Goal: Transaction & Acquisition: Book appointment/travel/reservation

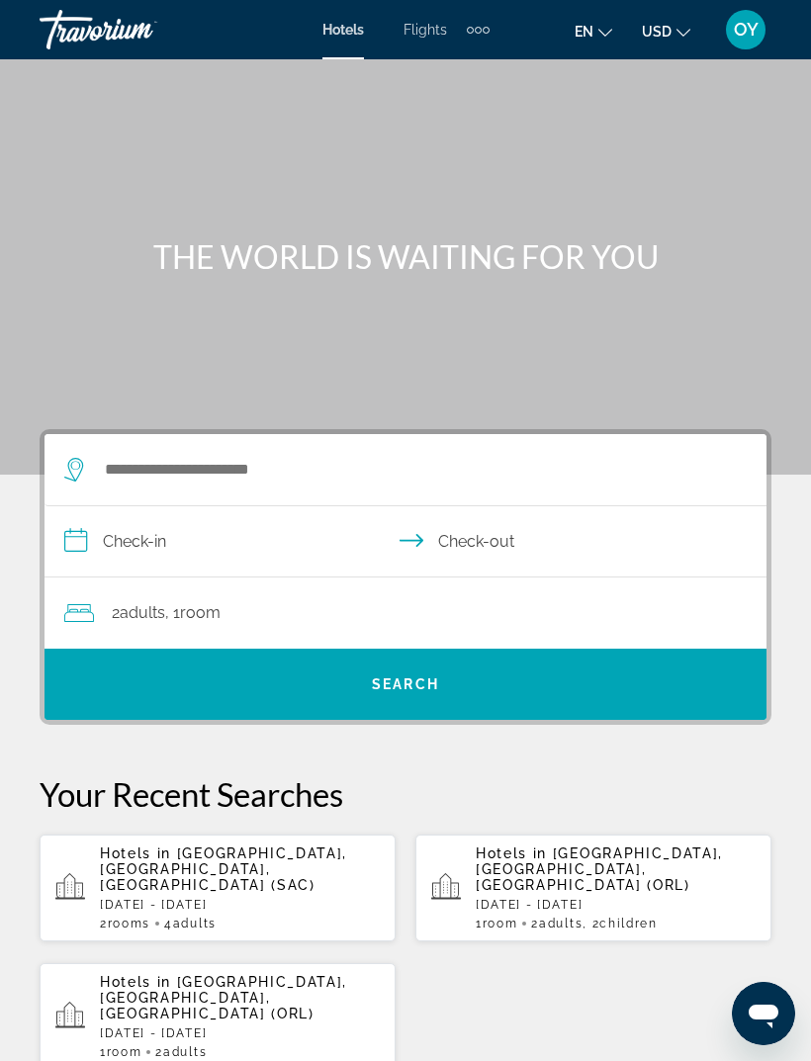
click at [477, 35] on div "Extra navigation items" at bounding box center [478, 30] width 23 height 30
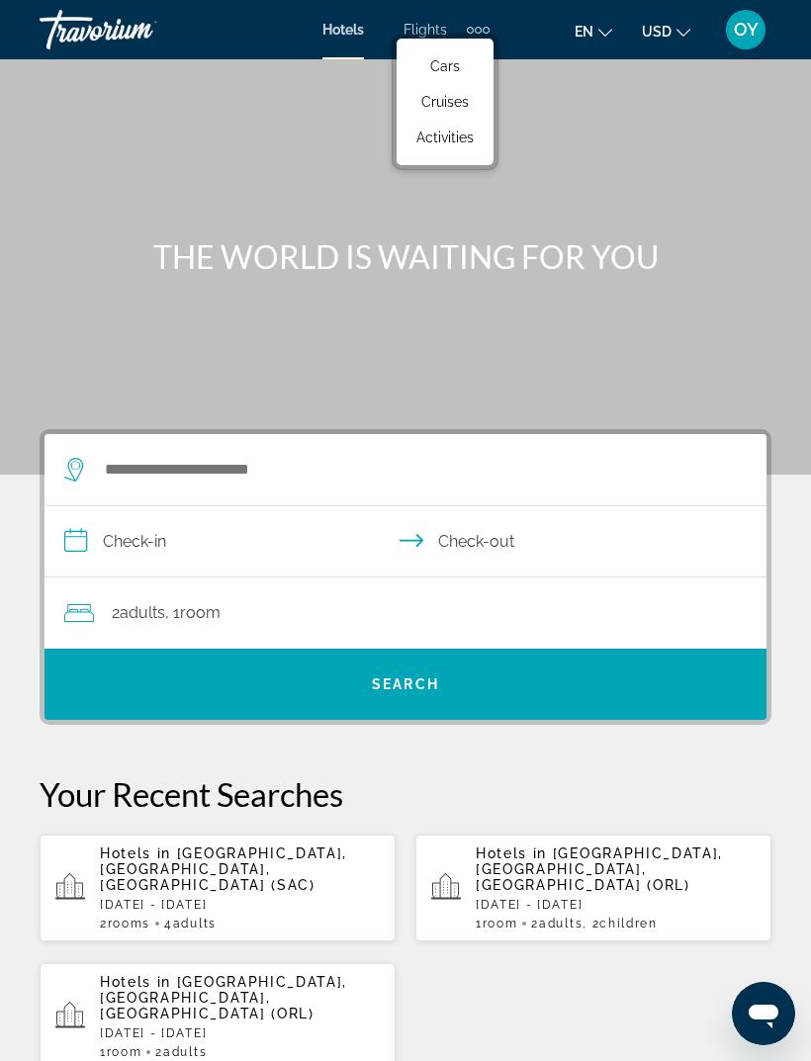
click at [456, 100] on span "Cruises" at bounding box center [444, 102] width 47 height 16
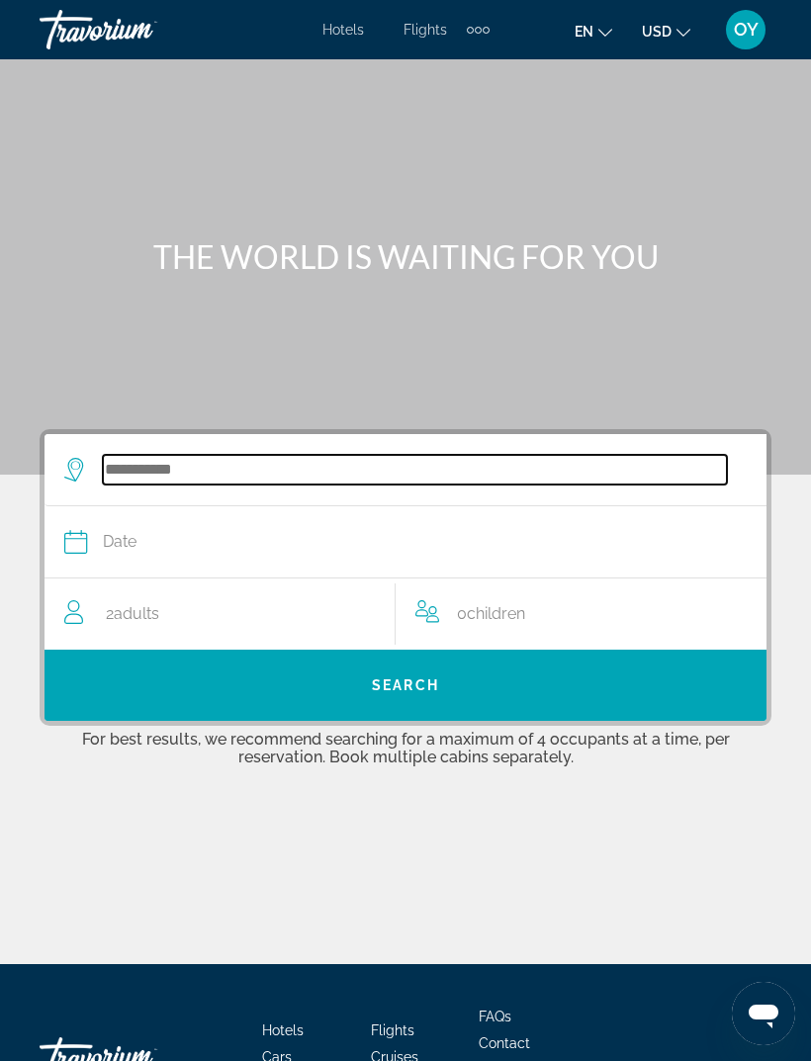
click at [204, 476] on input "Search widget" at bounding box center [415, 470] width 624 height 30
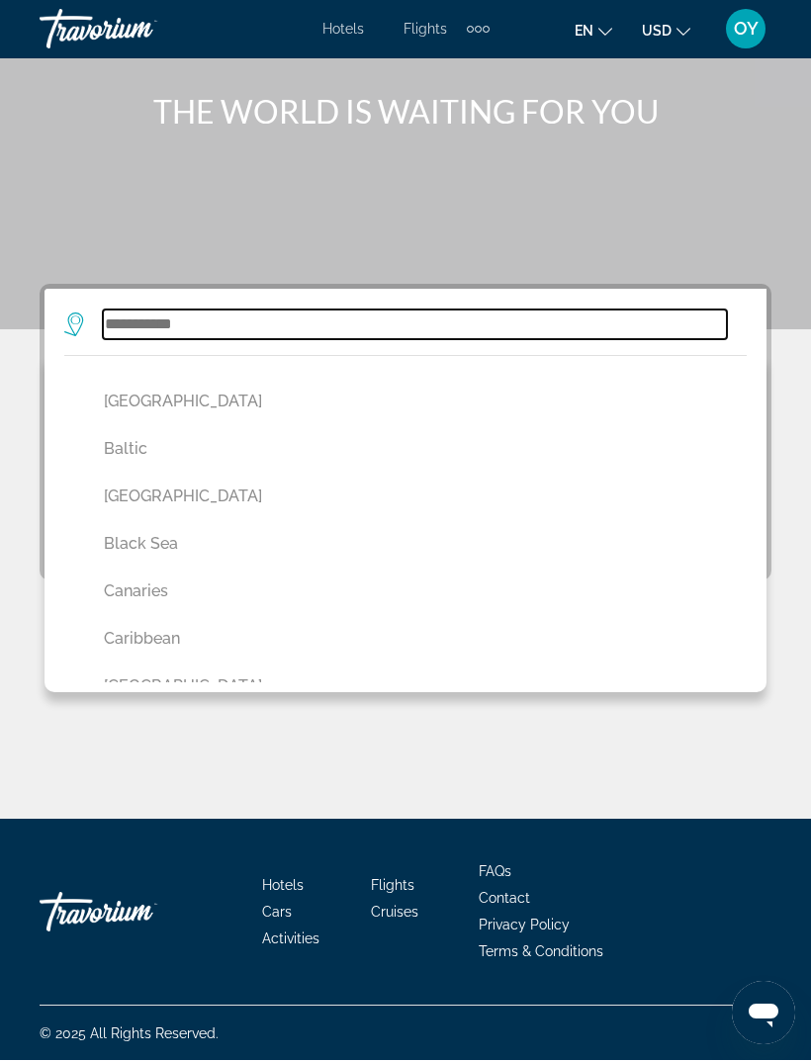
scroll to position [241, 0]
click at [150, 323] on input "Search widget" at bounding box center [415, 325] width 624 height 30
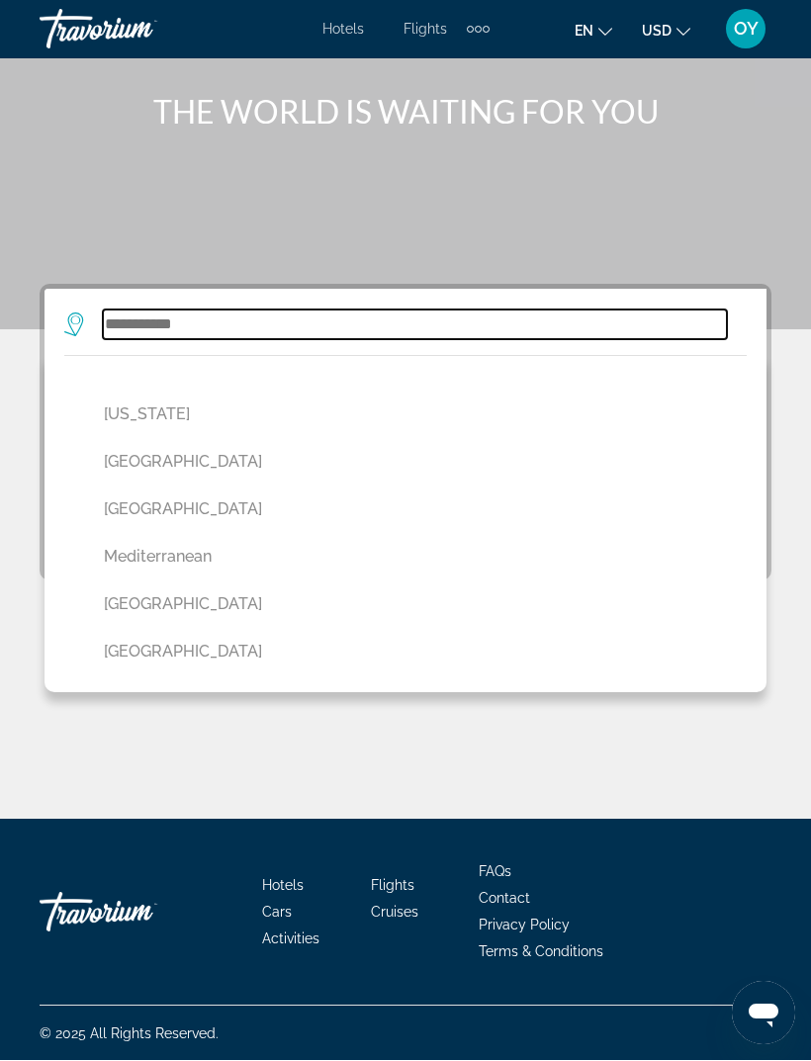
scroll to position [755, 0]
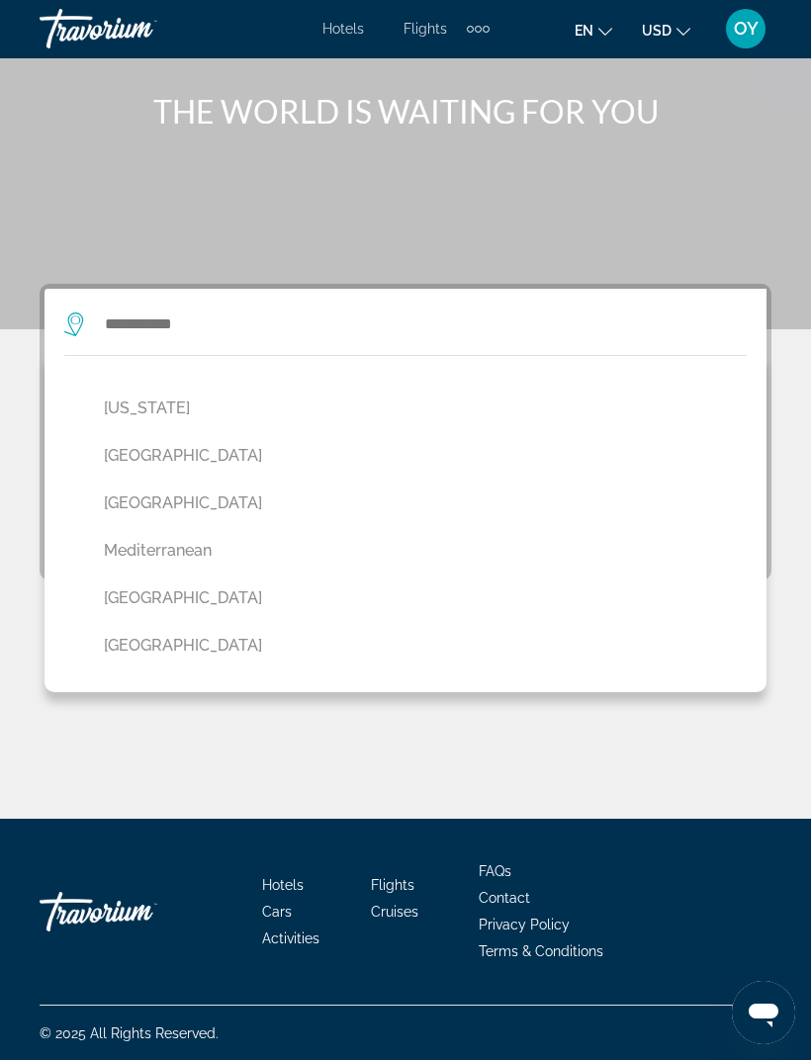
click at [135, 598] on button "[GEOGRAPHIC_DATA]" at bounding box center [410, 599] width 633 height 38
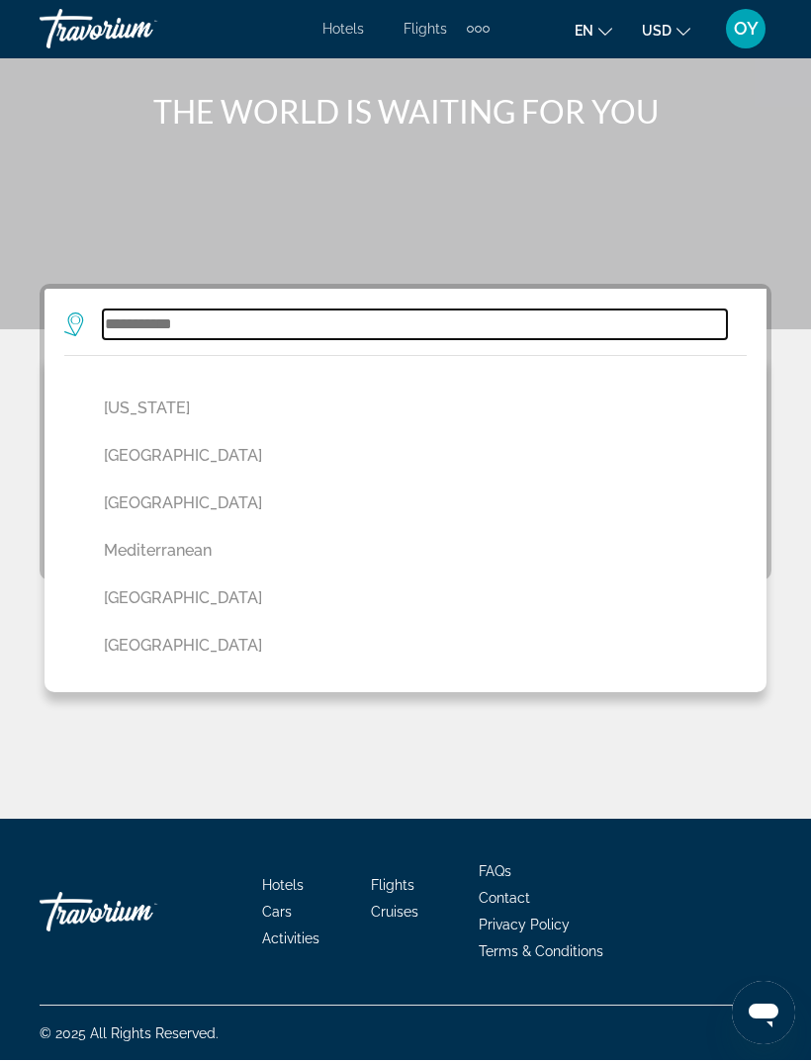
type input "******"
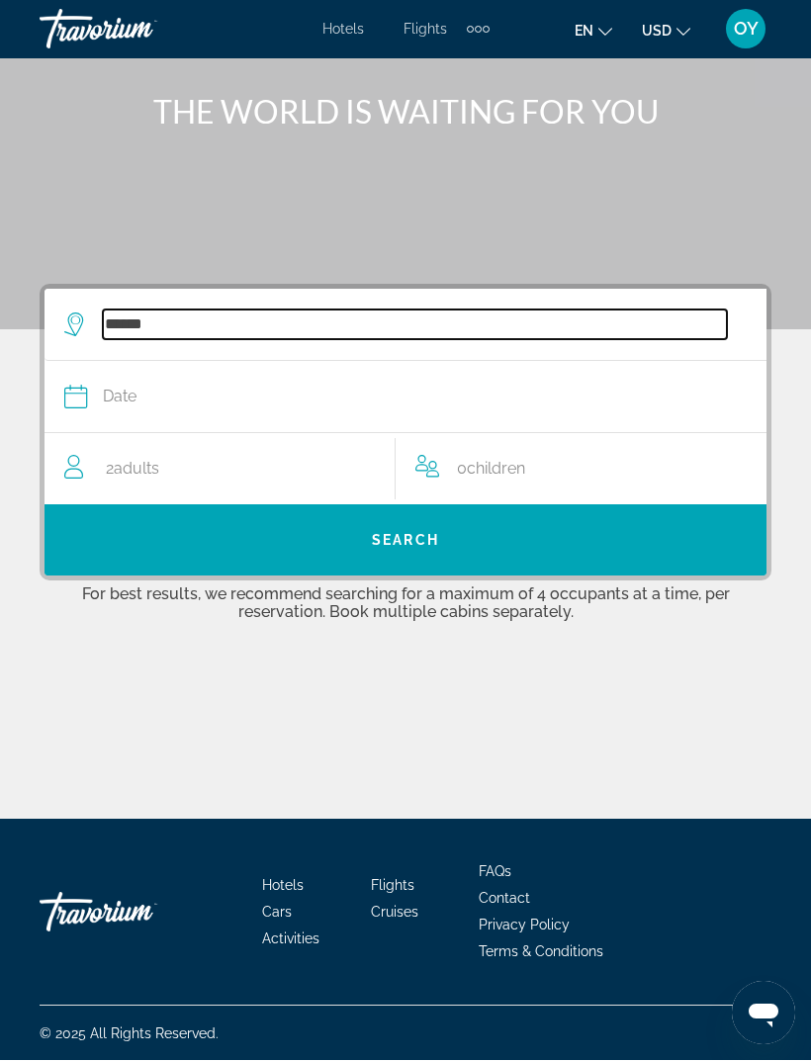
scroll to position [145, 0]
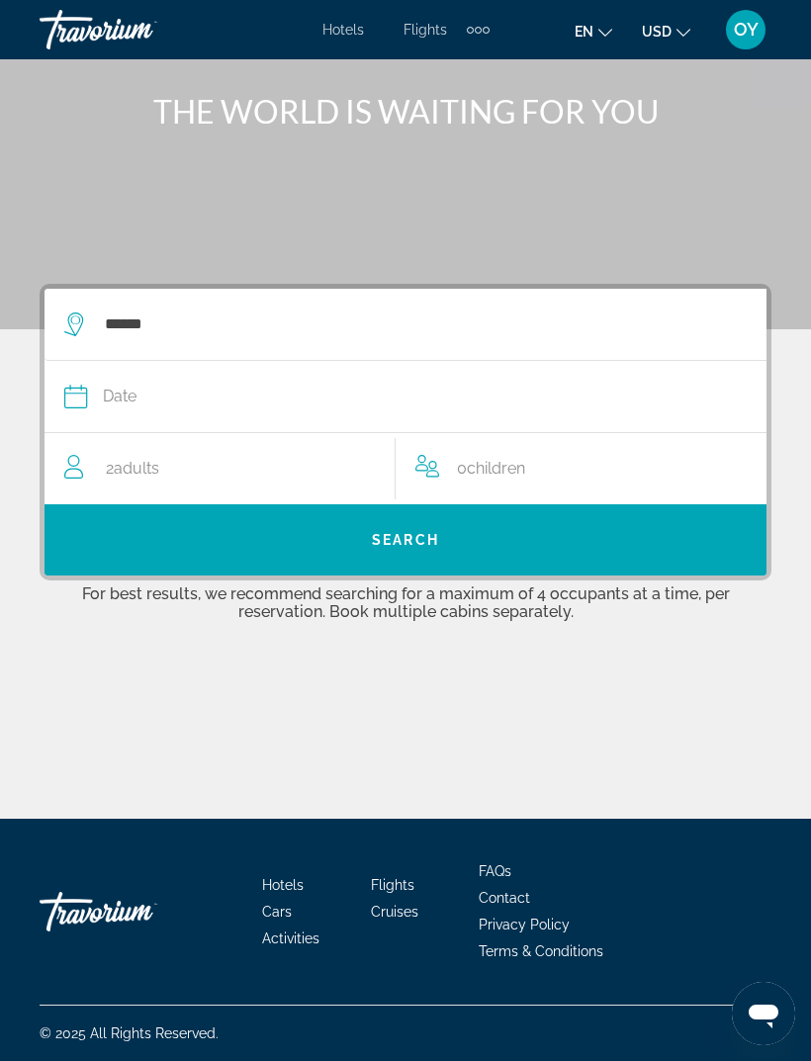
click at [146, 386] on div "Date" at bounding box center [395, 397] width 662 height 28
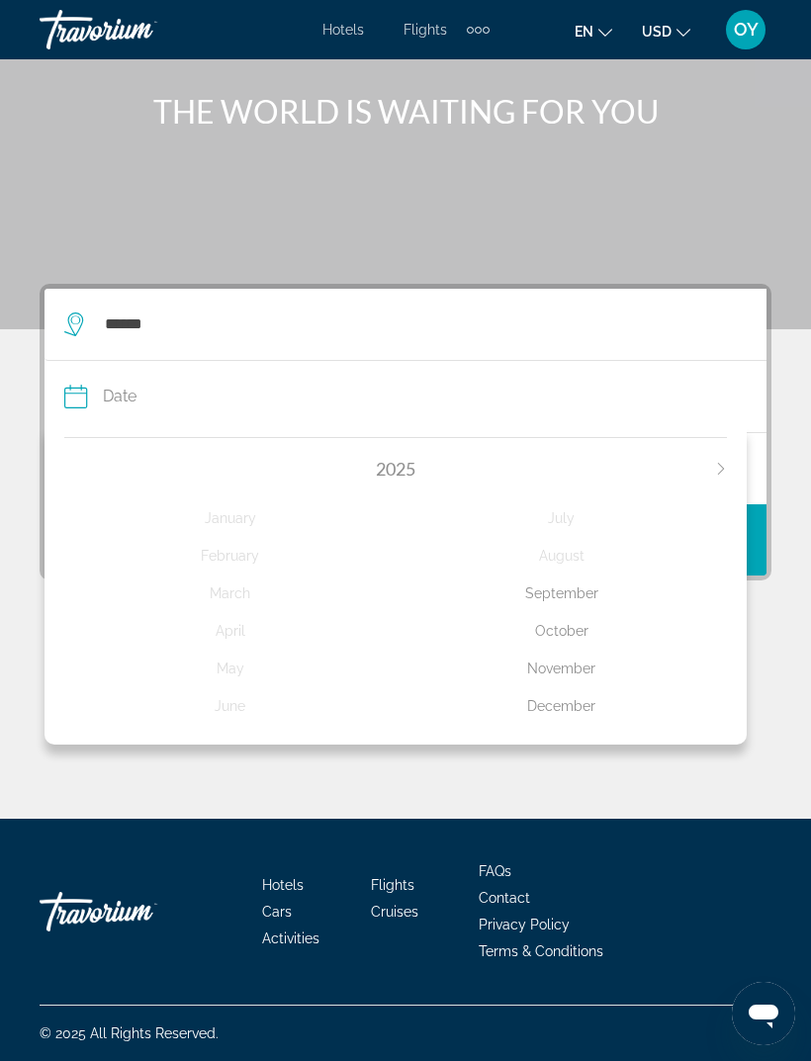
click at [574, 662] on div "November" at bounding box center [561, 669] width 331 height 36
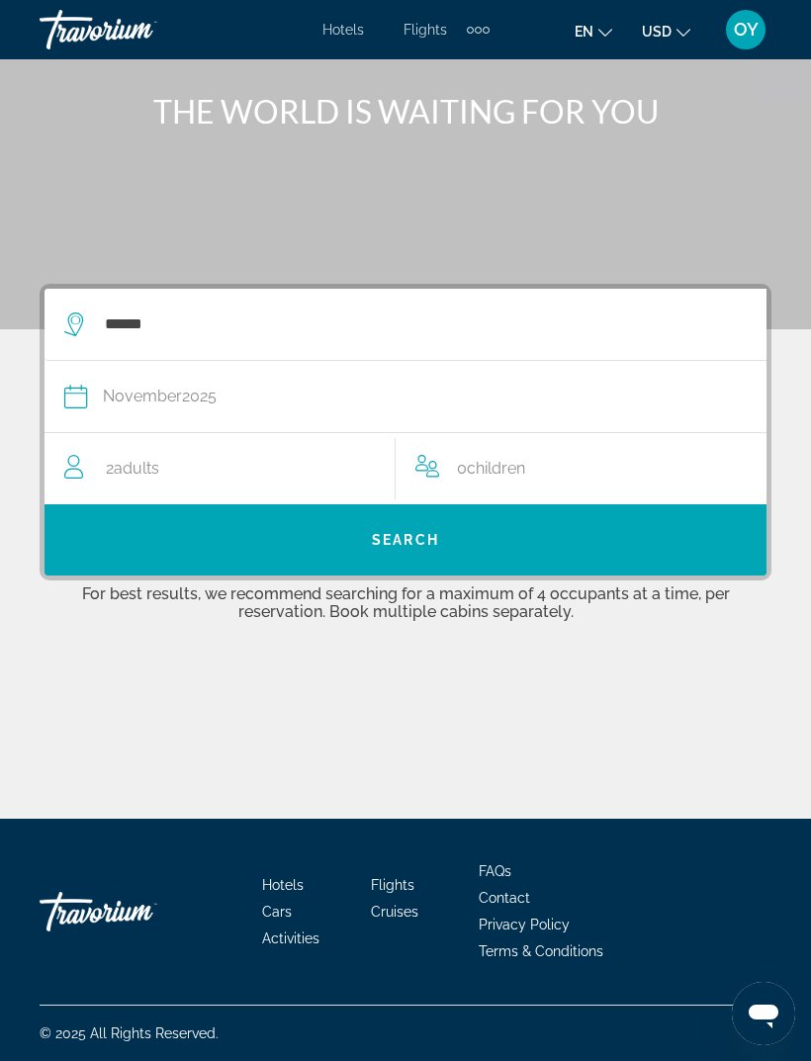
click at [443, 472] on div "0 Child Children" at bounding box center [580, 469] width 331 height 28
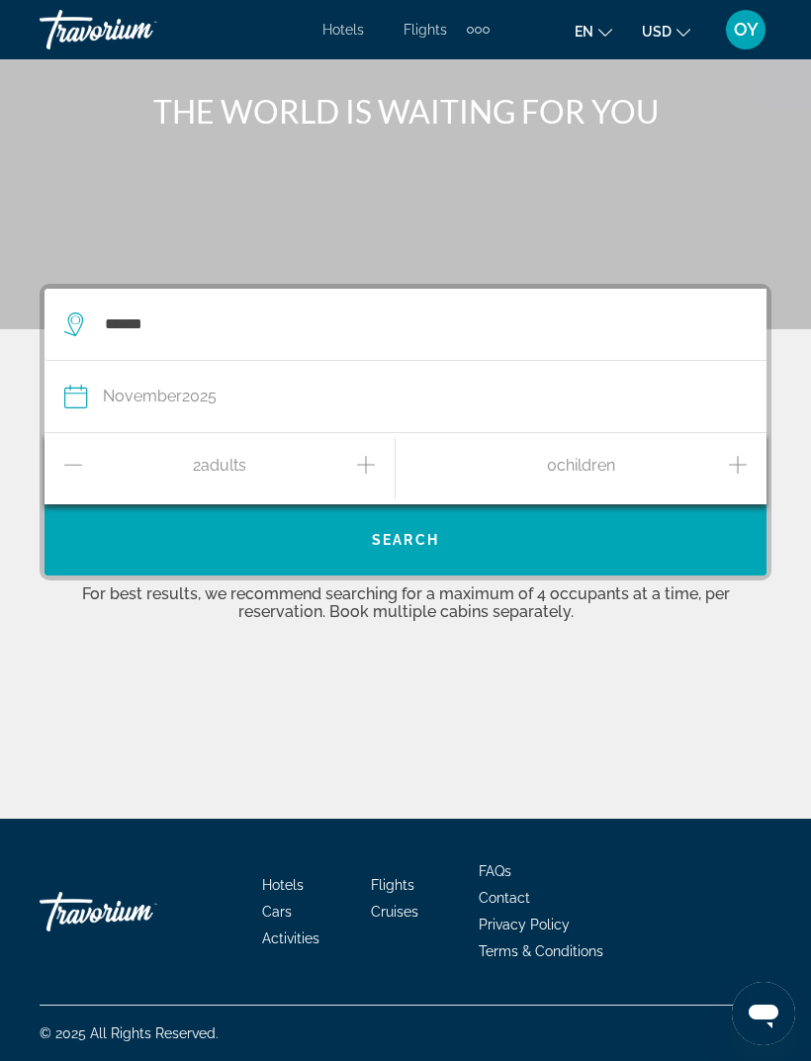
click at [740, 466] on icon "Increment children" at bounding box center [738, 465] width 18 height 24
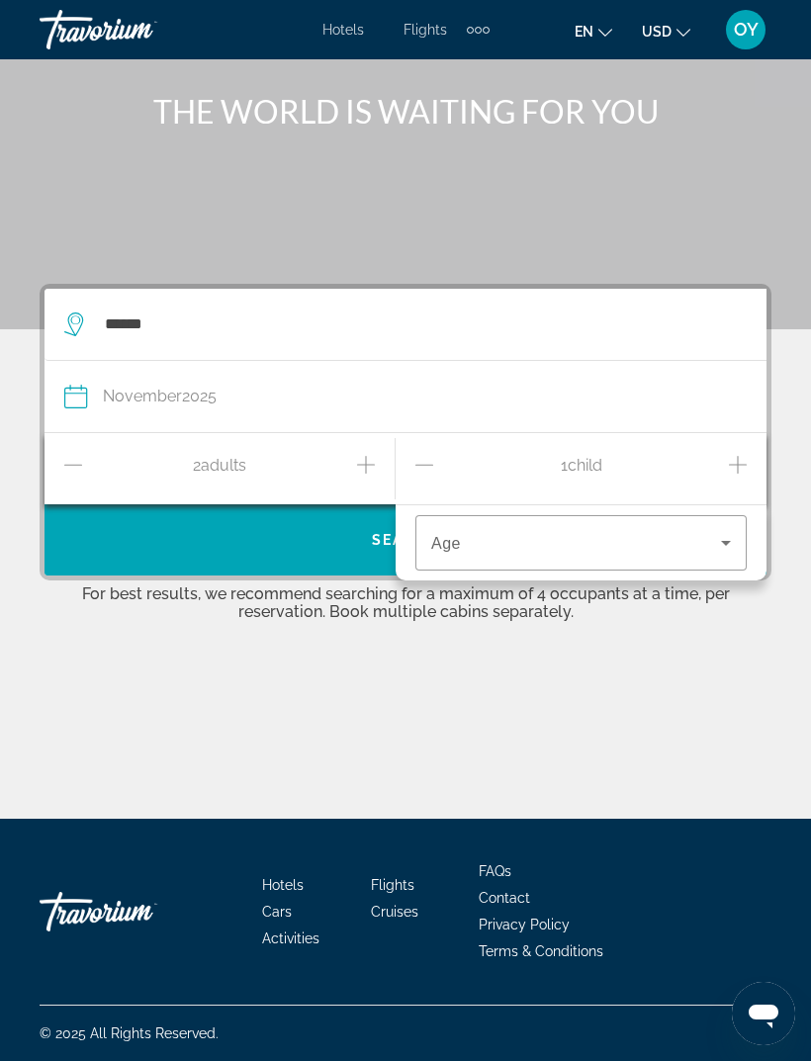
click at [743, 464] on icon "Increment children" at bounding box center [738, 465] width 18 height 24
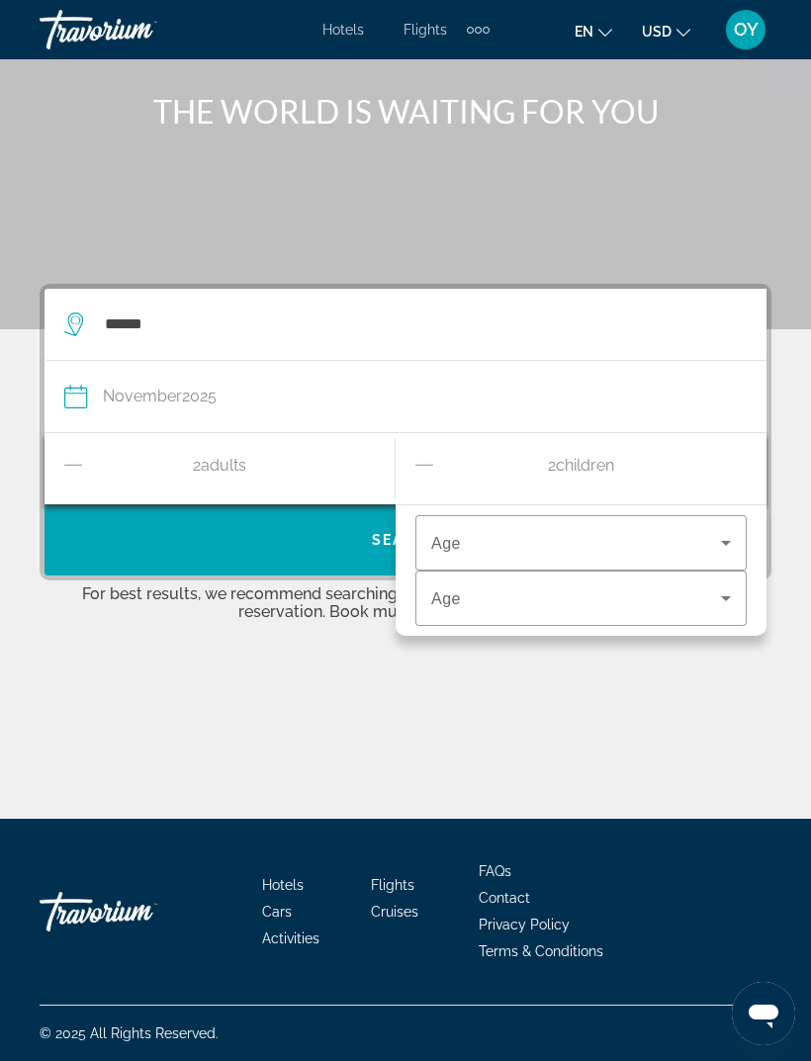
click at [71, 463] on icon "Decrement adults" at bounding box center [73, 465] width 18 height 24
click at [741, 462] on icon "Increment children" at bounding box center [738, 465] width 18 height 24
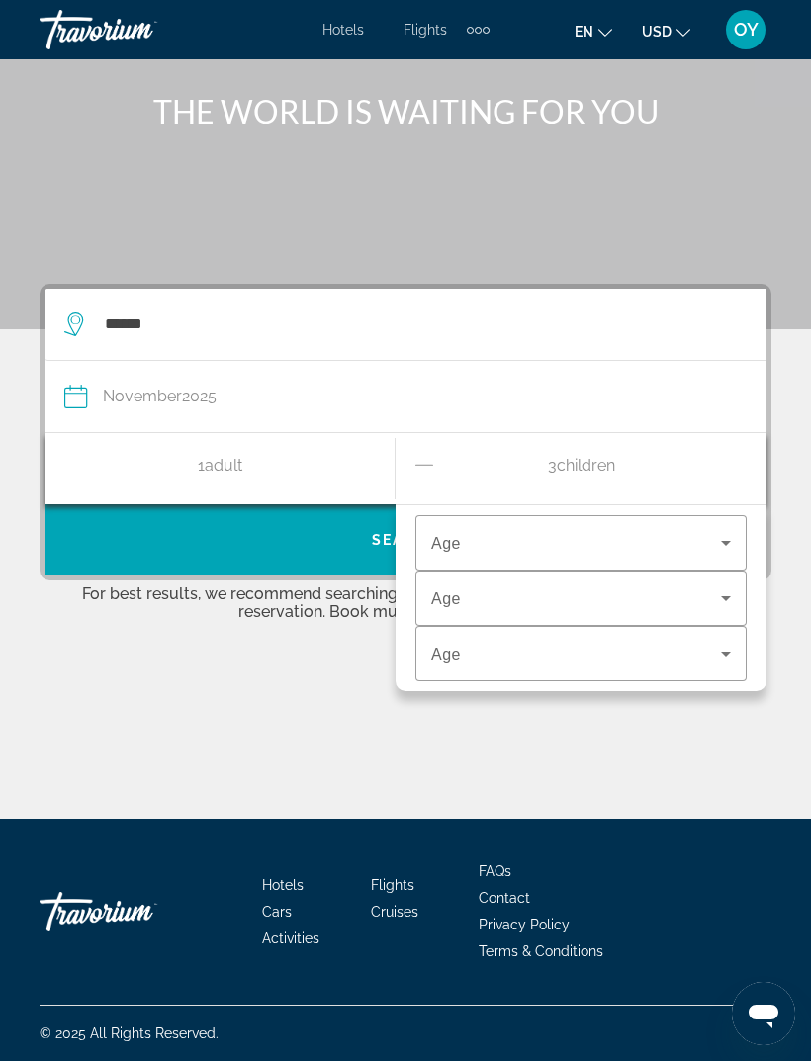
click at [722, 547] on icon "Travelers: 1 adult, 3 children" at bounding box center [726, 543] width 24 height 24
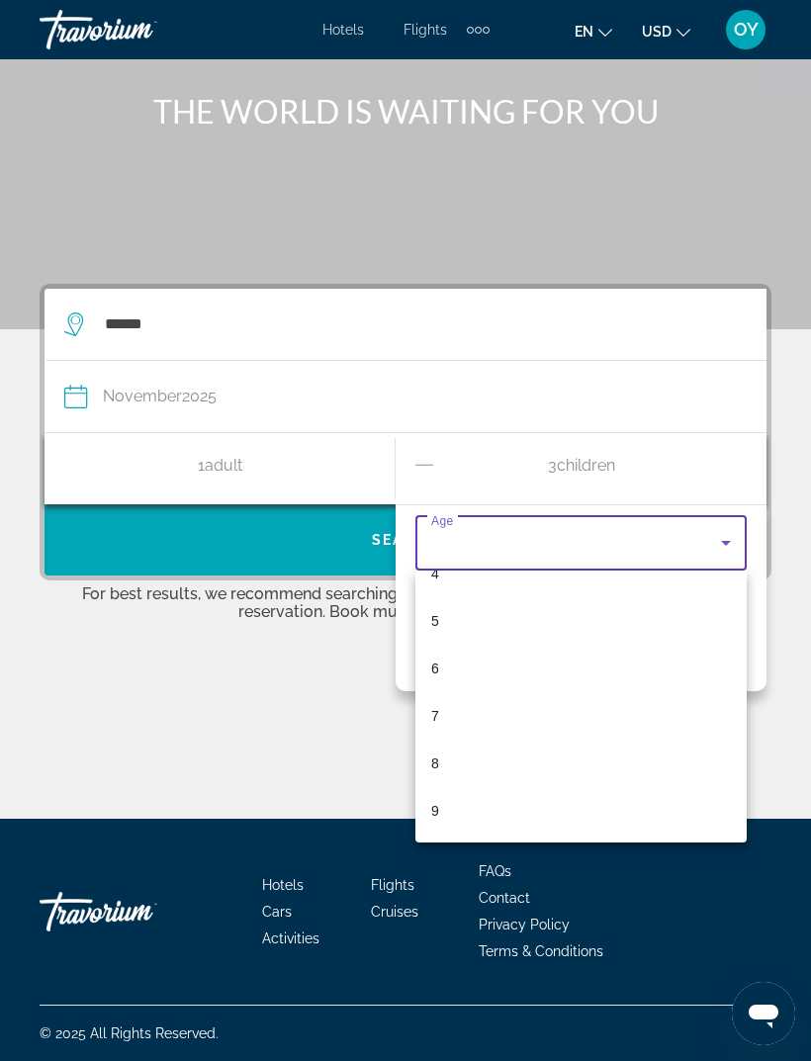
scroll to position [220, 0]
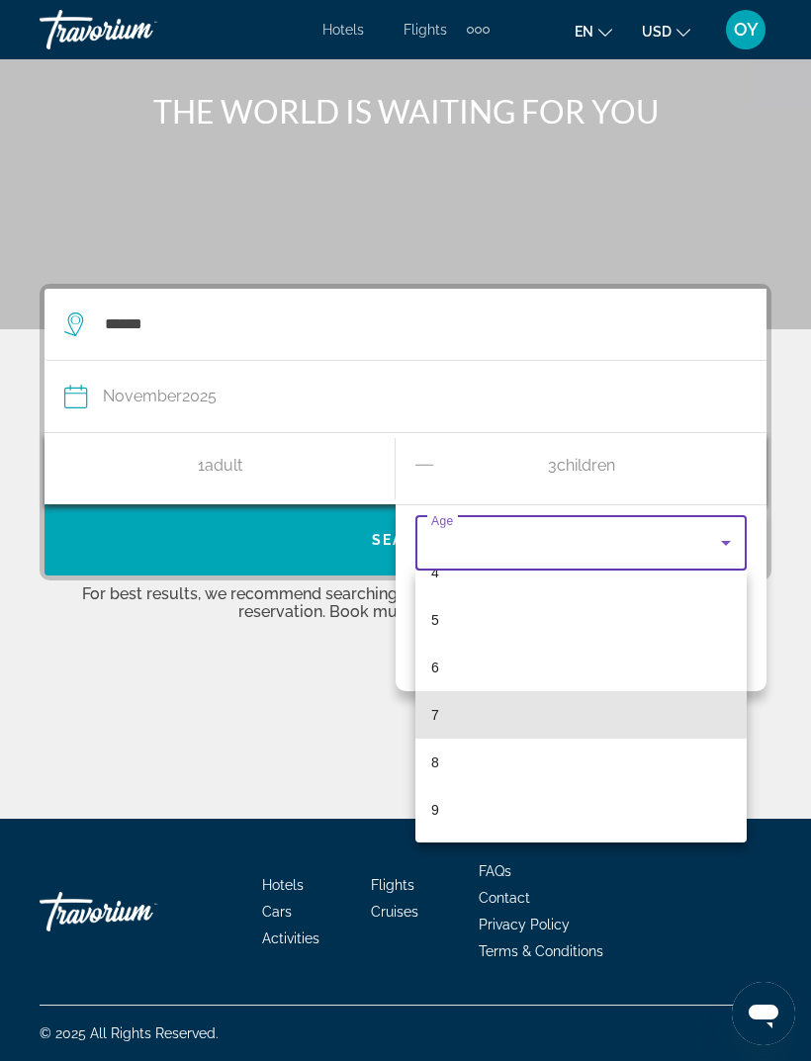
click at [451, 712] on mat-option "7" at bounding box center [580, 714] width 331 height 47
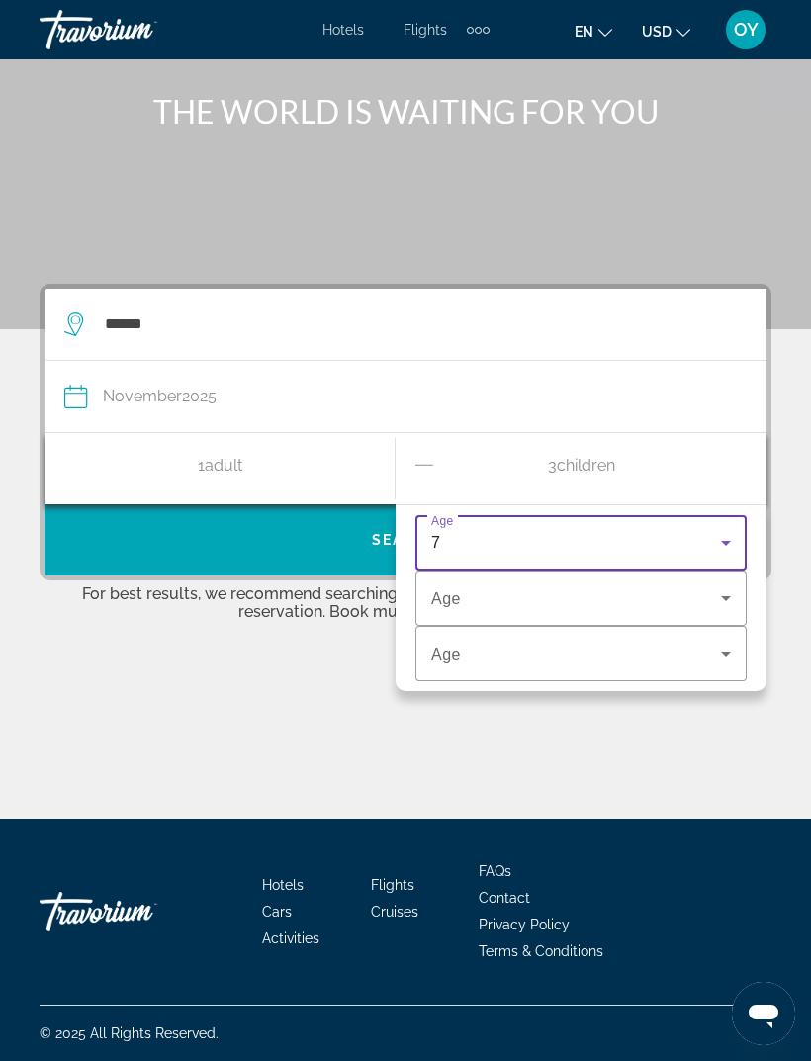
click at [717, 599] on icon "Travelers: 1 adult, 3 children" at bounding box center [726, 598] width 24 height 24
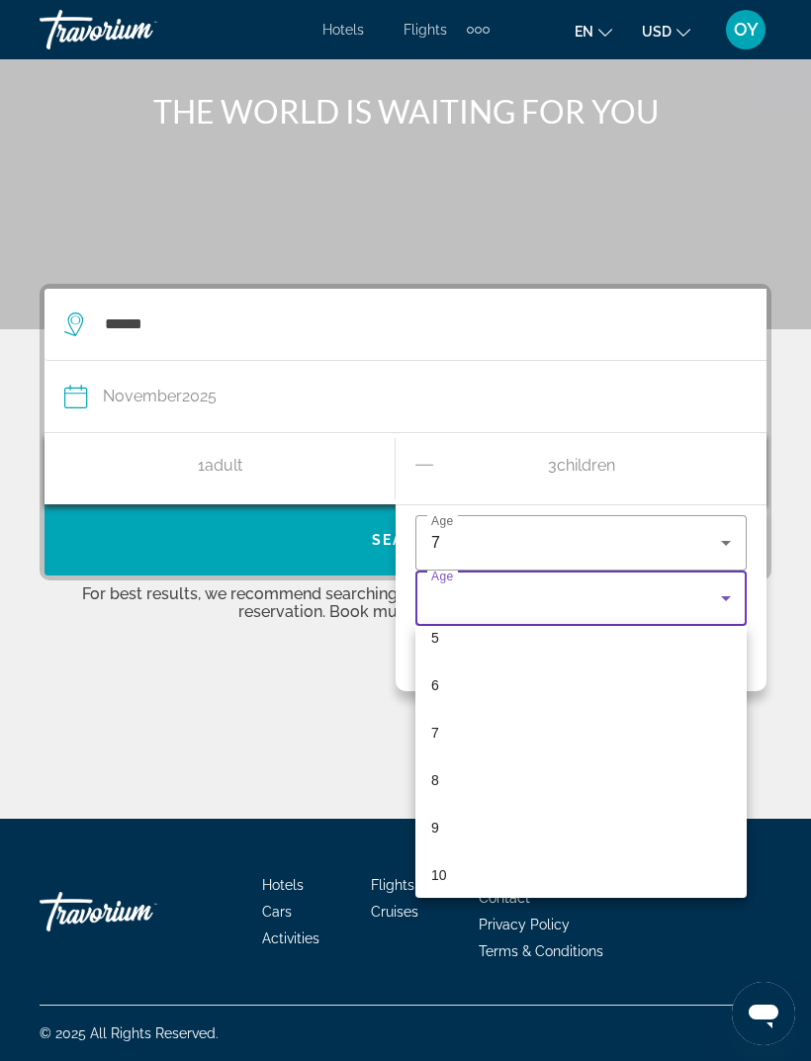
scroll to position [259, 0]
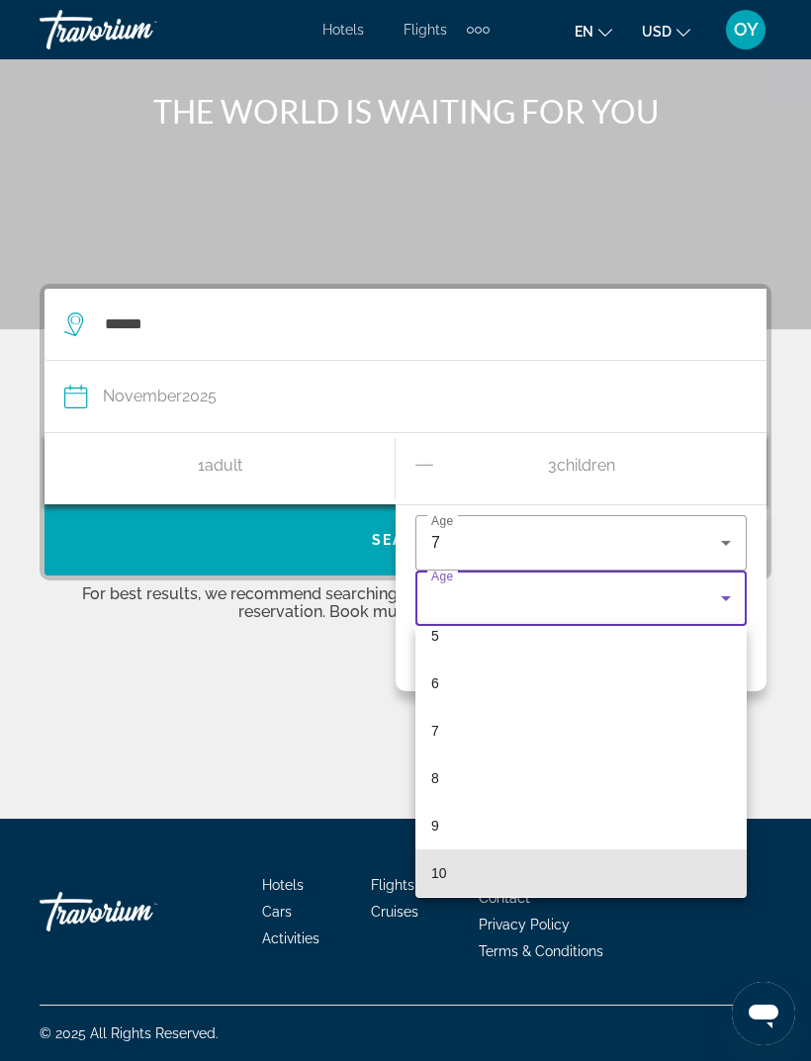
click at [450, 873] on mat-option "10" at bounding box center [580, 872] width 331 height 47
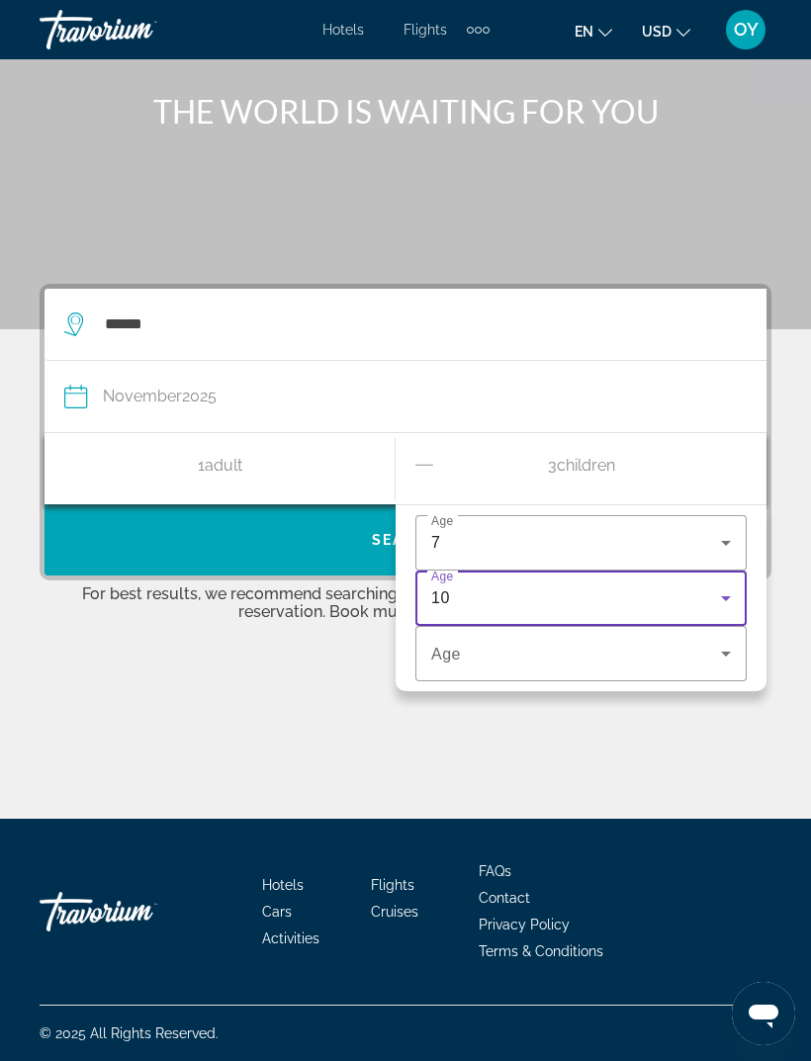
click at [719, 648] on icon "Travelers: 1 adult, 3 children" at bounding box center [726, 654] width 24 height 24
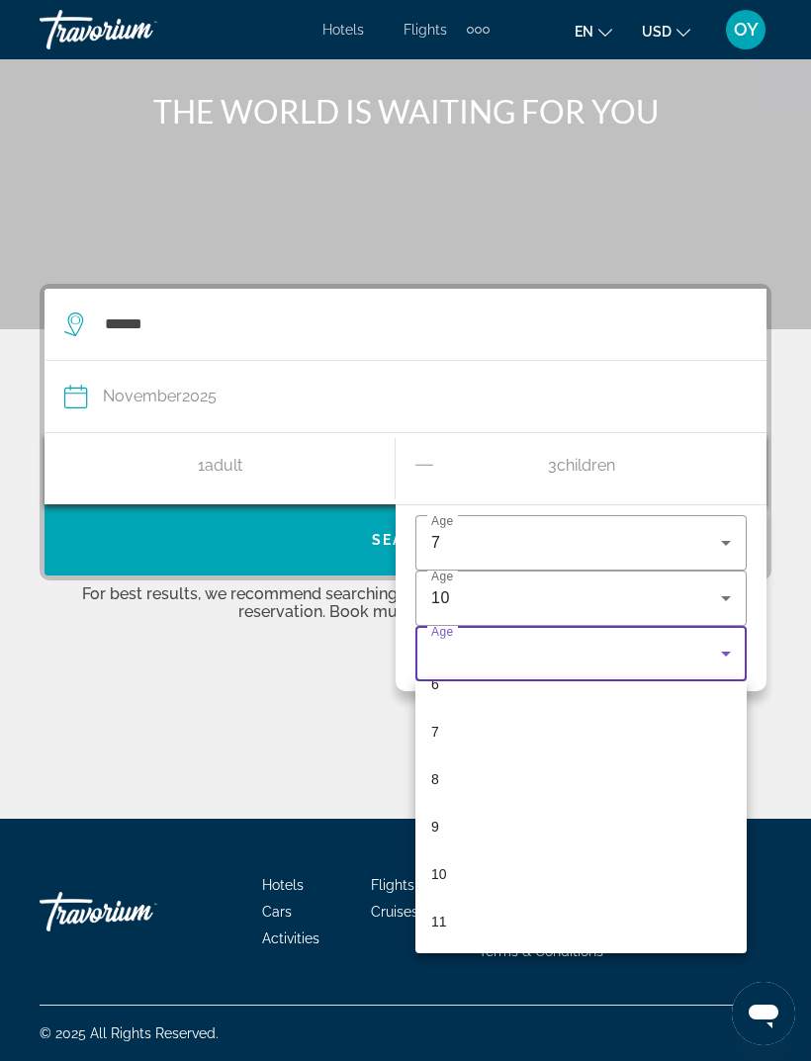
scroll to position [313, 0]
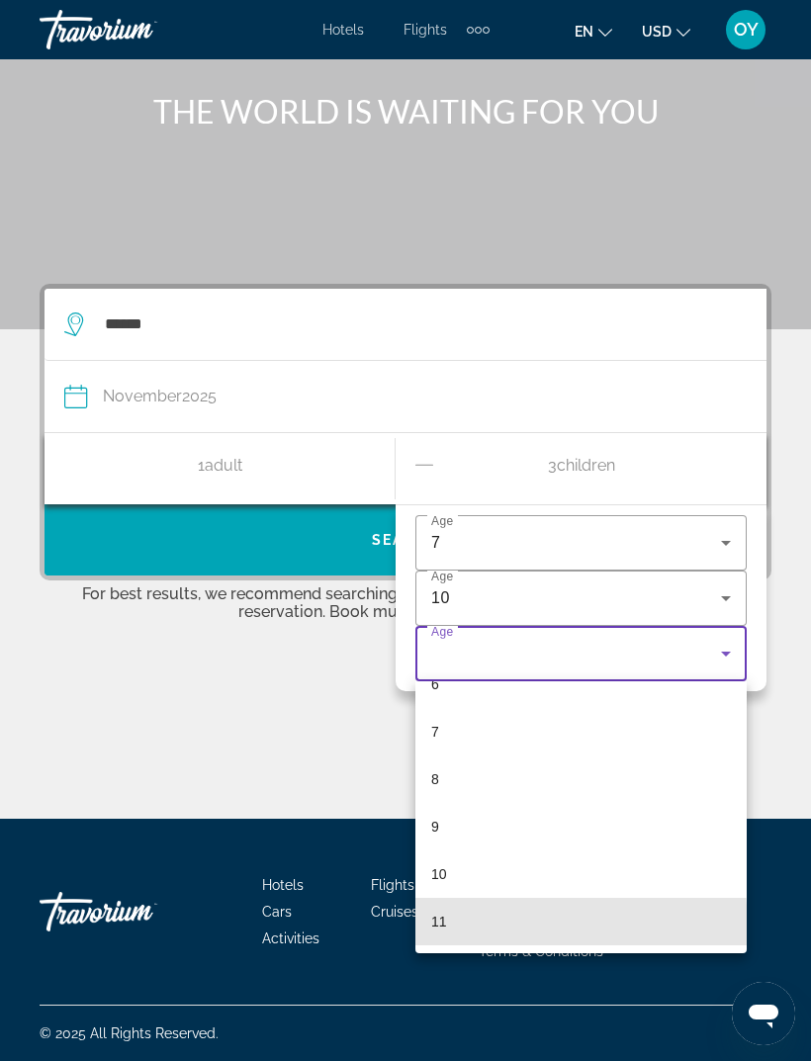
click at [448, 927] on mat-option "11" at bounding box center [580, 921] width 331 height 47
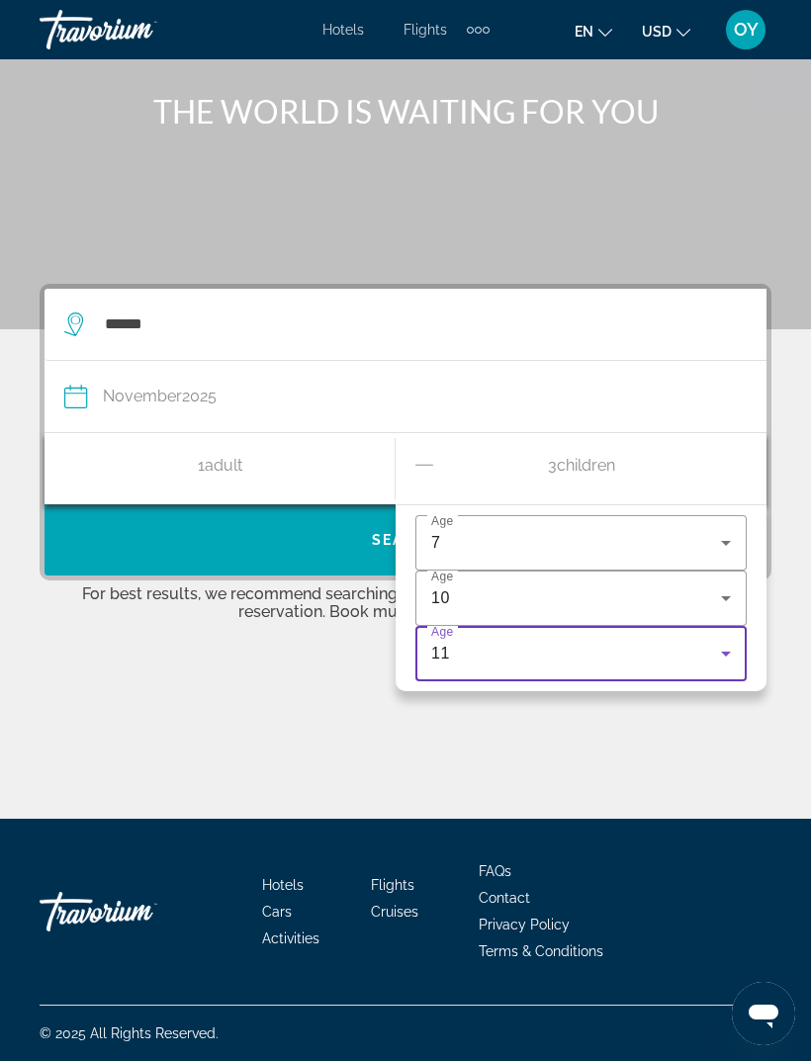
click at [399, 753] on div "Main content" at bounding box center [406, 744] width 732 height 148
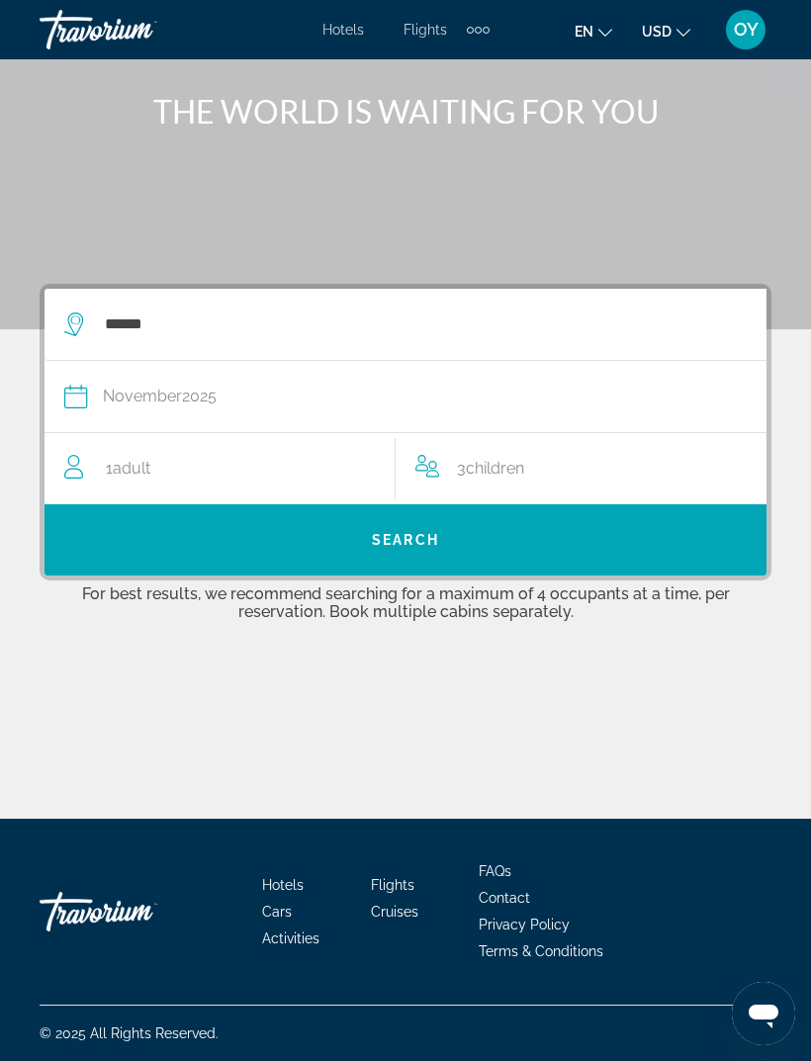
click at [379, 546] on span "Search" at bounding box center [405, 540] width 67 height 16
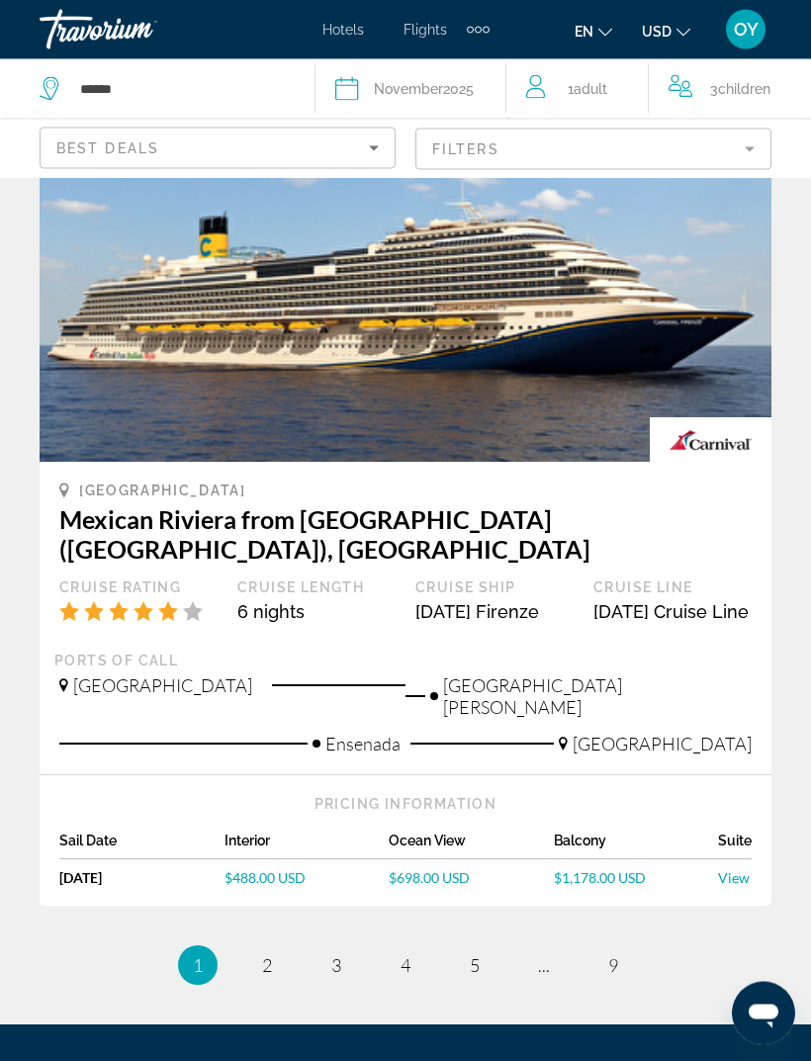
scroll to position [4208, 0]
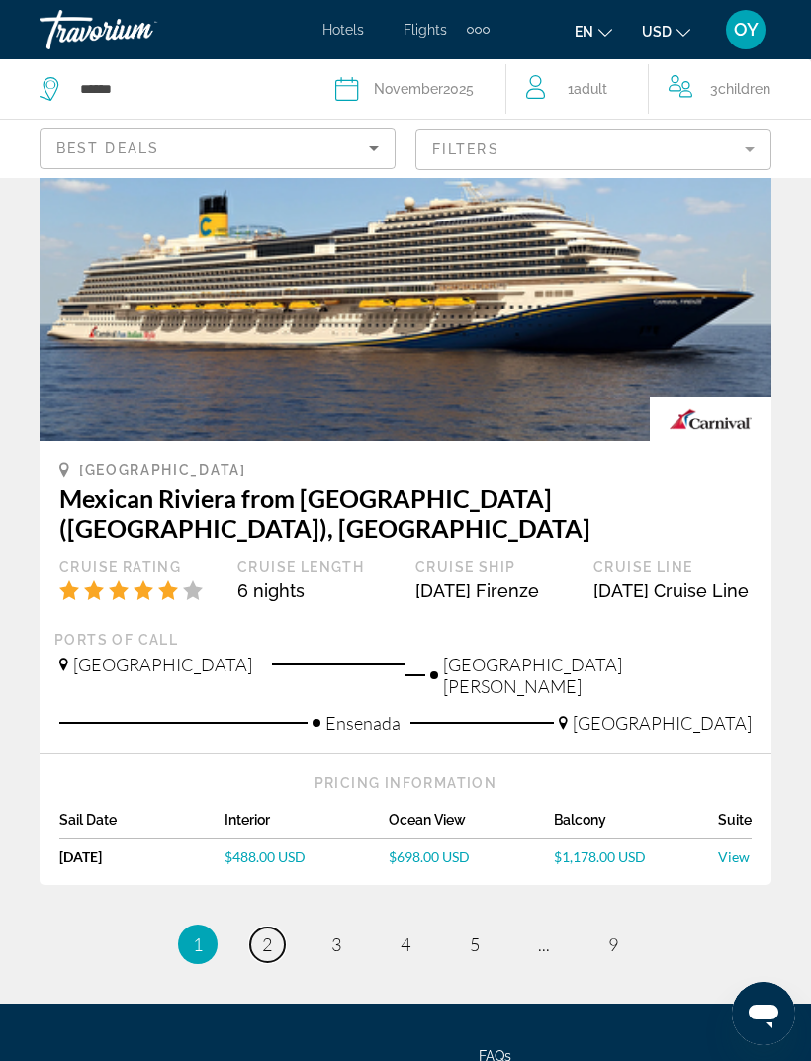
click at [274, 927] on link "page 2" at bounding box center [267, 944] width 35 height 35
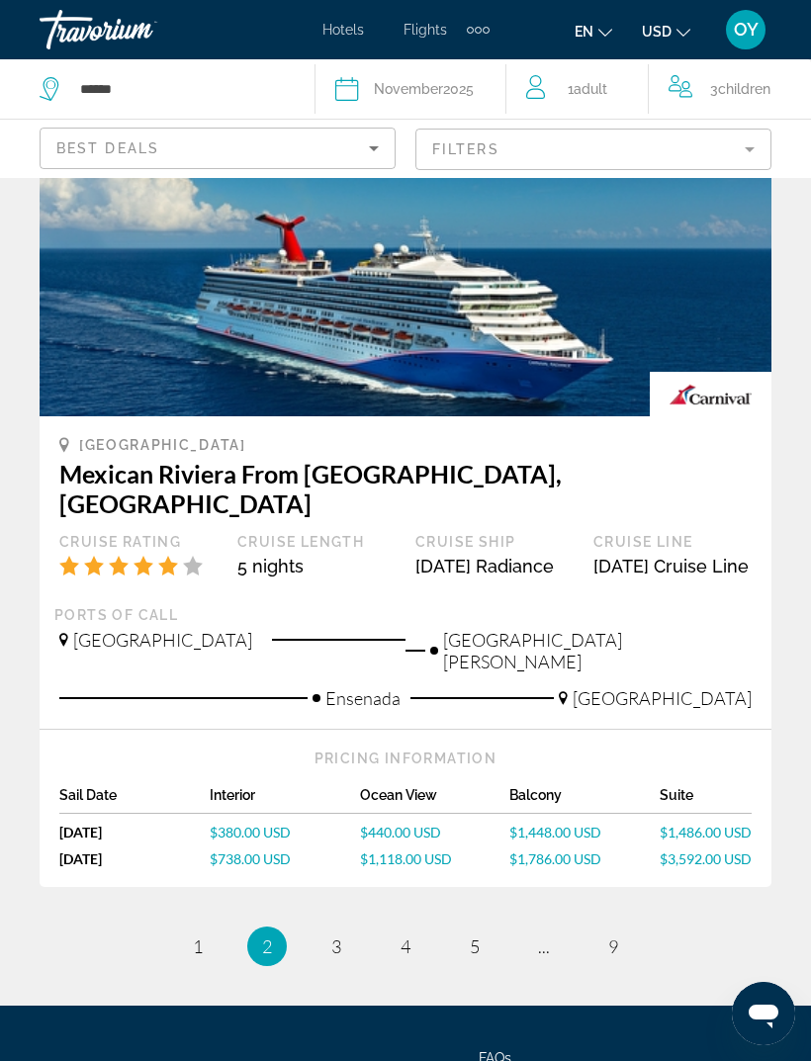
scroll to position [4155, 0]
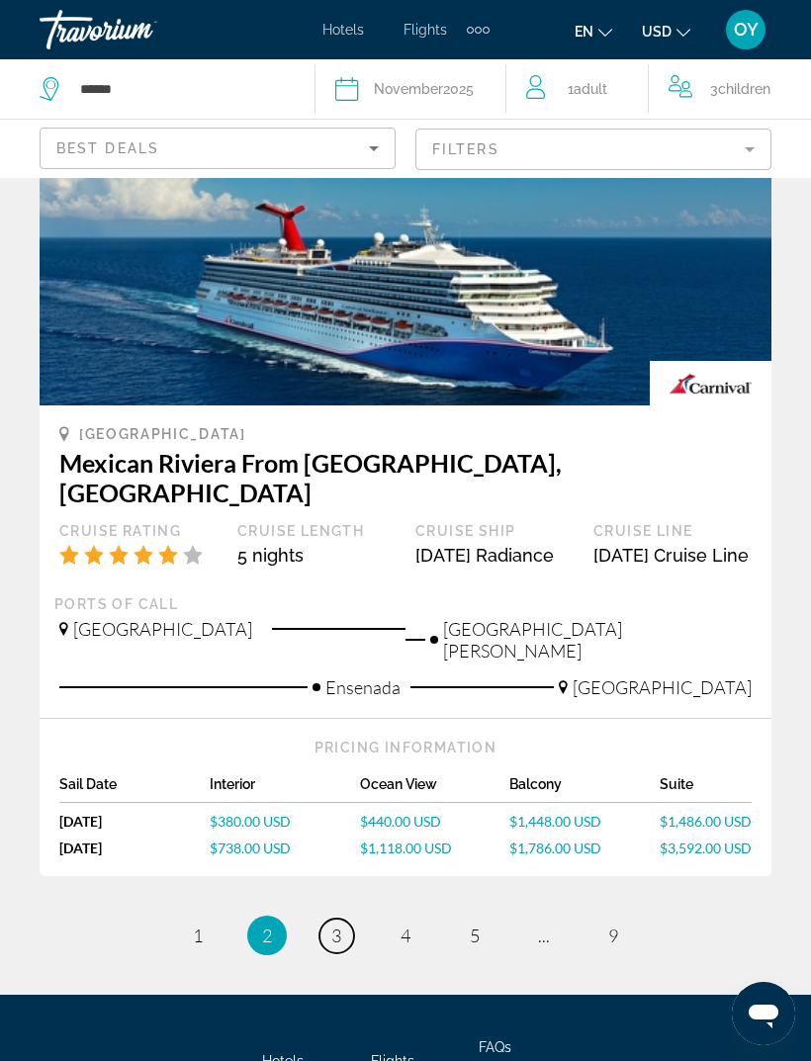
click at [338, 925] on span "3" at bounding box center [336, 936] width 10 height 22
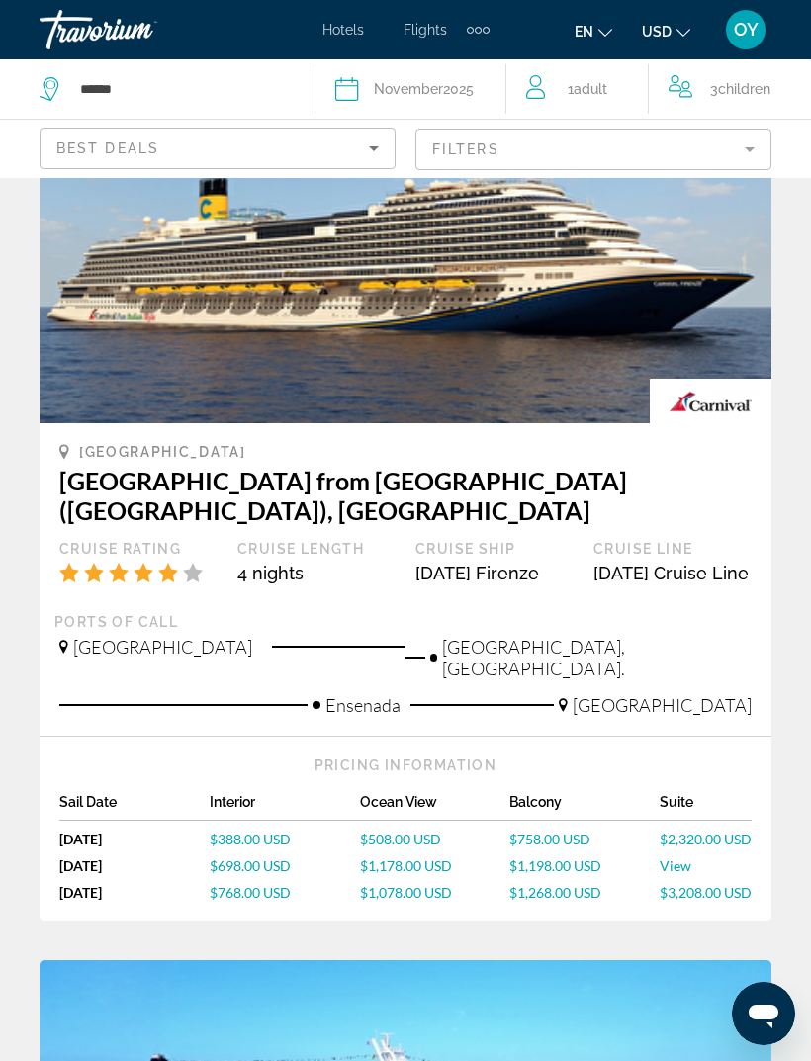
scroll to position [182, 0]
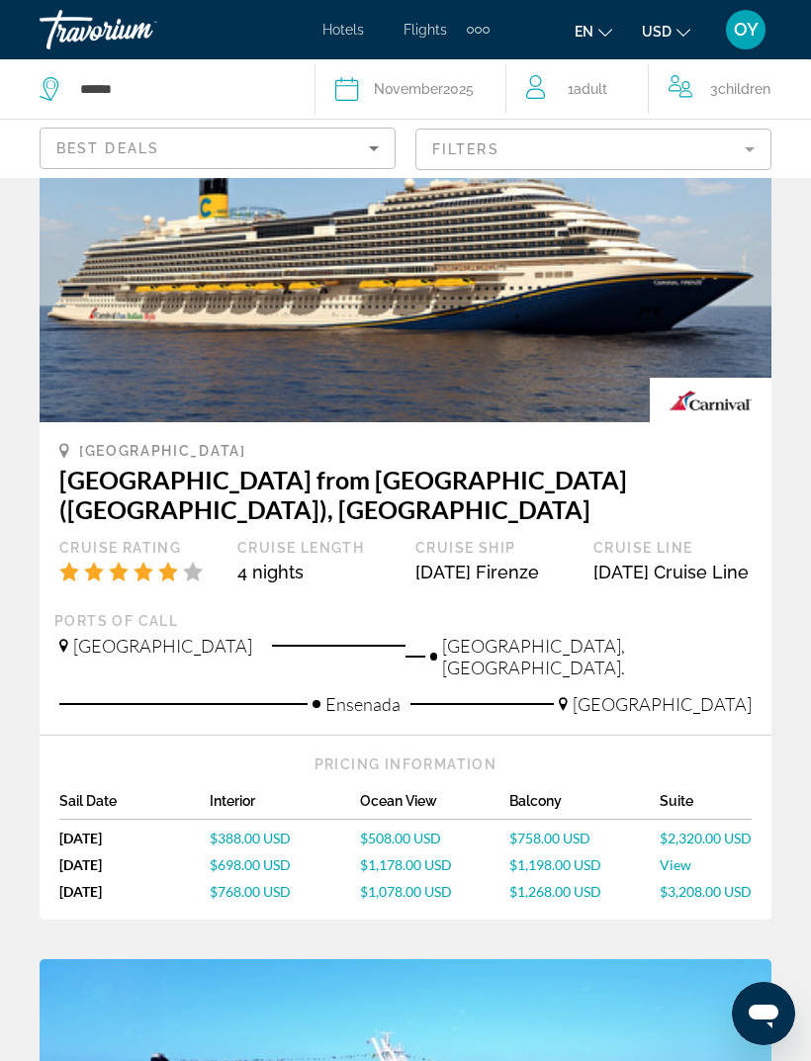
click at [552, 883] on span "$1,268.00 USD" at bounding box center [555, 891] width 92 height 17
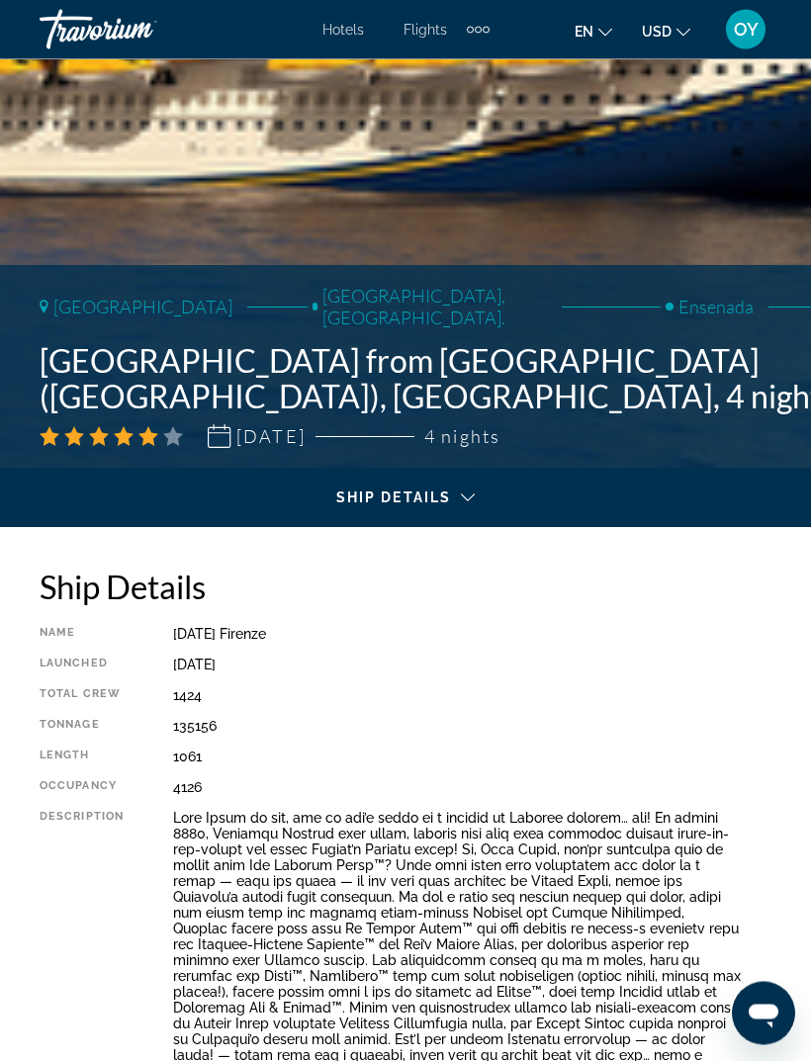
scroll to position [521, 0]
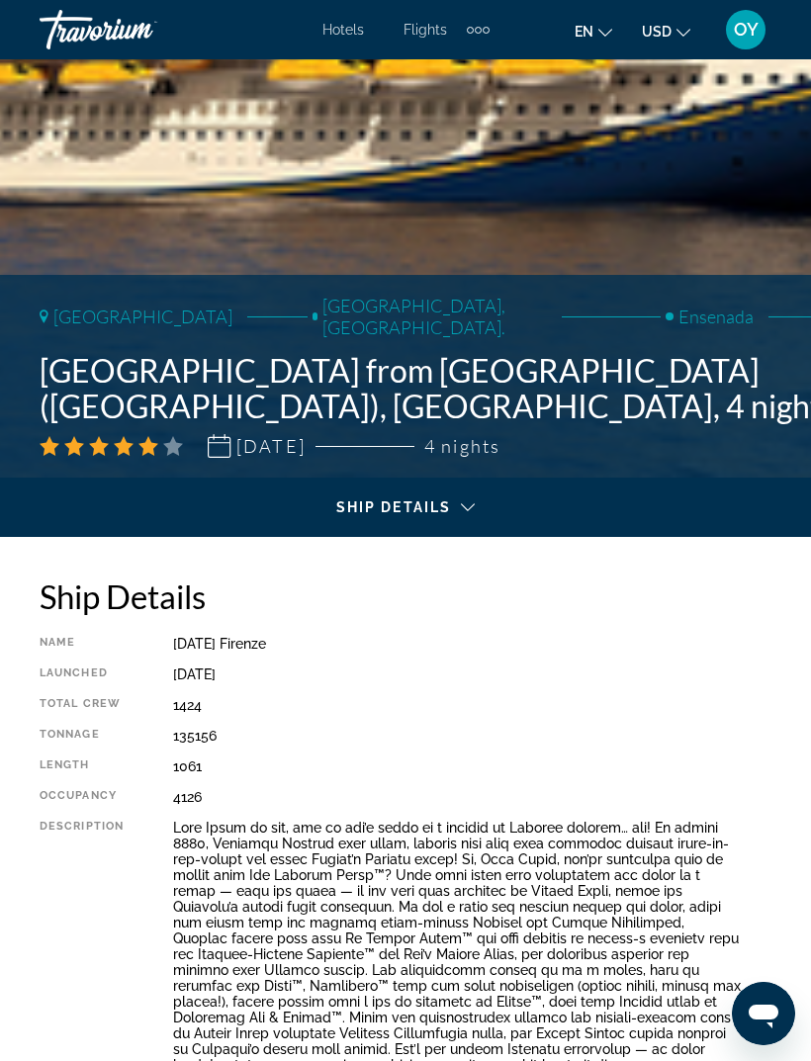
click at [447, 499] on div "Main content" at bounding box center [405, 524] width 779 height 55
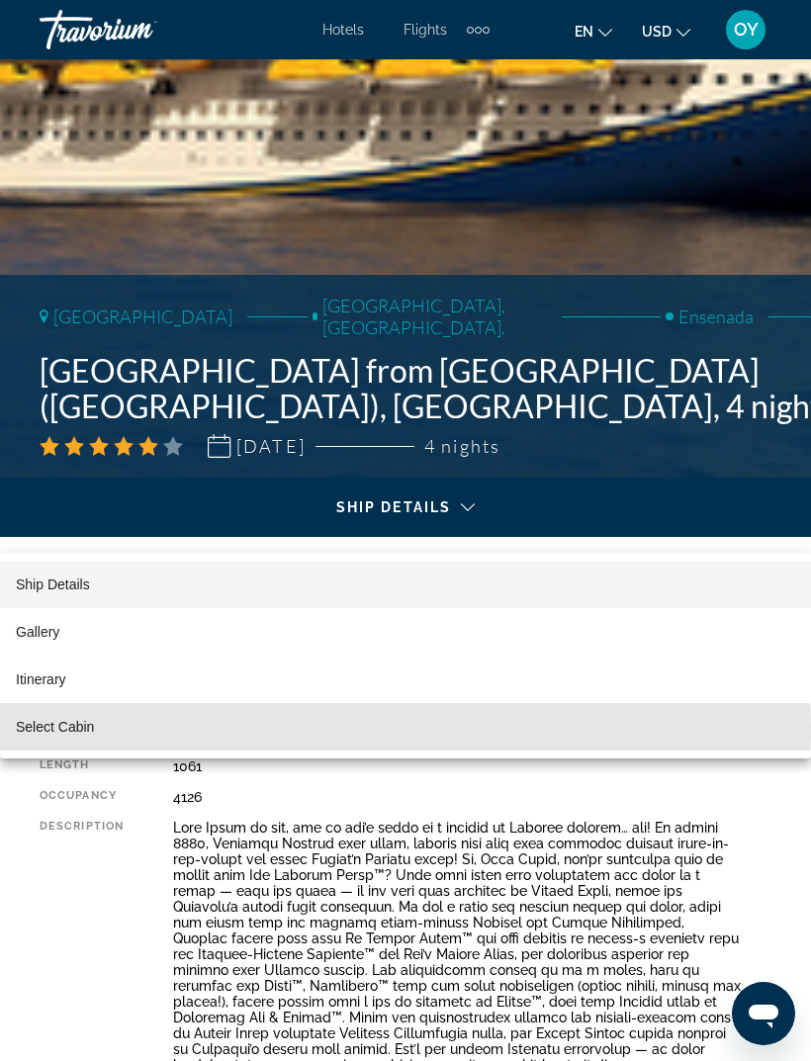
click at [73, 725] on span "Select Cabin" at bounding box center [55, 727] width 78 height 16
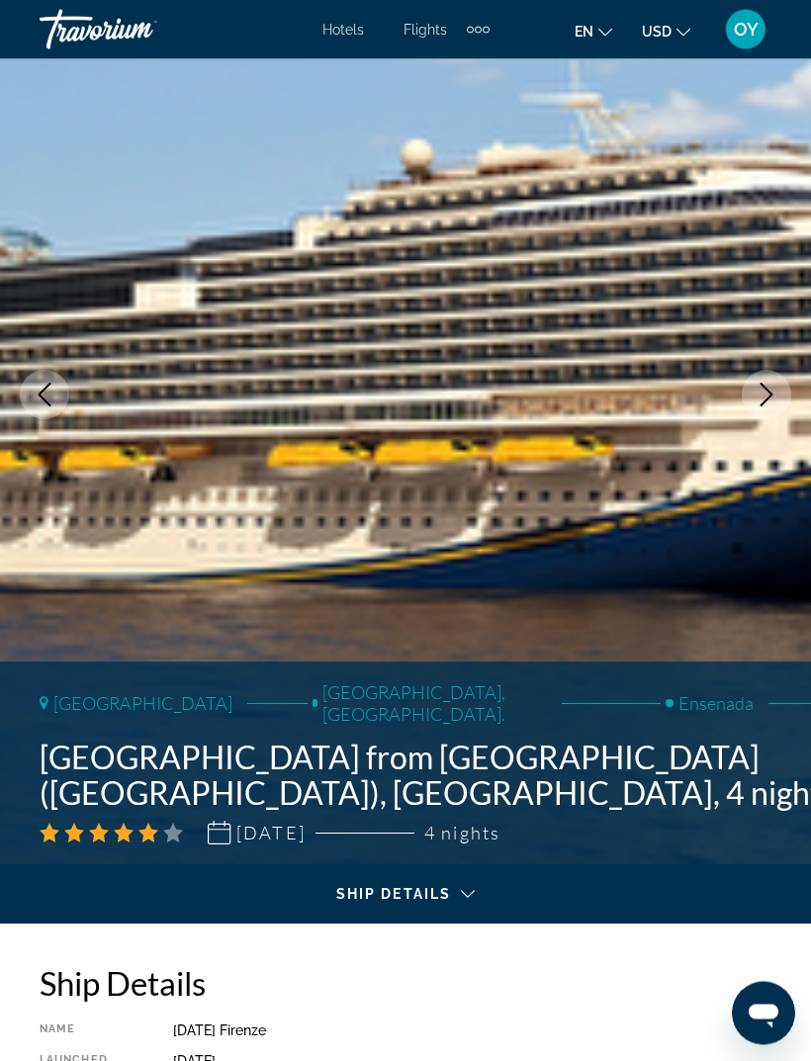
scroll to position [0, 0]
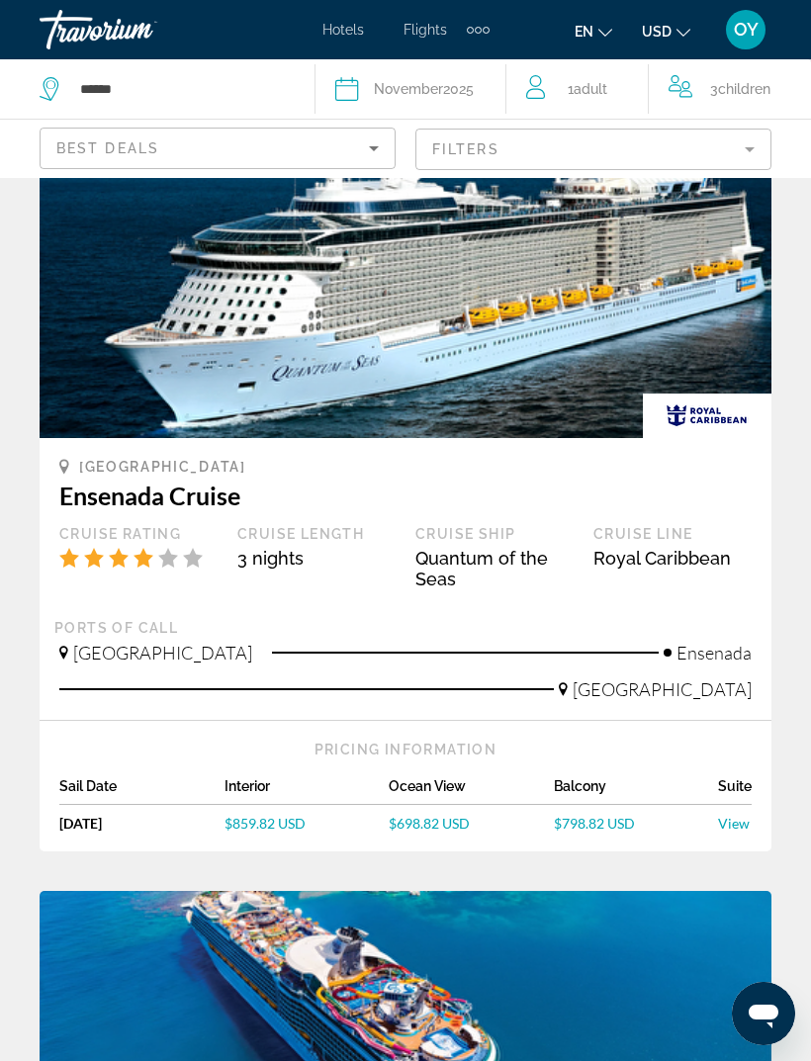
scroll to position [3606, 0]
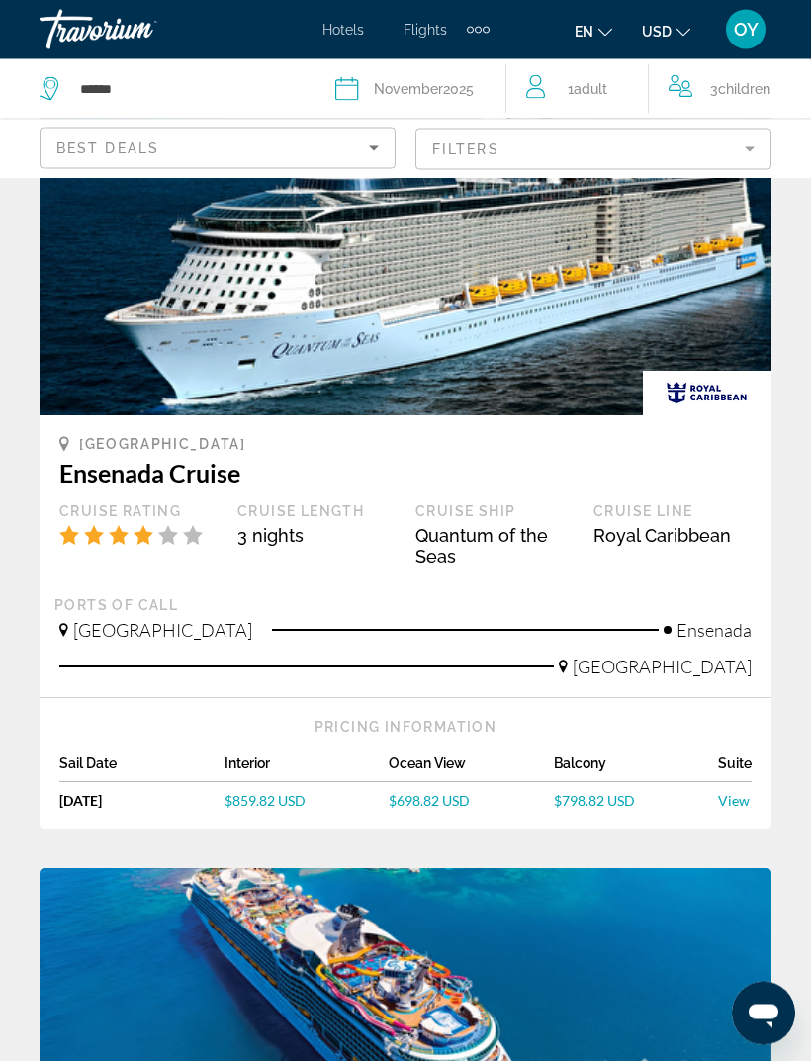
click at [598, 793] on span "$798.82 USD" at bounding box center [594, 801] width 81 height 17
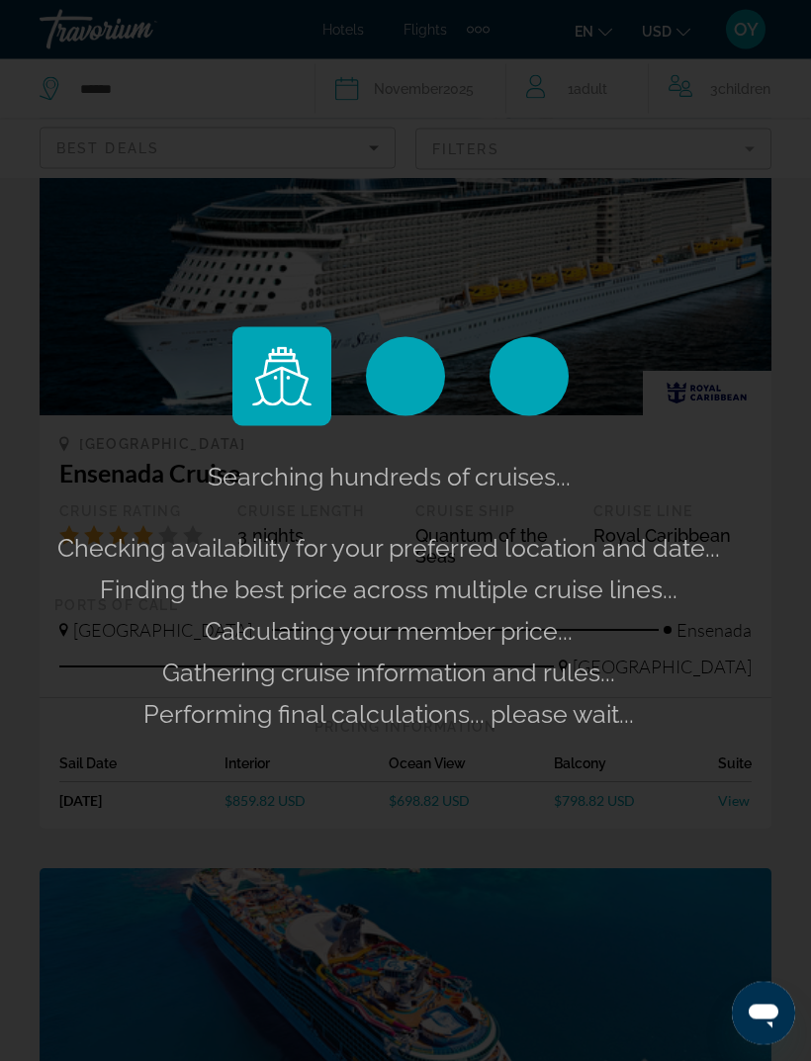
scroll to position [3607, 0]
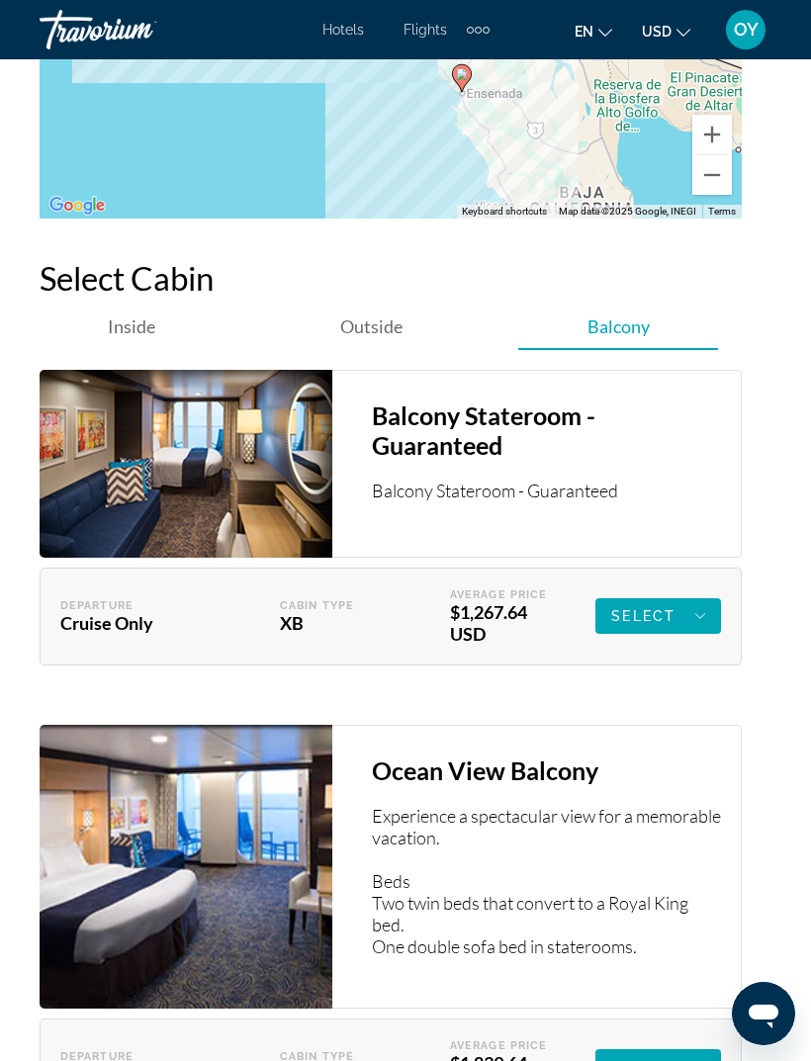
scroll to position [3757, 0]
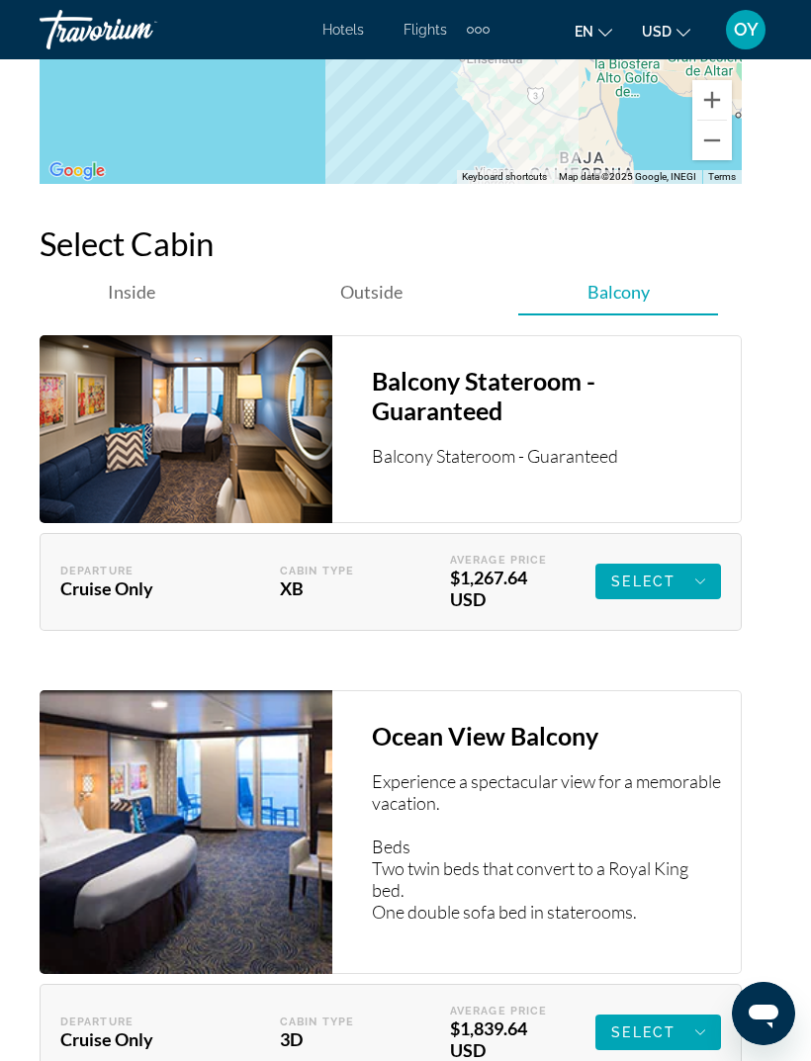
click at [695, 582] on icon "Main content" at bounding box center [700, 582] width 10 height 24
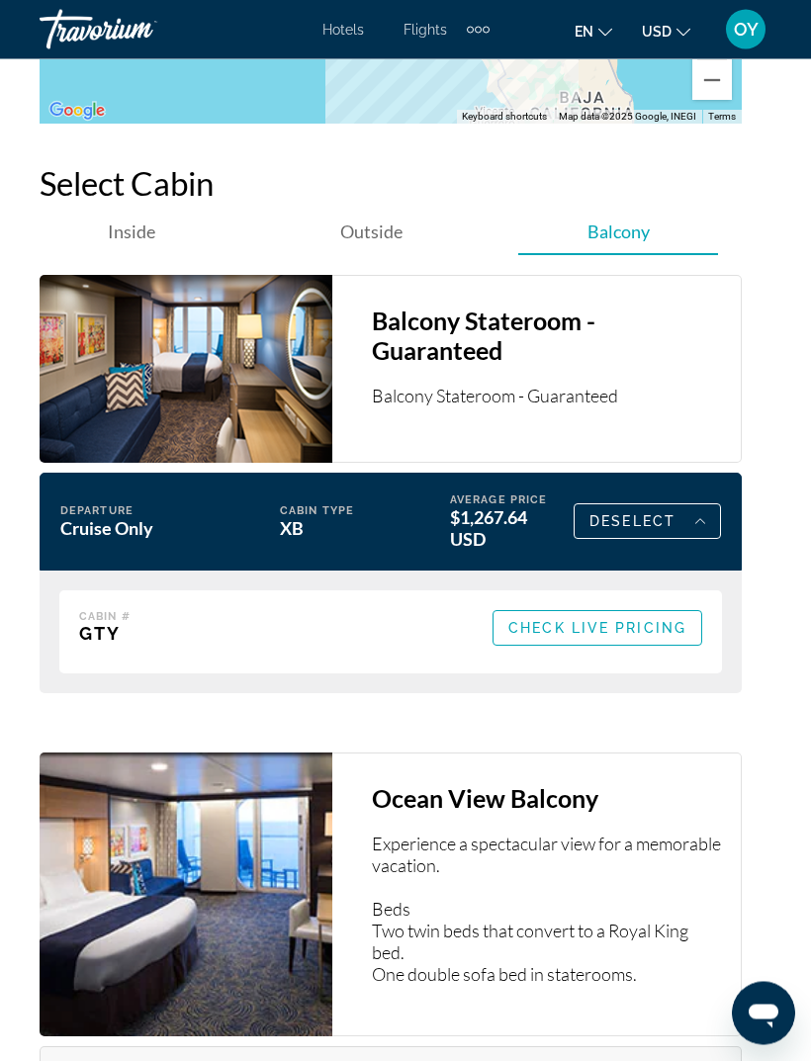
scroll to position [3820, 0]
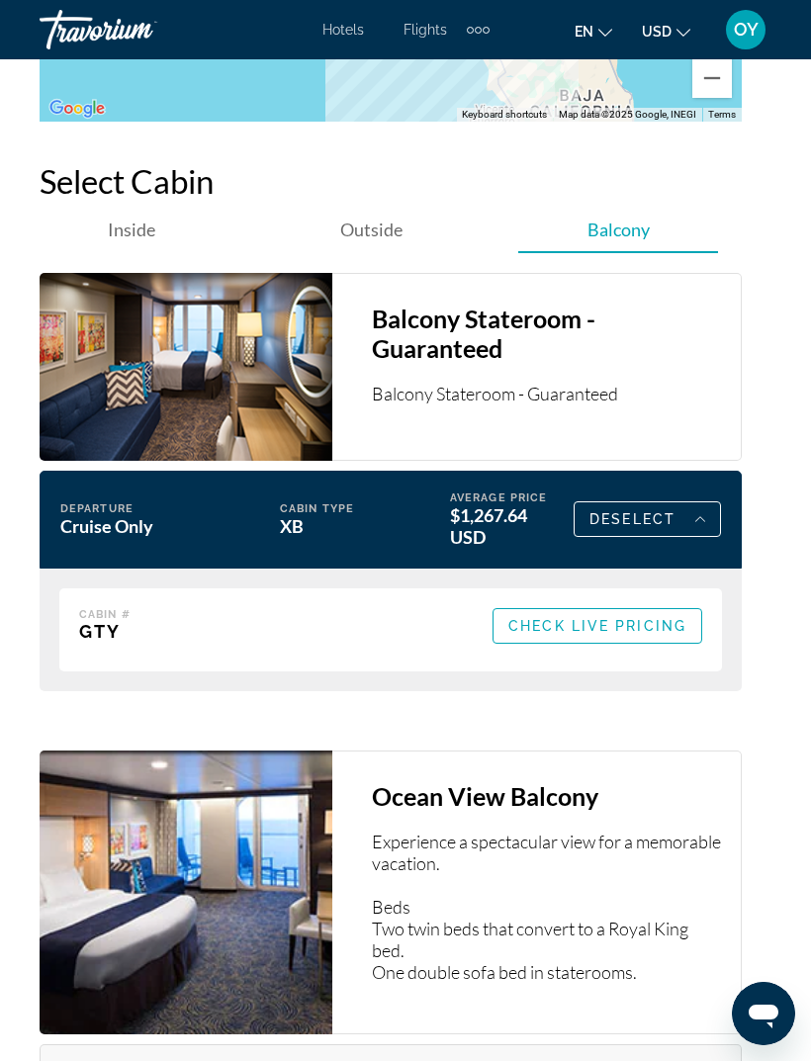
click at [606, 614] on span "Main content" at bounding box center [597, 625] width 208 height 47
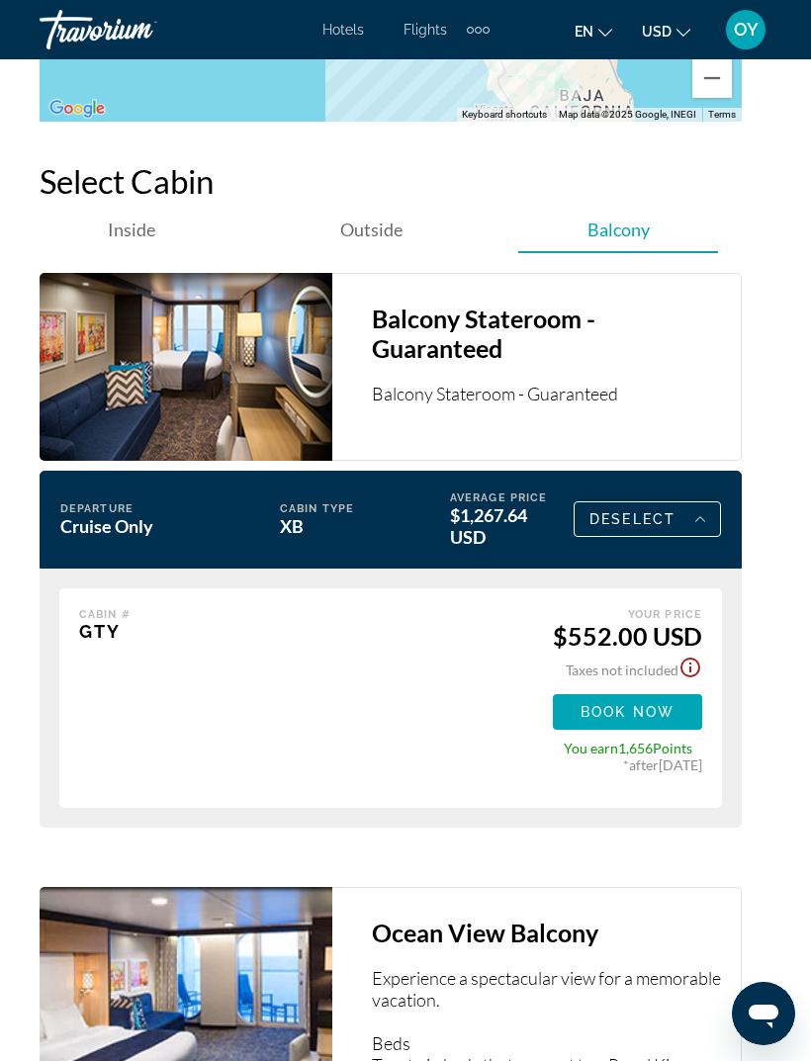
click at [609, 709] on span "Book now" at bounding box center [627, 712] width 94 height 16
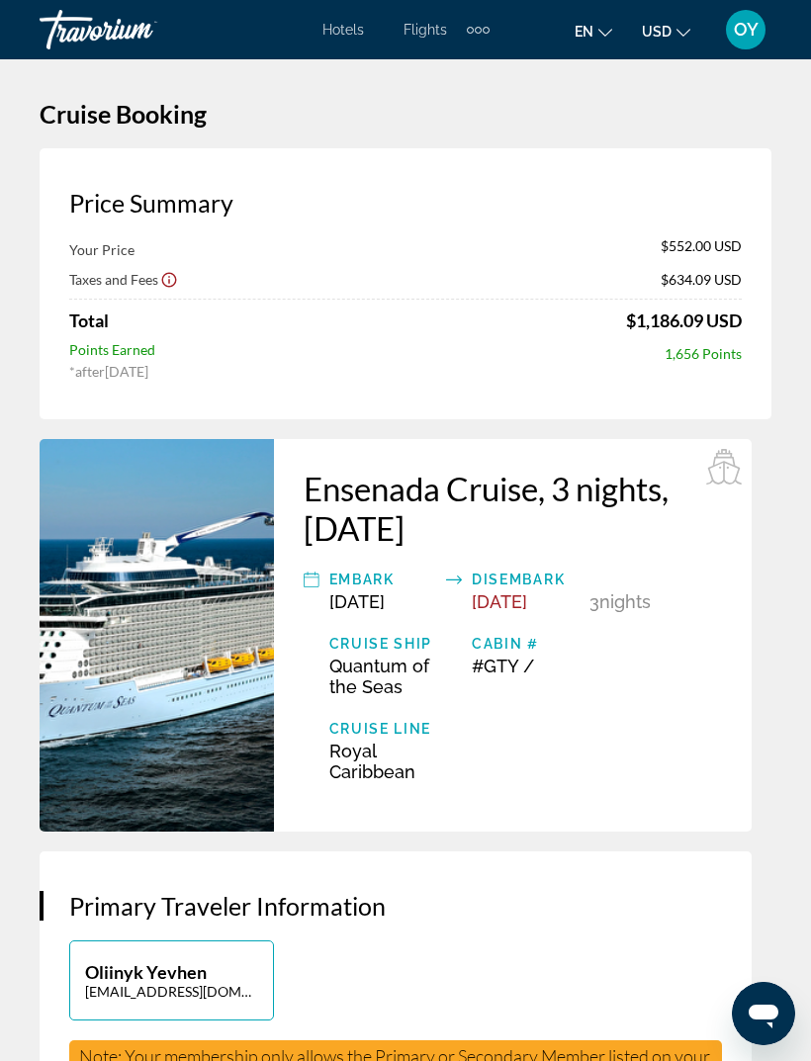
click at [166, 273] on icon "Show Taxes and Fees disclaimer" at bounding box center [169, 280] width 18 height 18
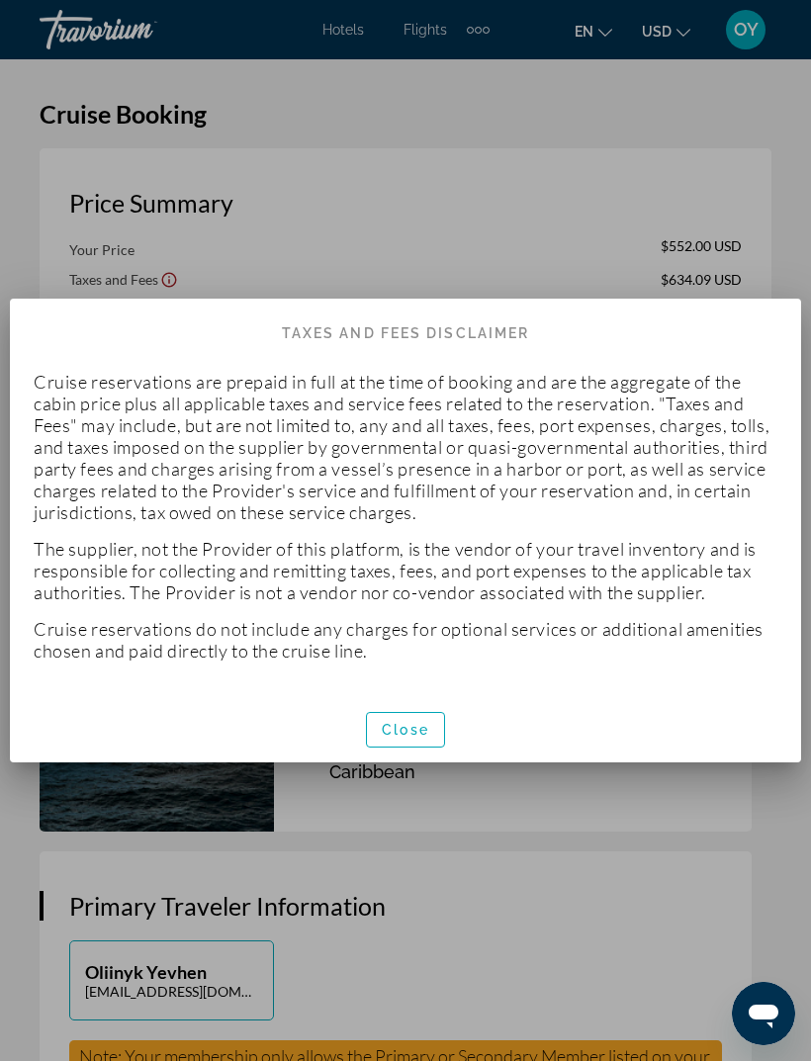
click at [400, 718] on span "button" at bounding box center [405, 729] width 77 height 47
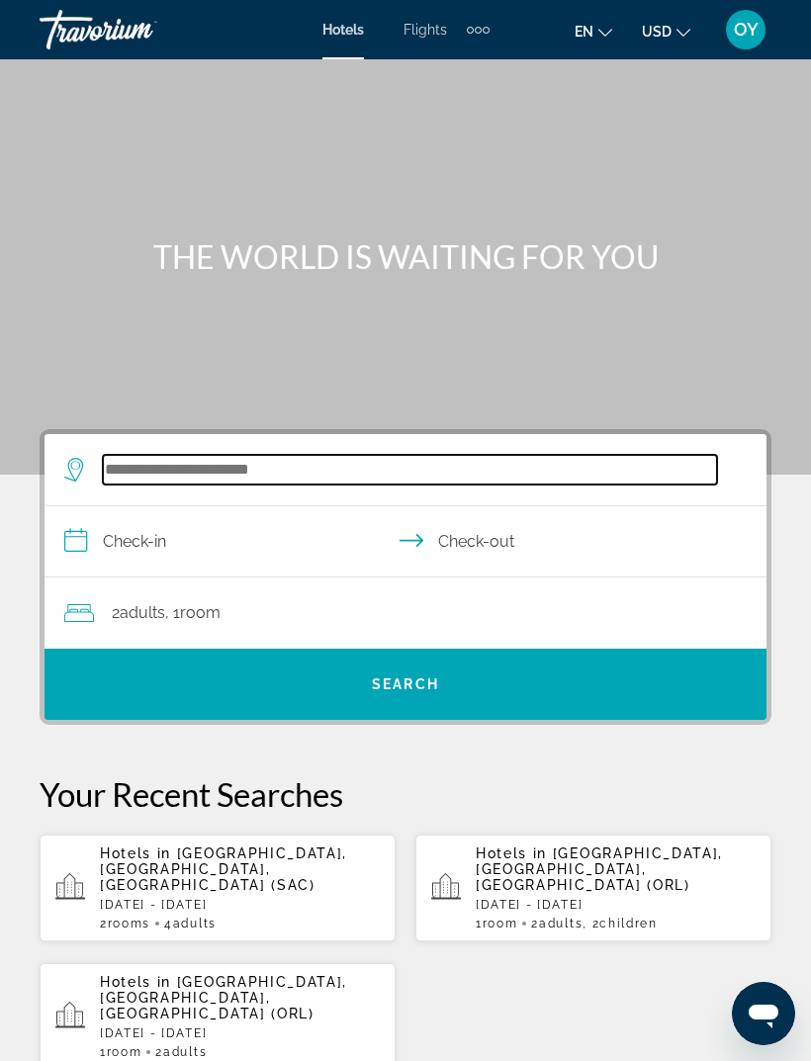
click at [285, 478] on input "Search widget" at bounding box center [410, 470] width 614 height 30
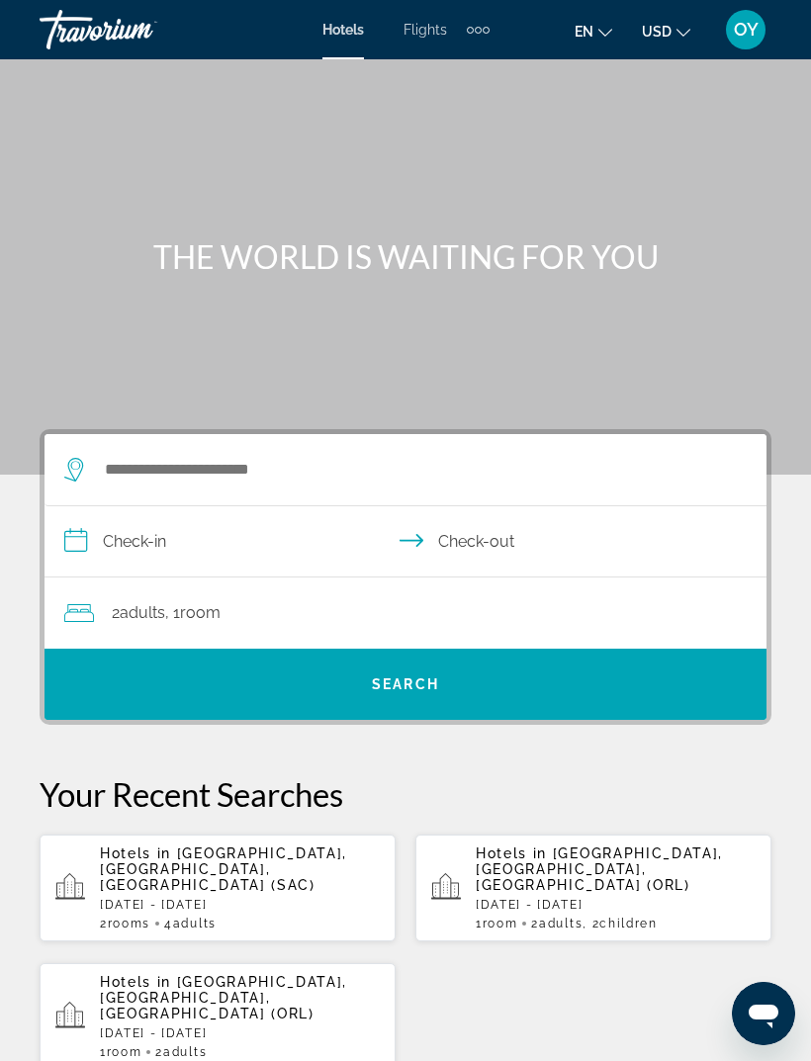
click at [473, 29] on div "Extra navigation items" at bounding box center [470, 30] width 7 height 7
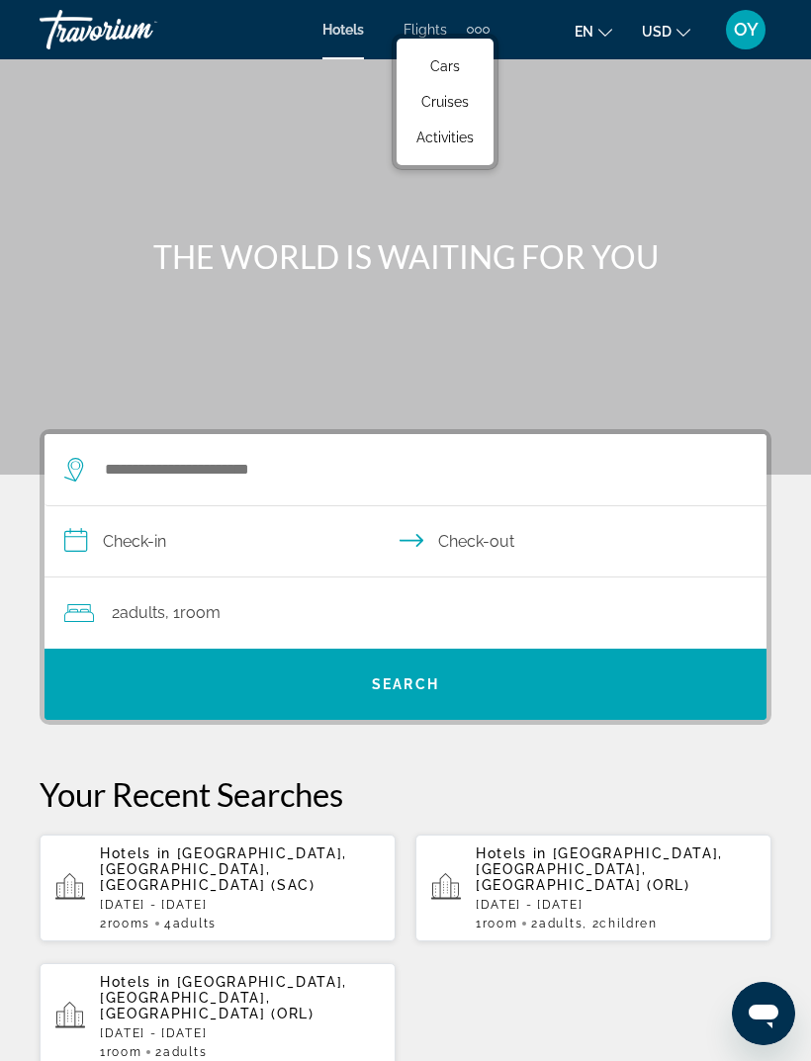
click at [460, 103] on span "Cruises" at bounding box center [444, 102] width 47 height 16
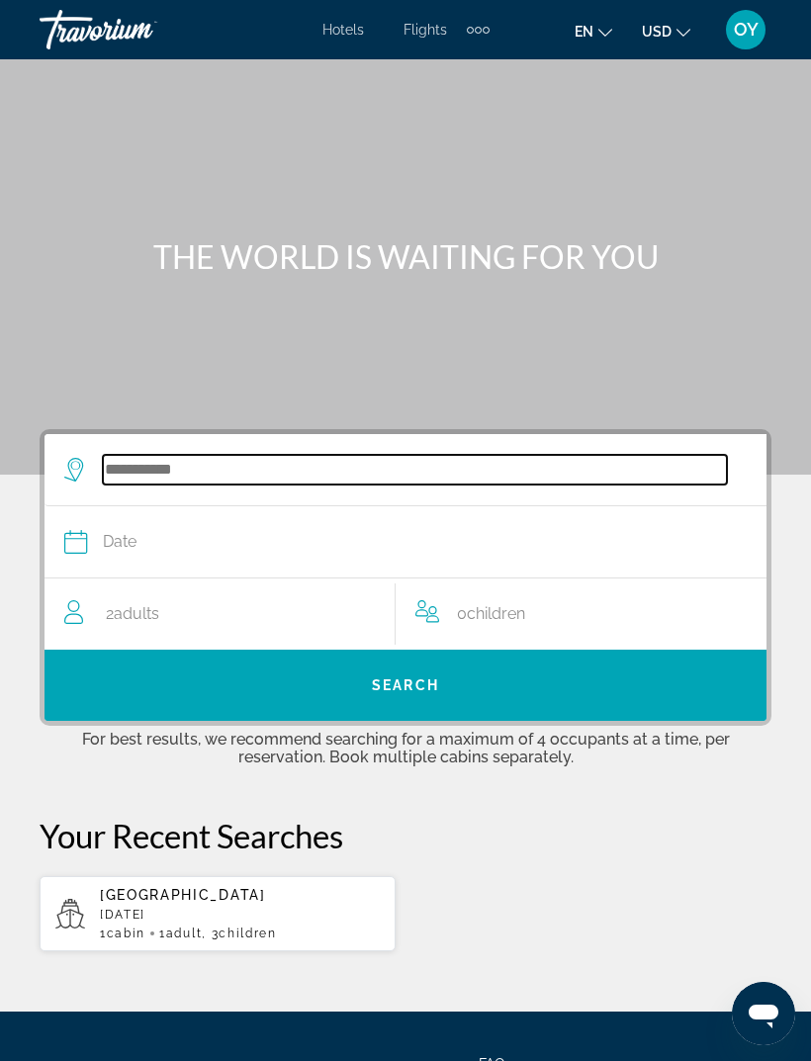
click at [278, 485] on input "Search widget" at bounding box center [415, 470] width 624 height 30
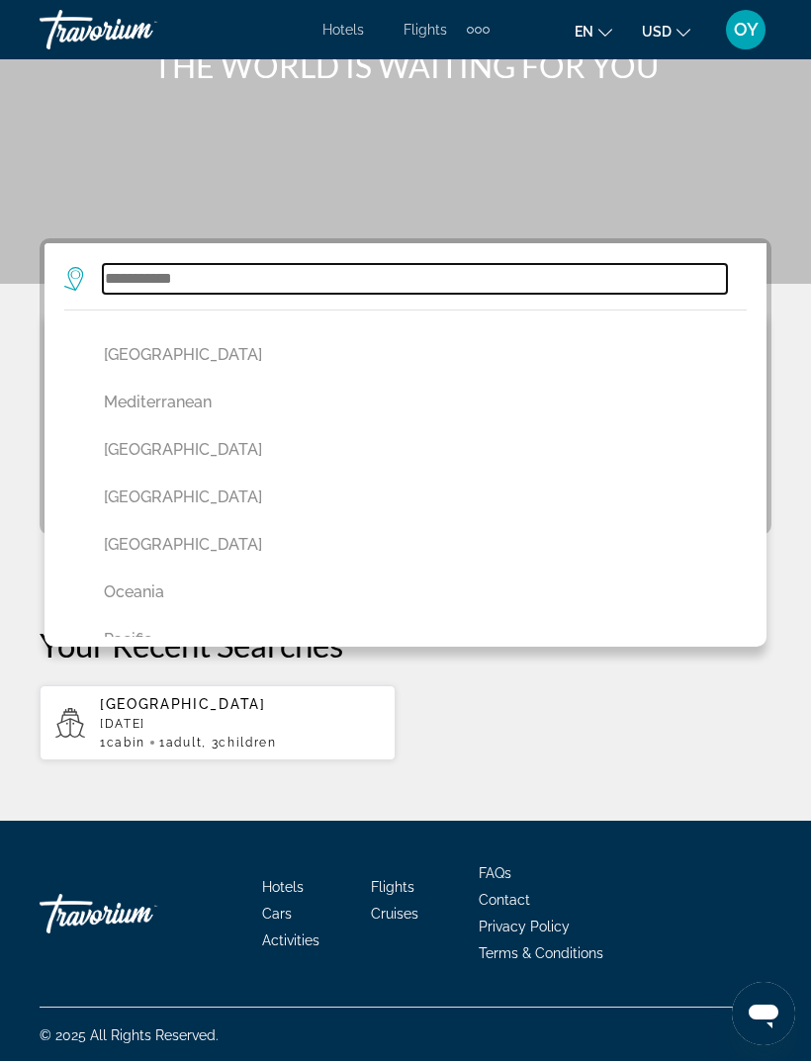
scroll to position [798, 0]
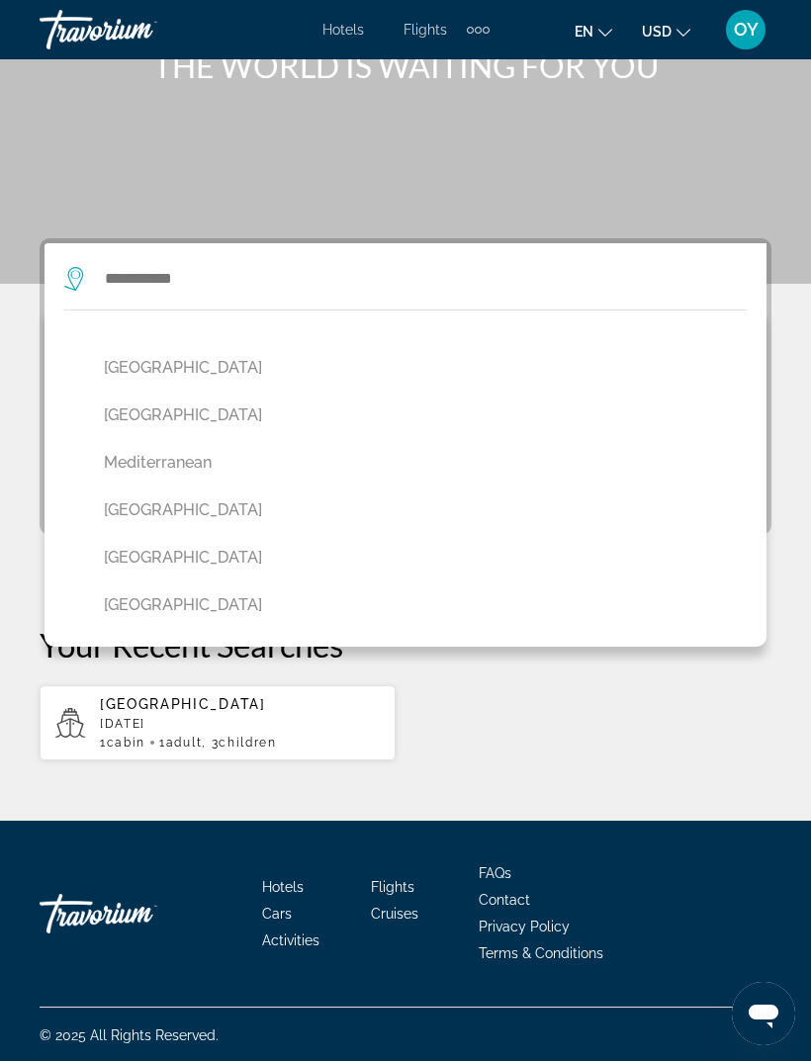
click at [152, 506] on button "[GEOGRAPHIC_DATA]" at bounding box center [410, 510] width 633 height 38
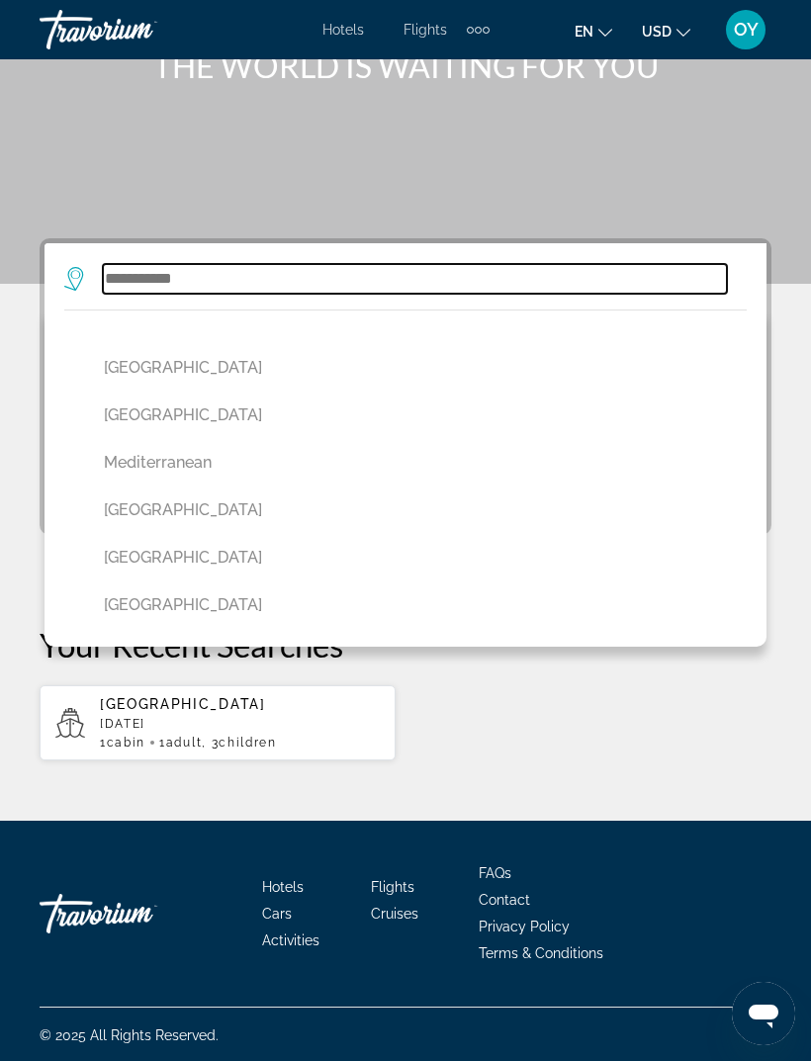
type input "******"
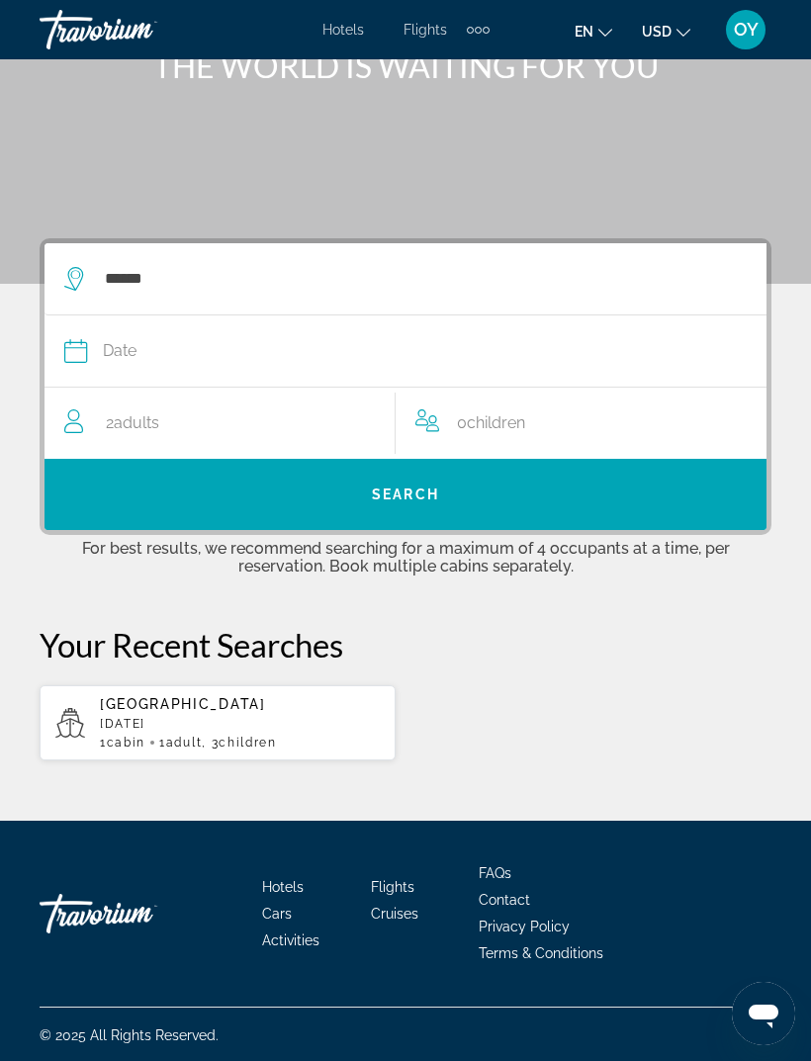
click at [129, 352] on span "Date" at bounding box center [120, 351] width 34 height 28
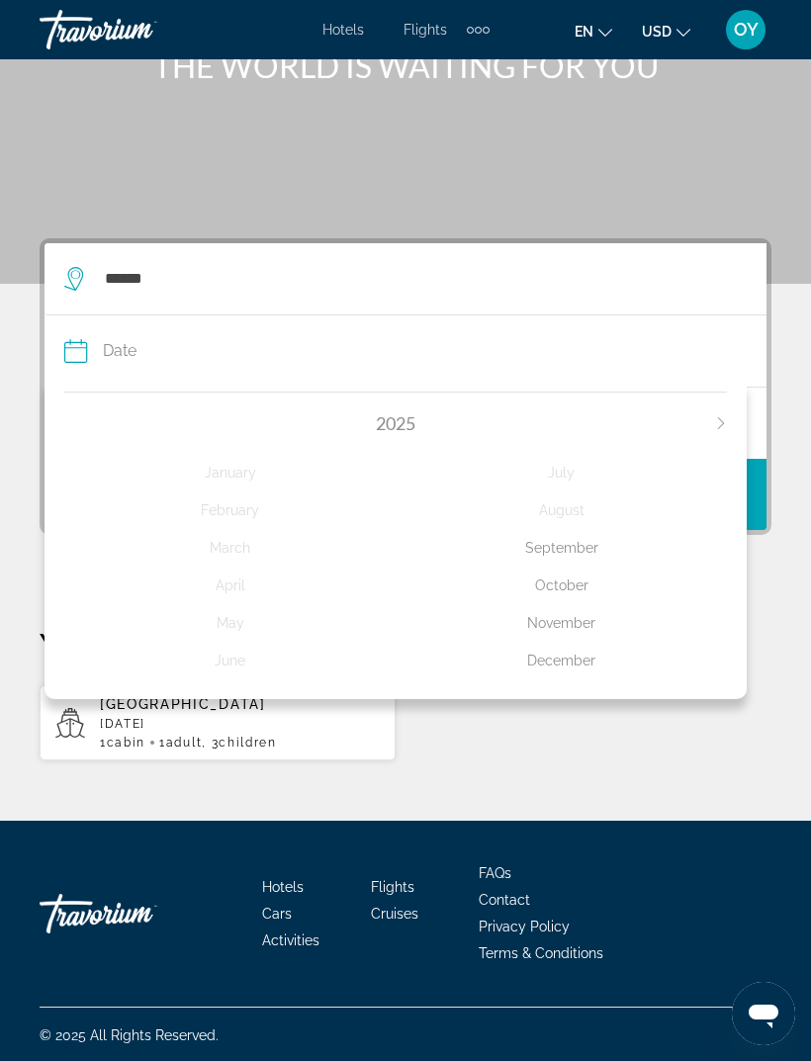
click at [577, 619] on div "November" at bounding box center [561, 623] width 331 height 36
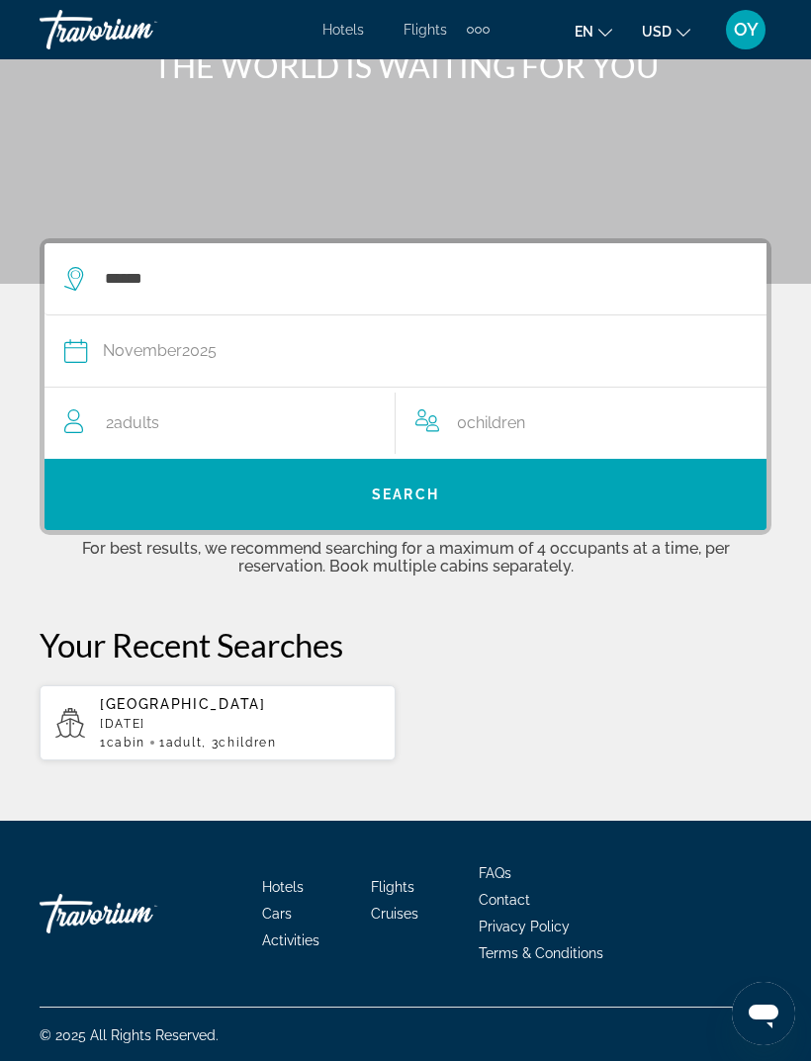
click at [495, 421] on span "Children" at bounding box center [496, 422] width 58 height 19
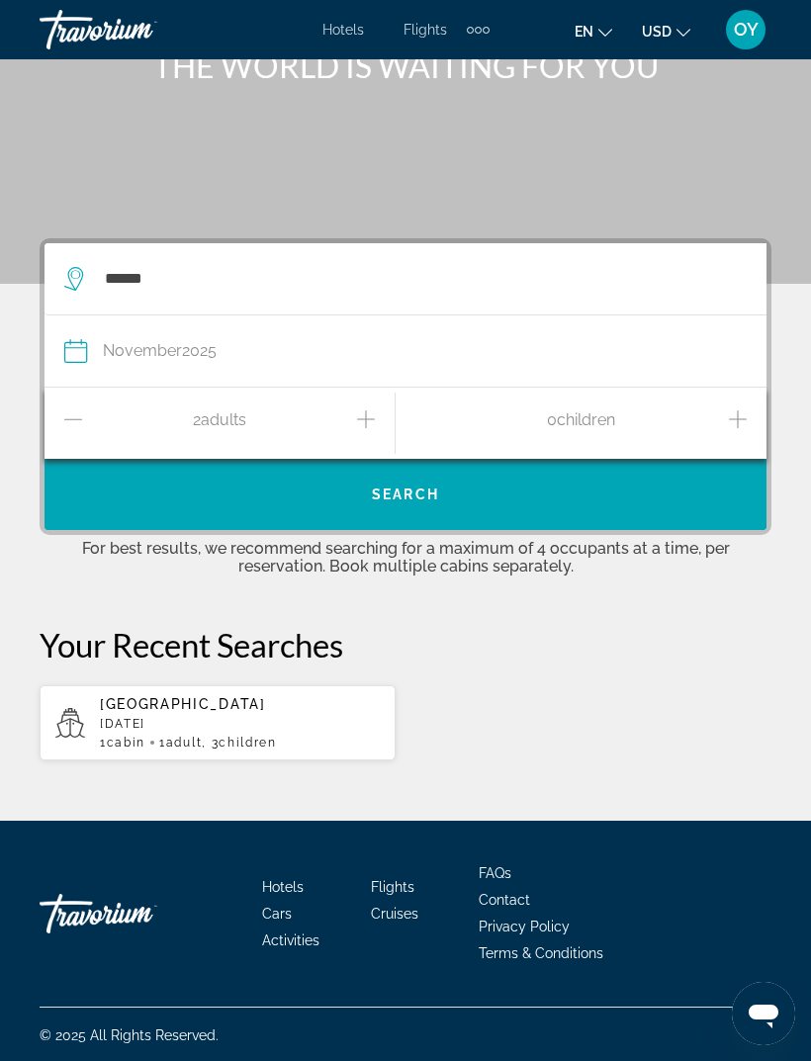
click at [730, 421] on icon "Increment children" at bounding box center [738, 419] width 18 height 24
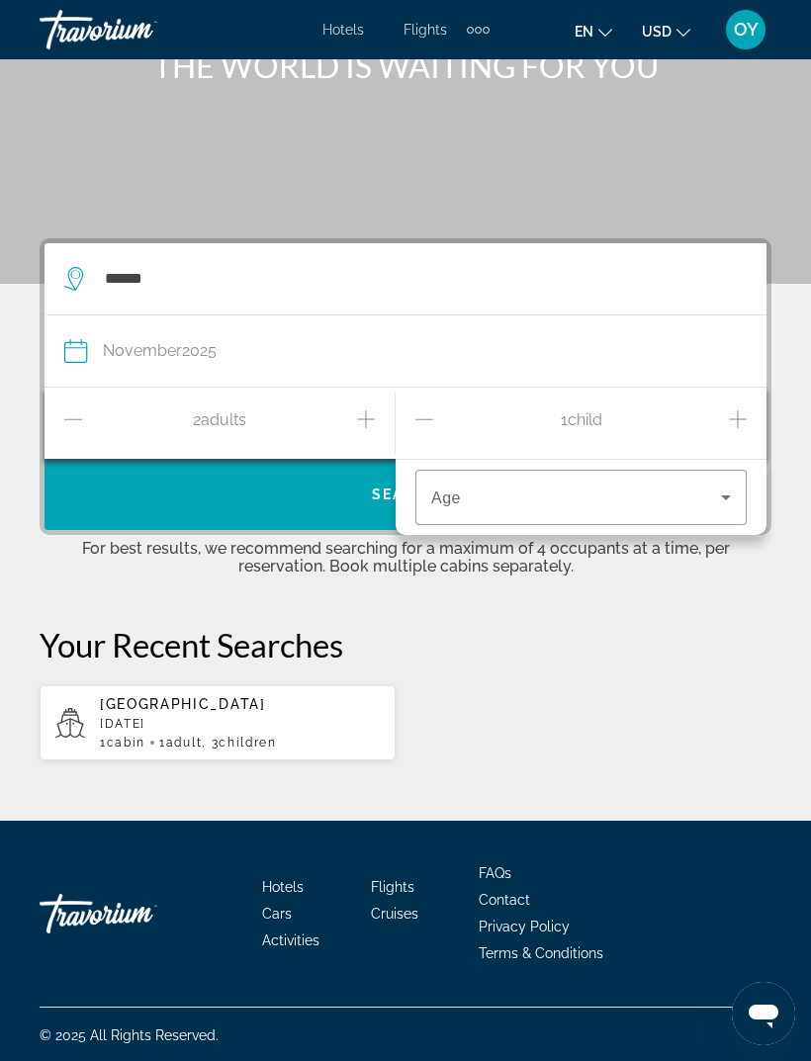
click at [738, 421] on icon "Increment children" at bounding box center [738, 419] width 18 height 18
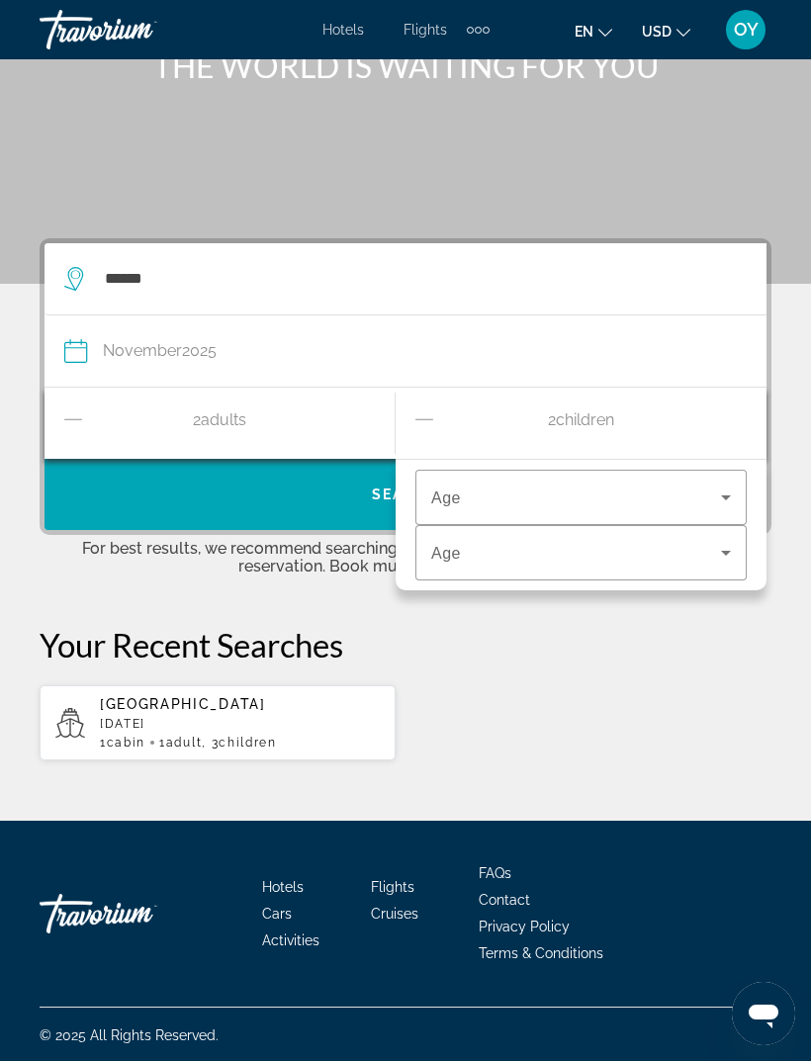
click at [714, 496] on icon "Travelers: 2 adults, 2 children" at bounding box center [726, 498] width 24 height 24
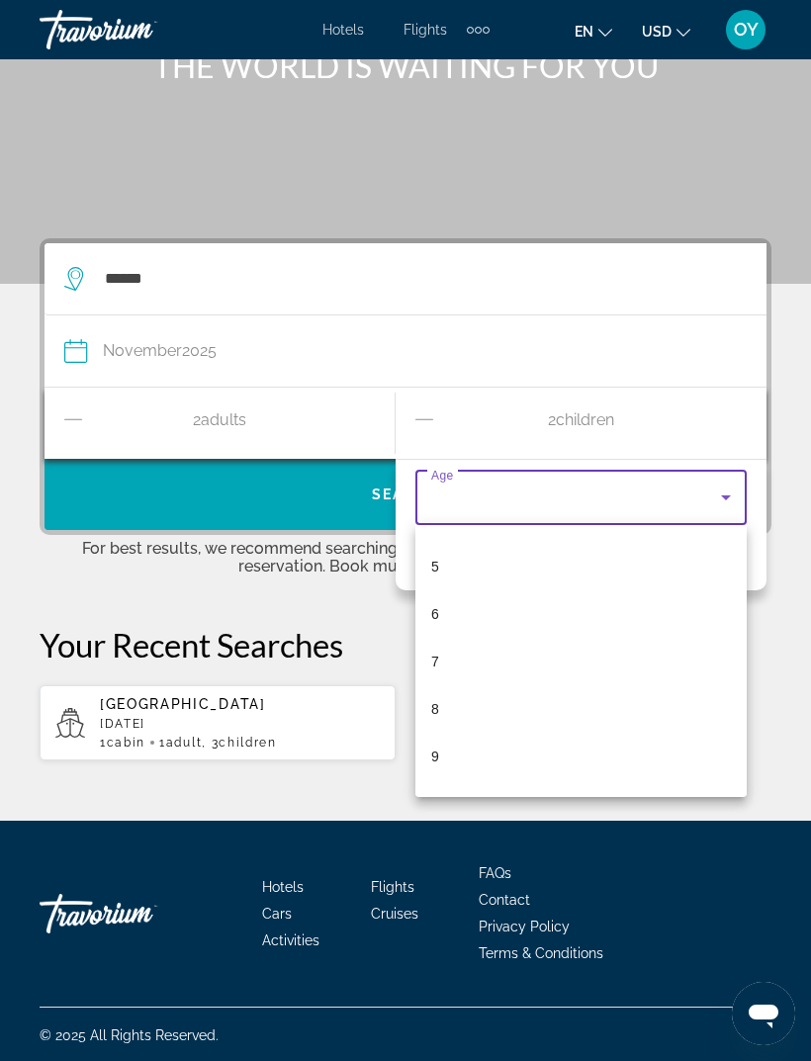
scroll to position [242, 0]
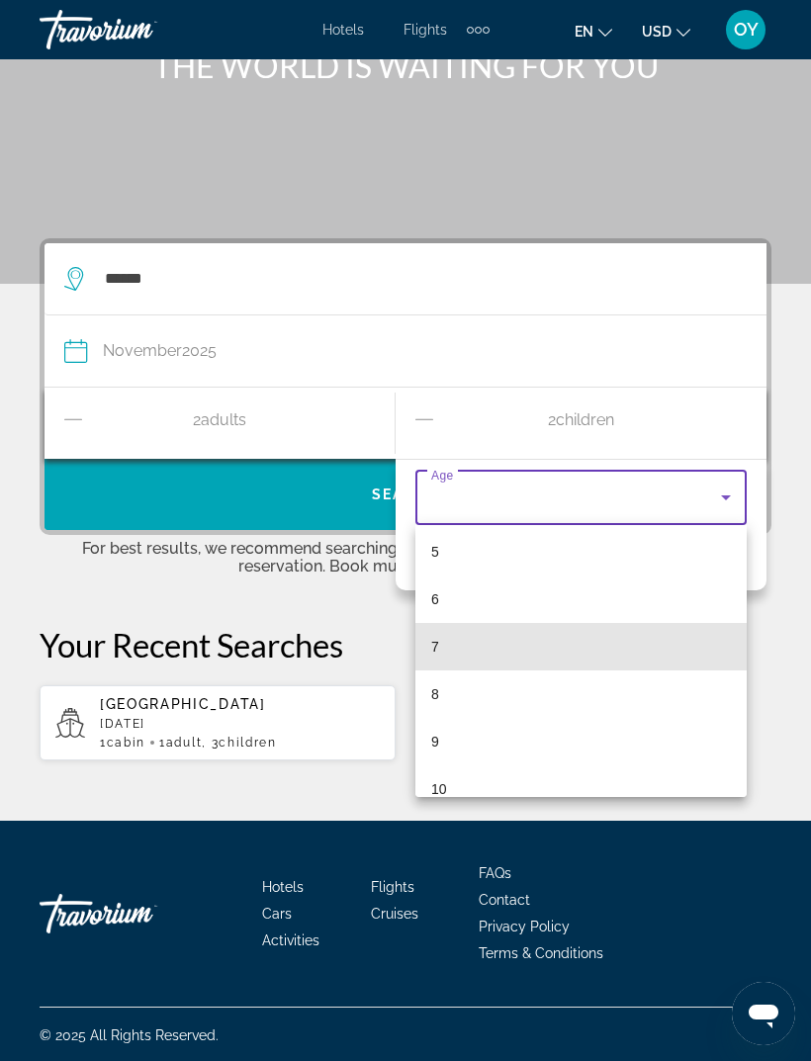
click at [470, 655] on mat-option "7" at bounding box center [580, 646] width 331 height 47
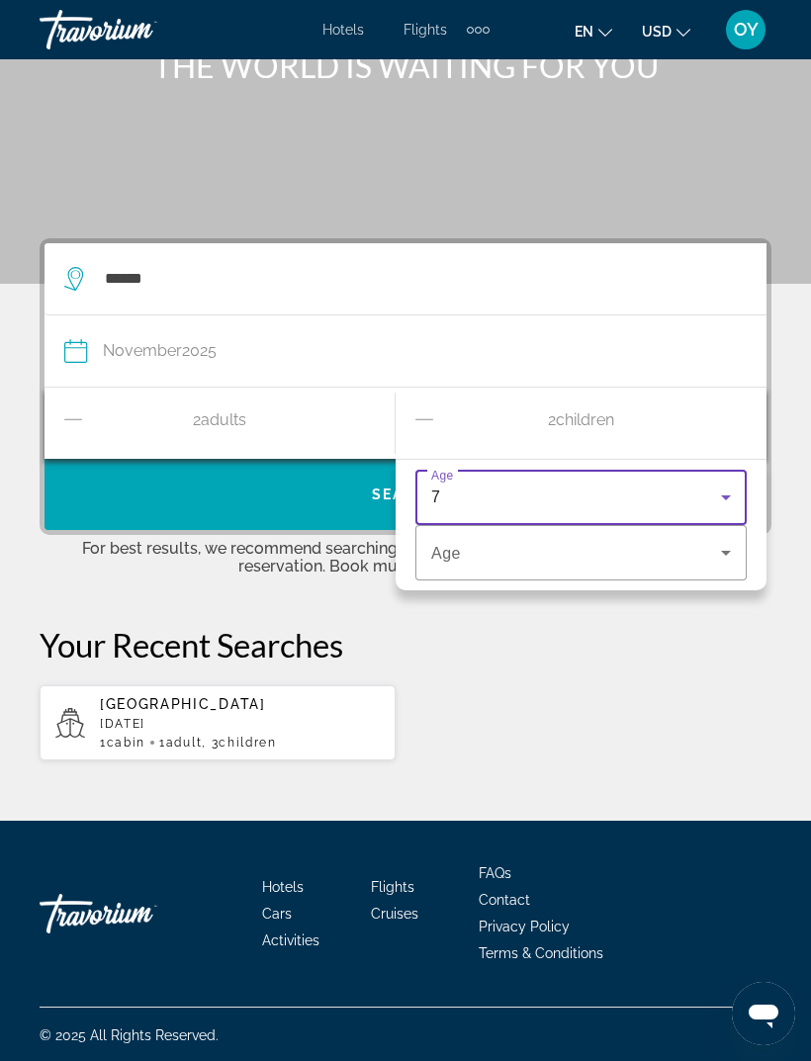
click at [716, 563] on icon "Travelers: 2 adults, 2 children" at bounding box center [726, 553] width 24 height 24
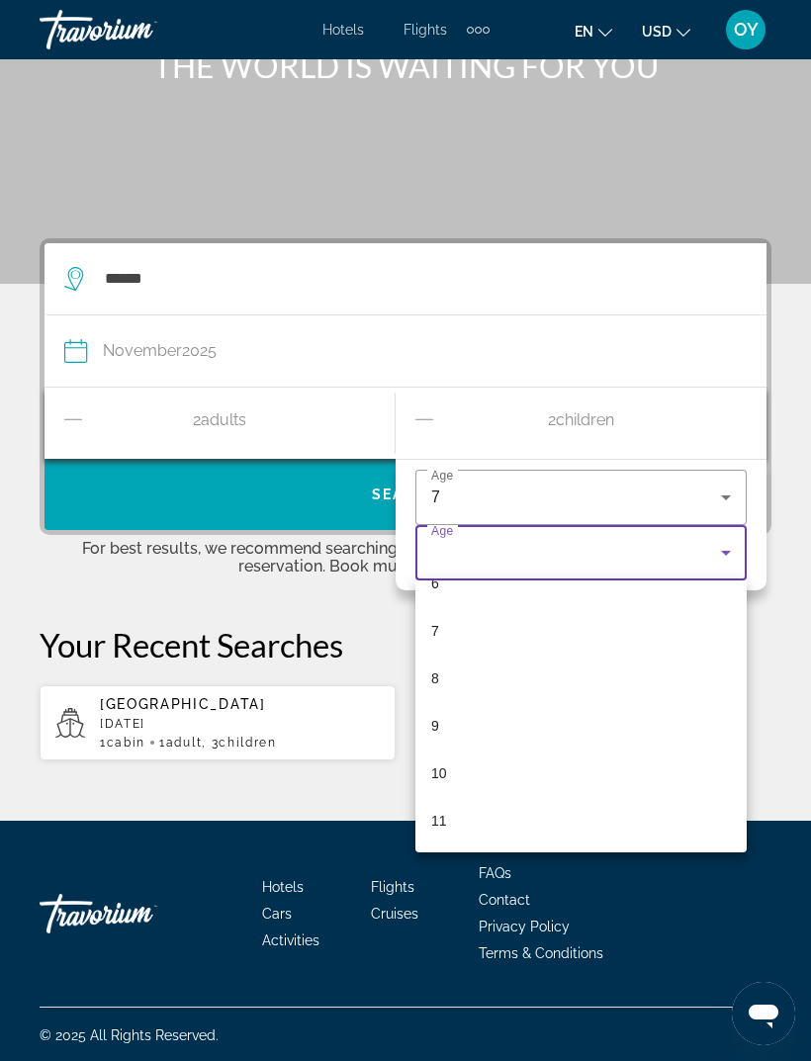
scroll to position [313, 0]
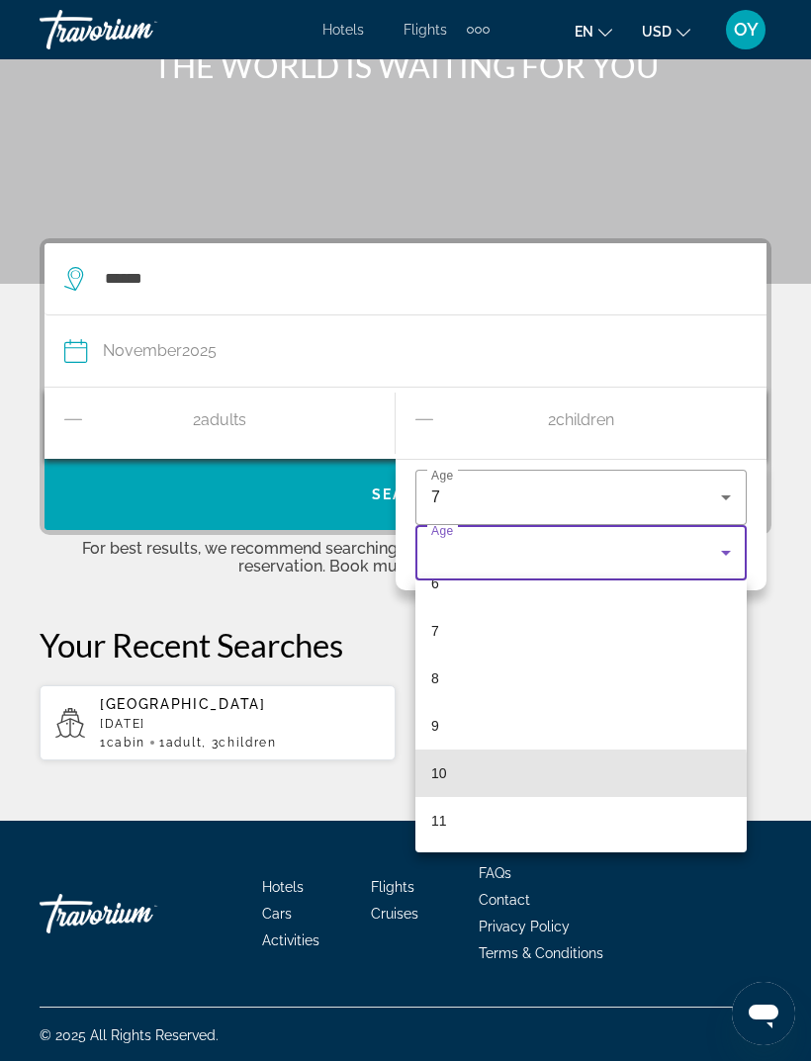
click at [463, 777] on mat-option "10" at bounding box center [580, 773] width 331 height 47
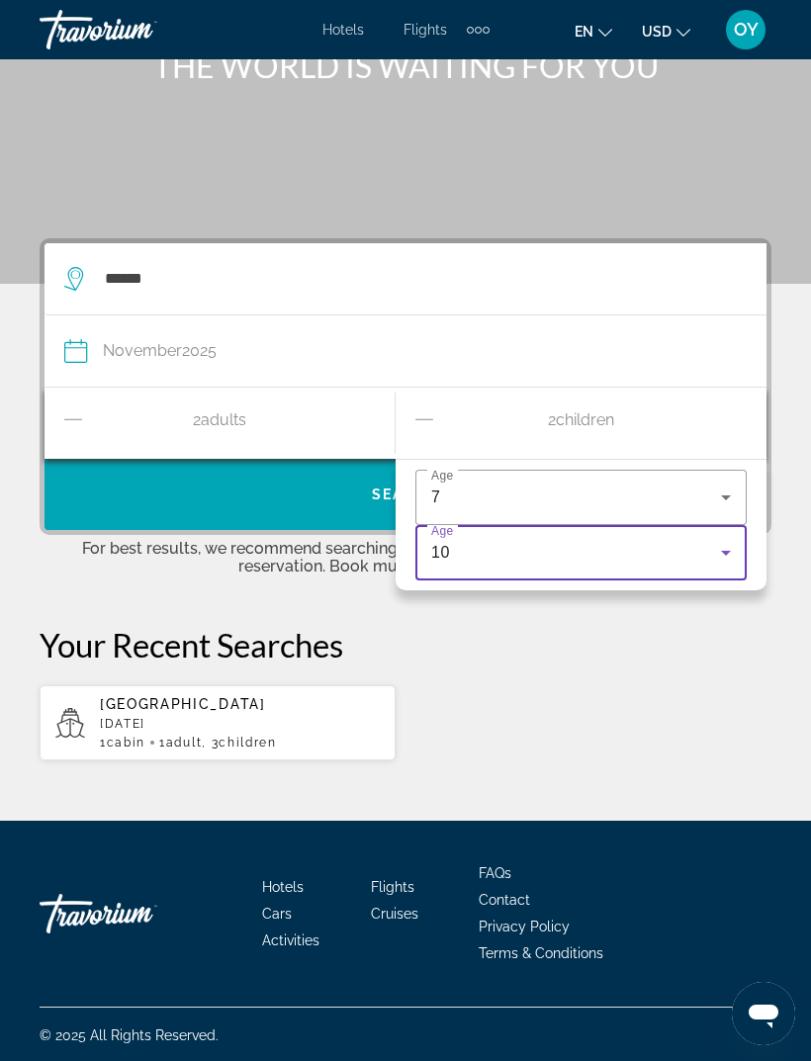
click at [552, 708] on div "Mexico November 2025 1 cabin 1 Adult Adults , 3 Child Children" at bounding box center [406, 722] width 732 height 77
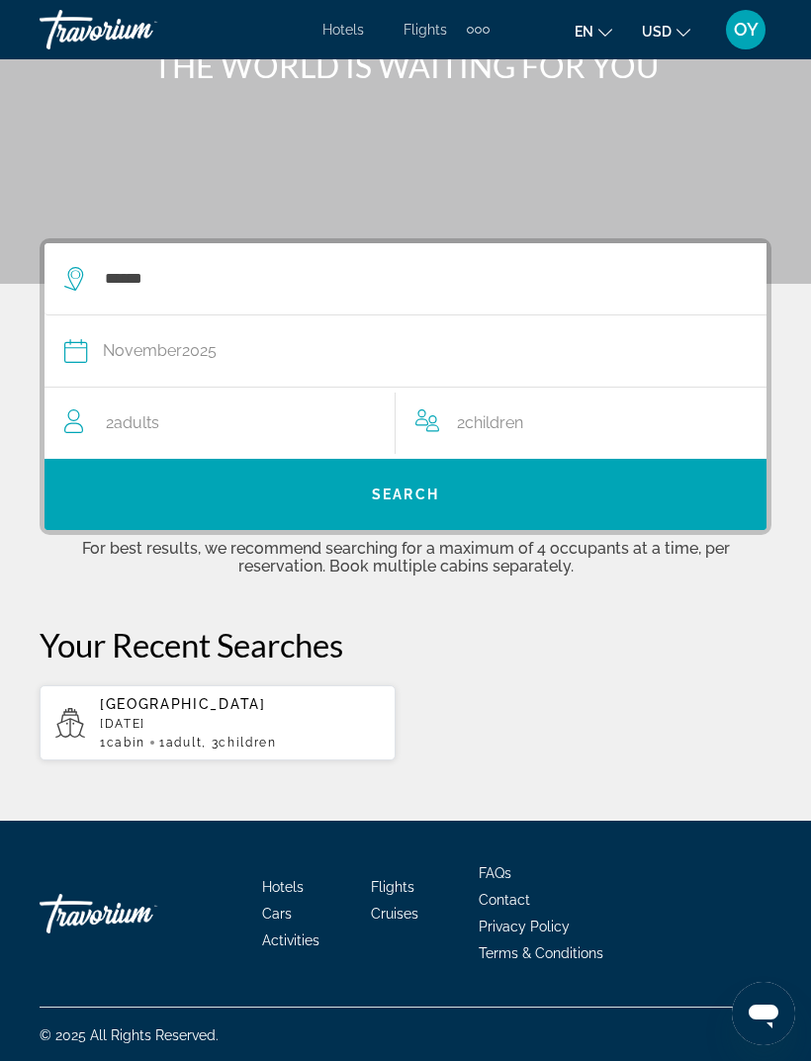
click at [366, 509] on span "Search widget" at bounding box center [405, 494] width 722 height 47
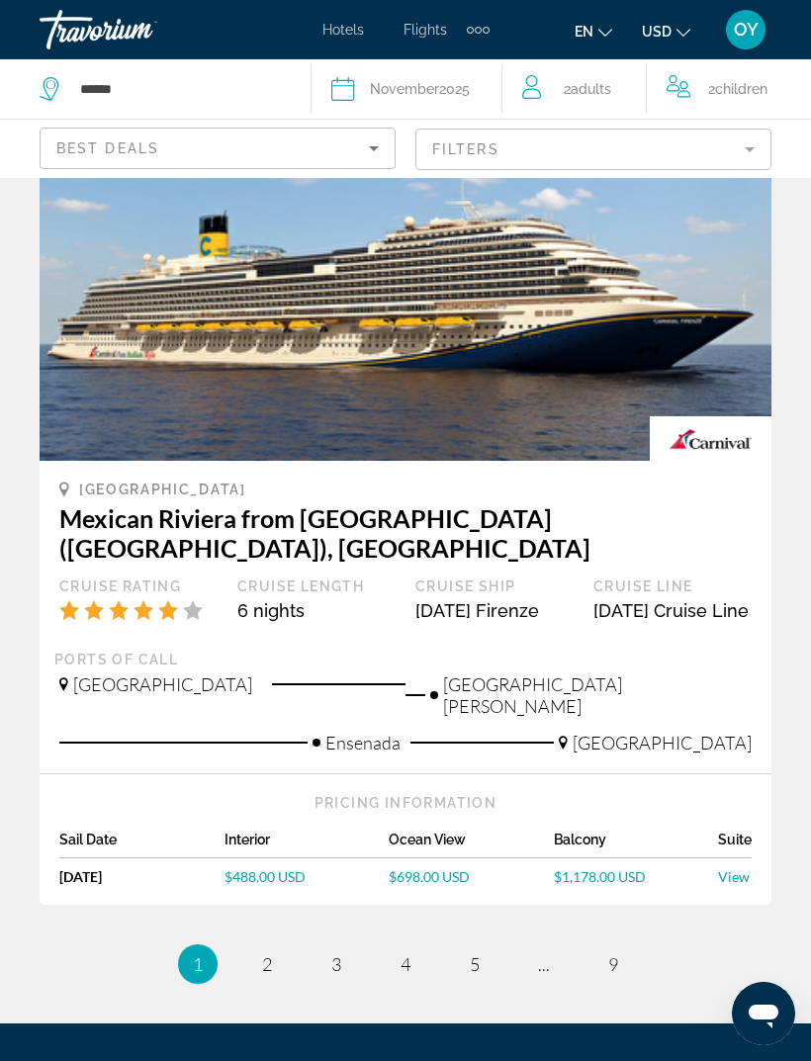
scroll to position [4208, 0]
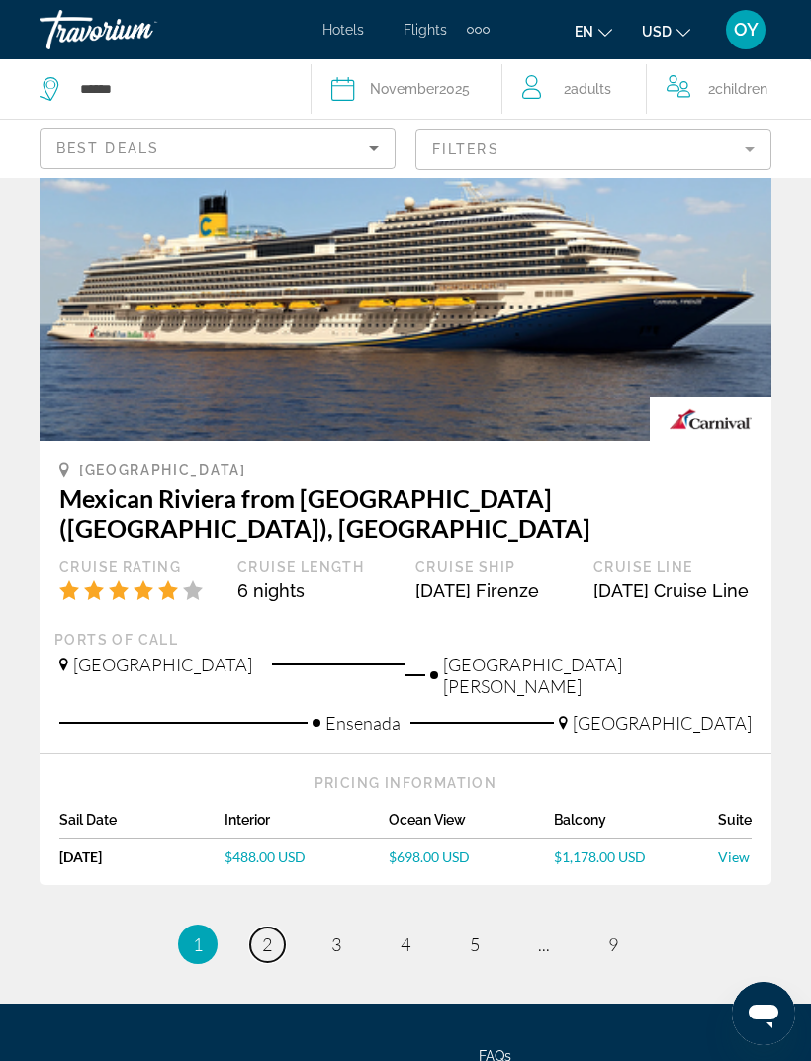
click at [276, 927] on link "page 2" at bounding box center [267, 944] width 35 height 35
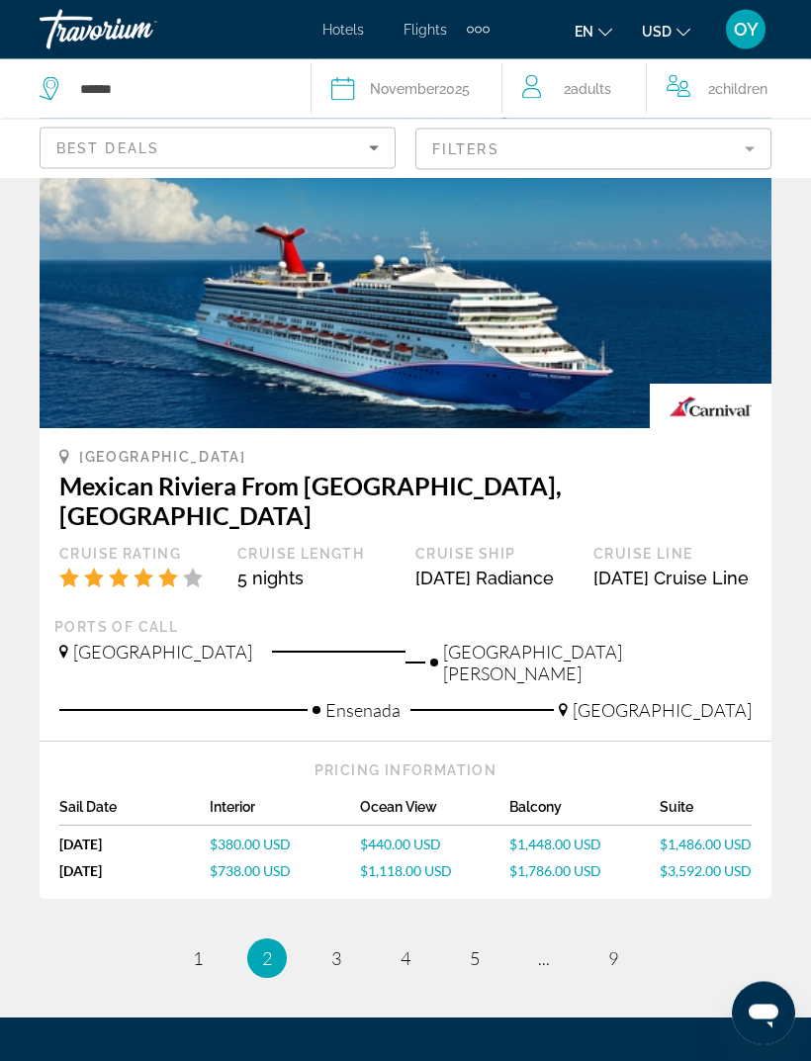
scroll to position [4155, 0]
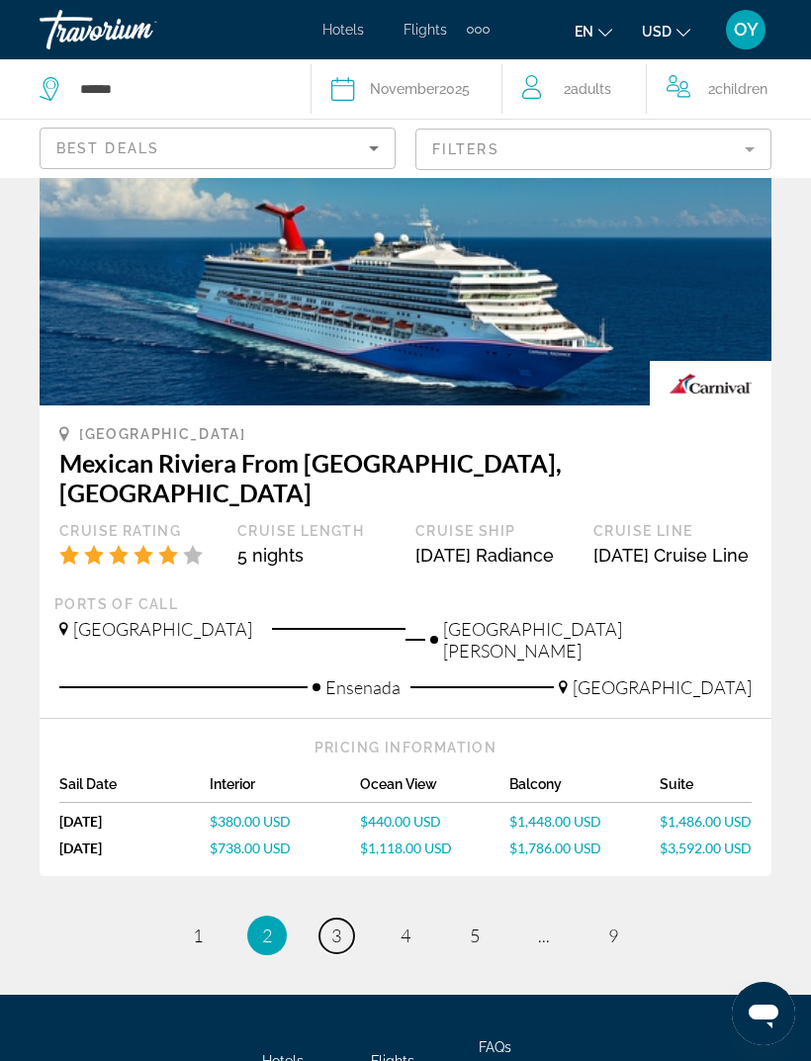
click at [345, 919] on link "page 3" at bounding box center [336, 936] width 35 height 35
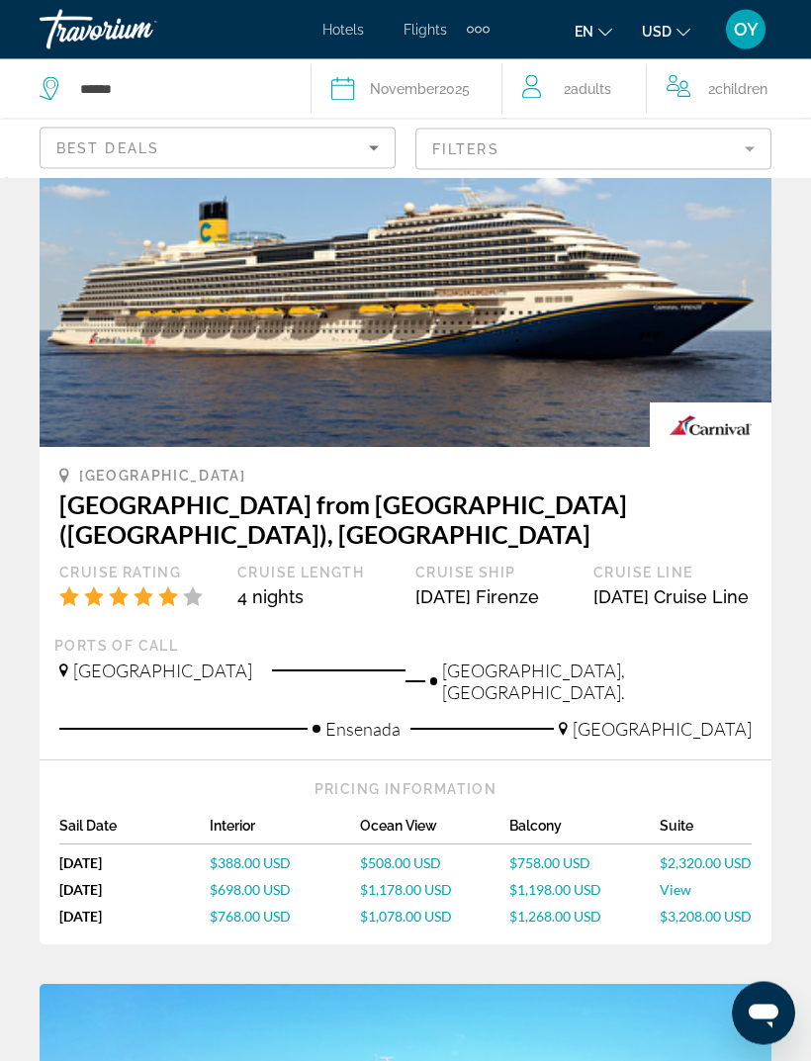
scroll to position [204, 0]
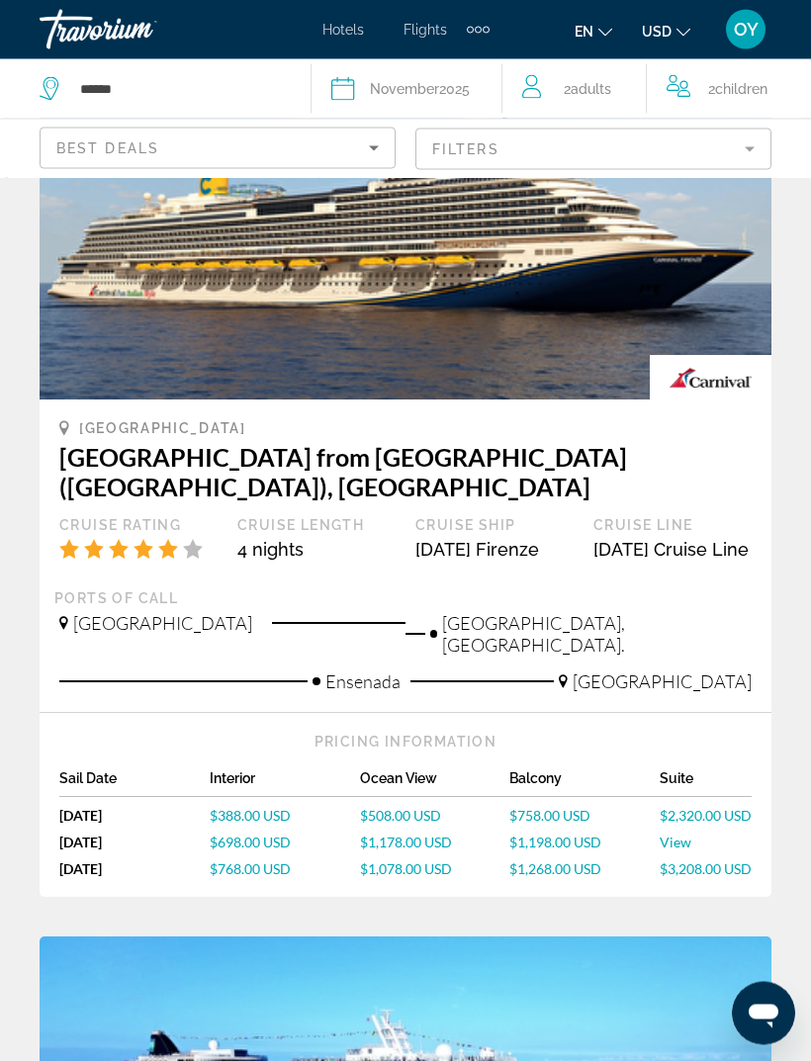
click at [572, 861] on span "$1,268.00 USD" at bounding box center [555, 869] width 92 height 17
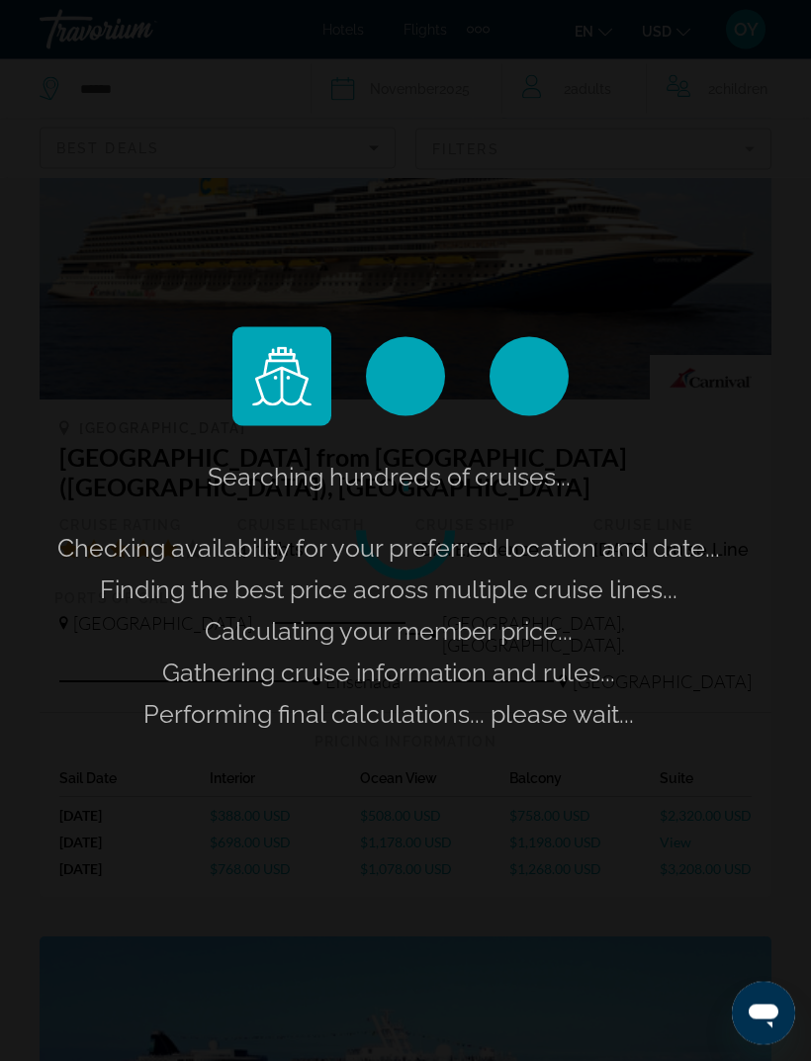
scroll to position [205, 0]
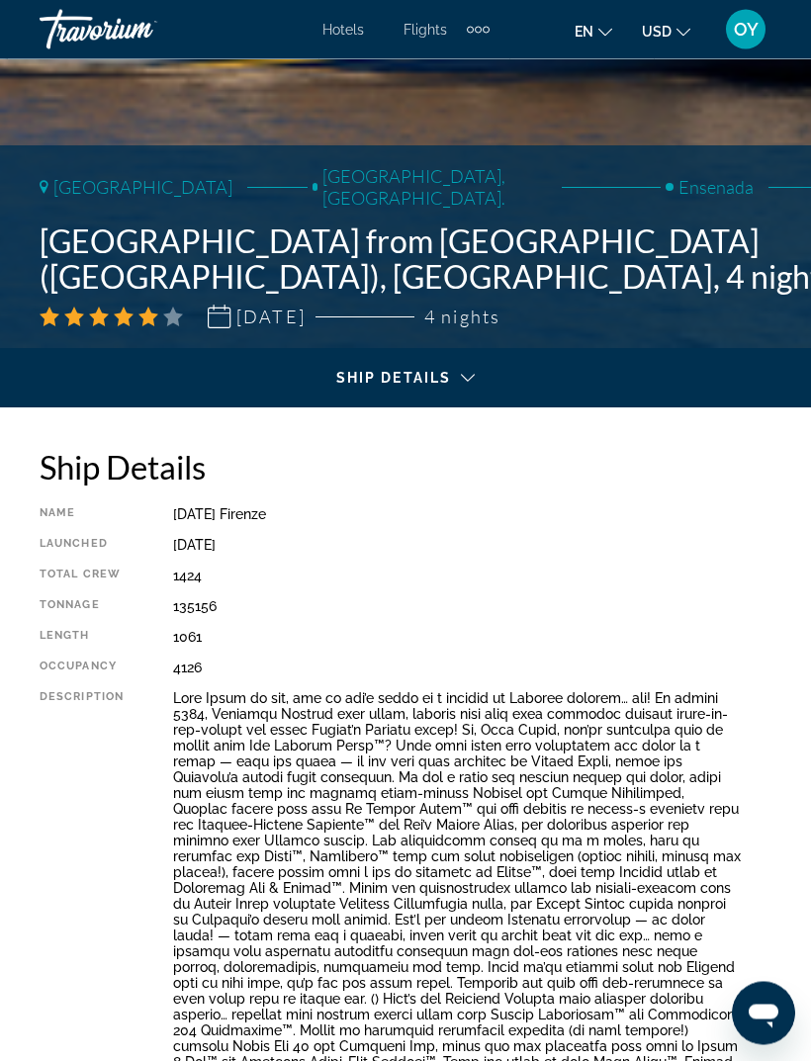
scroll to position [642, 0]
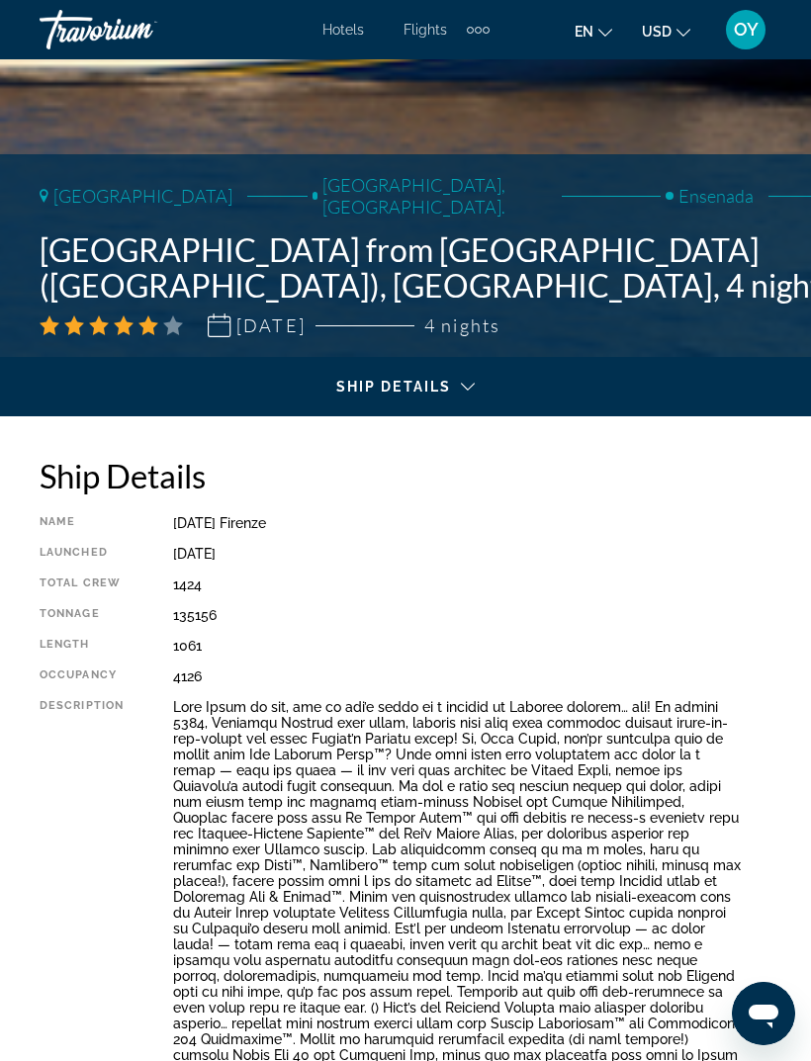
click at [463, 378] on div "Main content" at bounding box center [405, 404] width 779 height 55
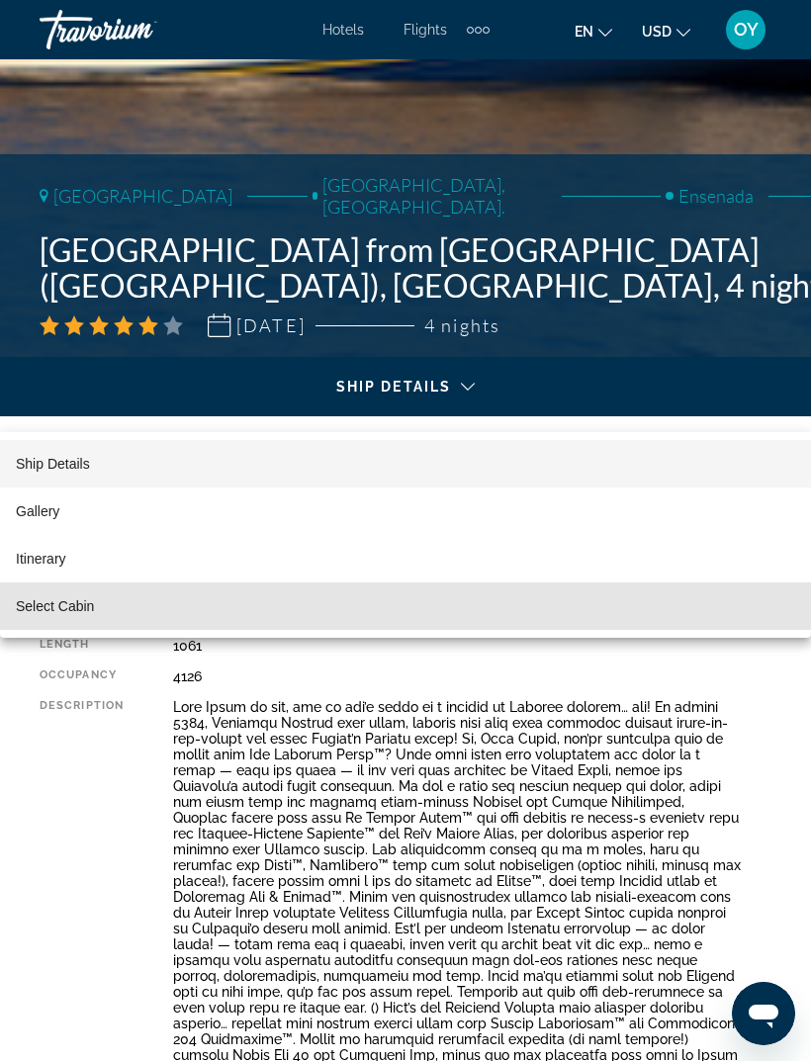
click at [94, 611] on span "Select Cabin" at bounding box center [55, 606] width 78 height 16
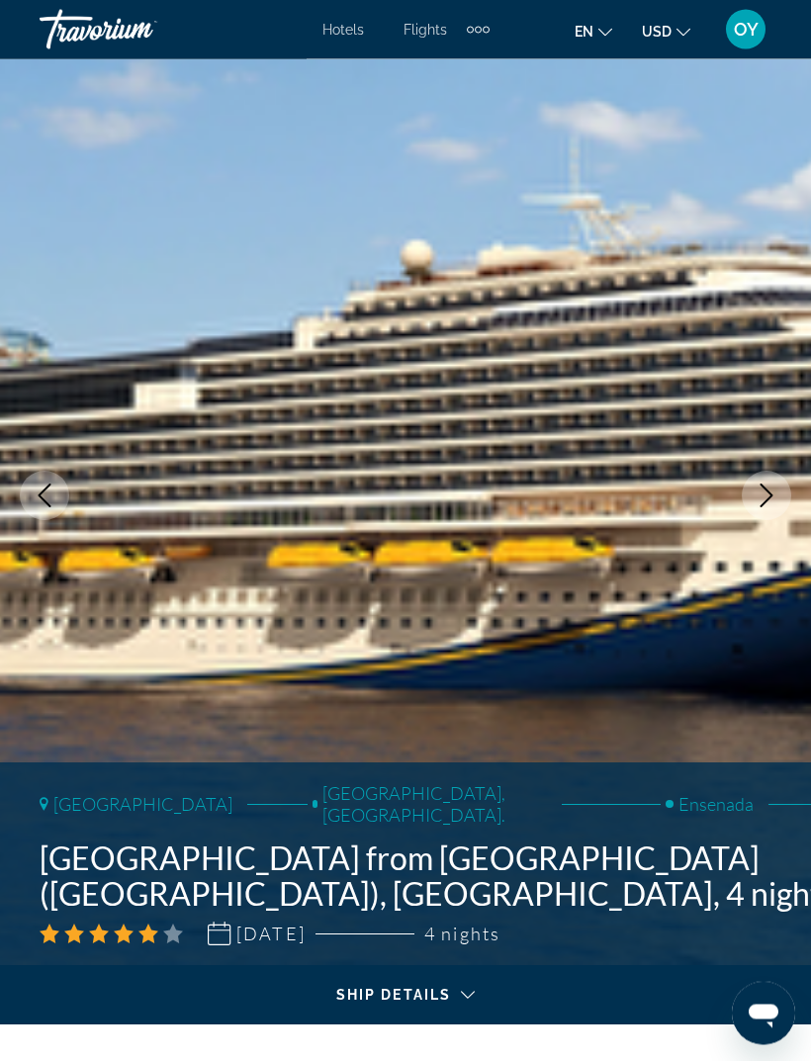
scroll to position [0, 0]
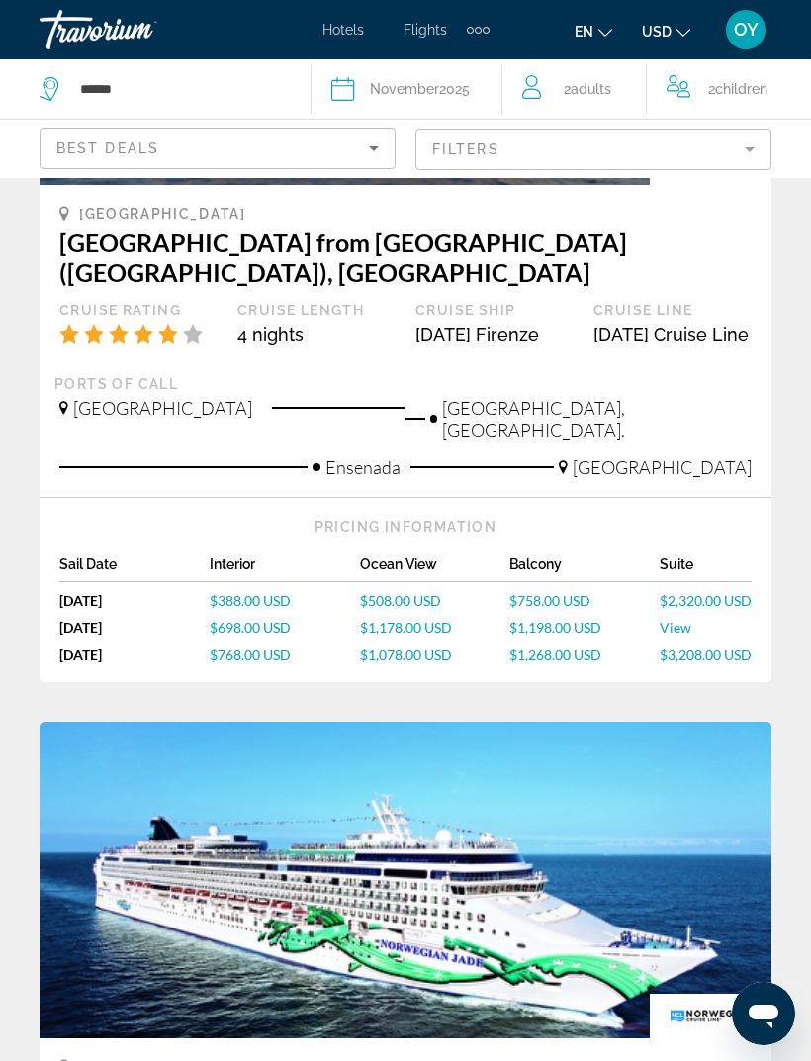
scroll to position [420, 0]
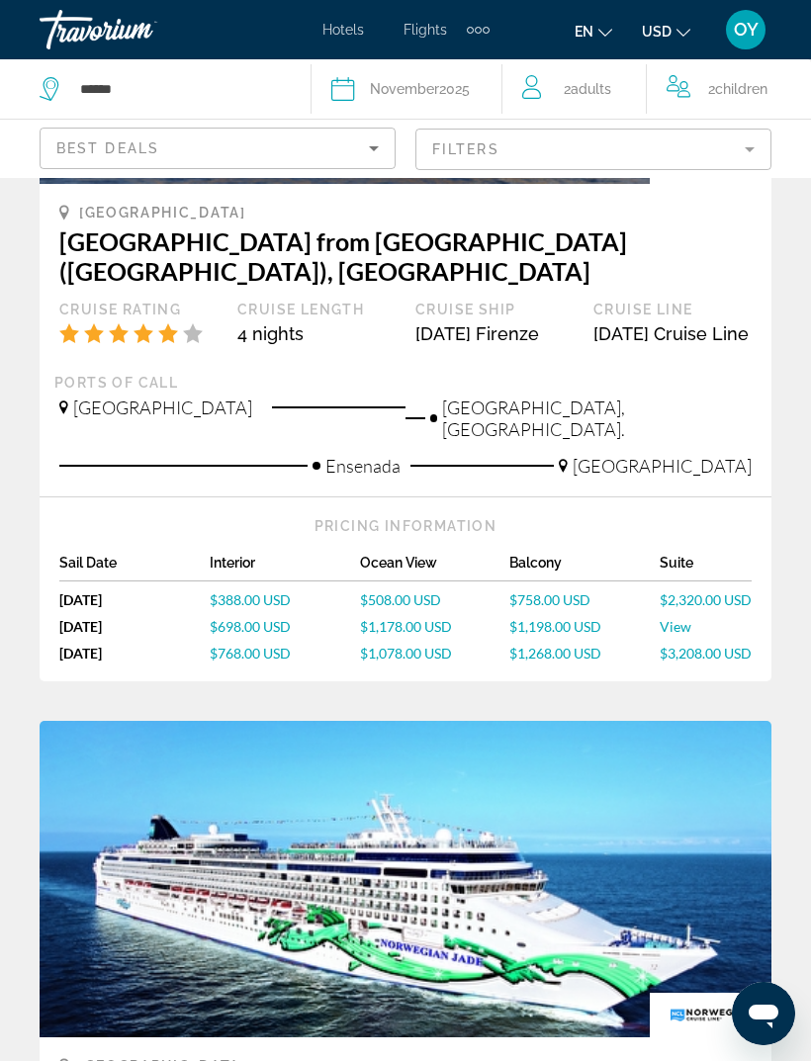
click at [735, 645] on span "$3,208.00 USD" at bounding box center [706, 653] width 92 height 17
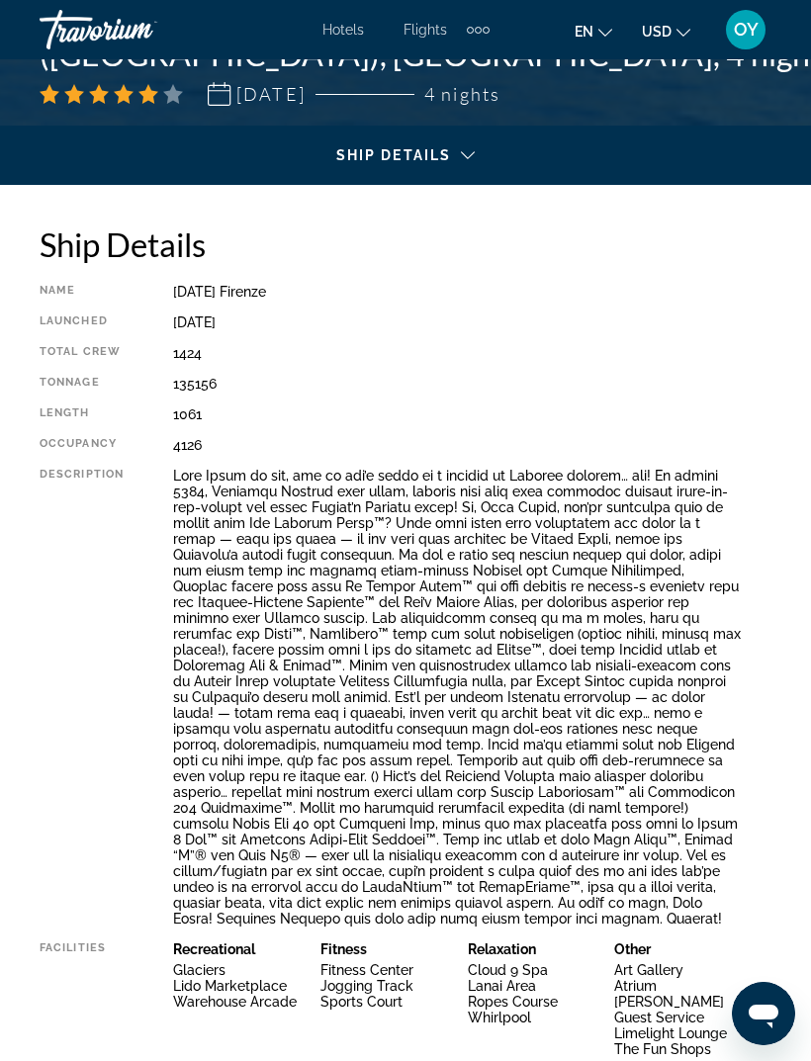
scroll to position [872, 0]
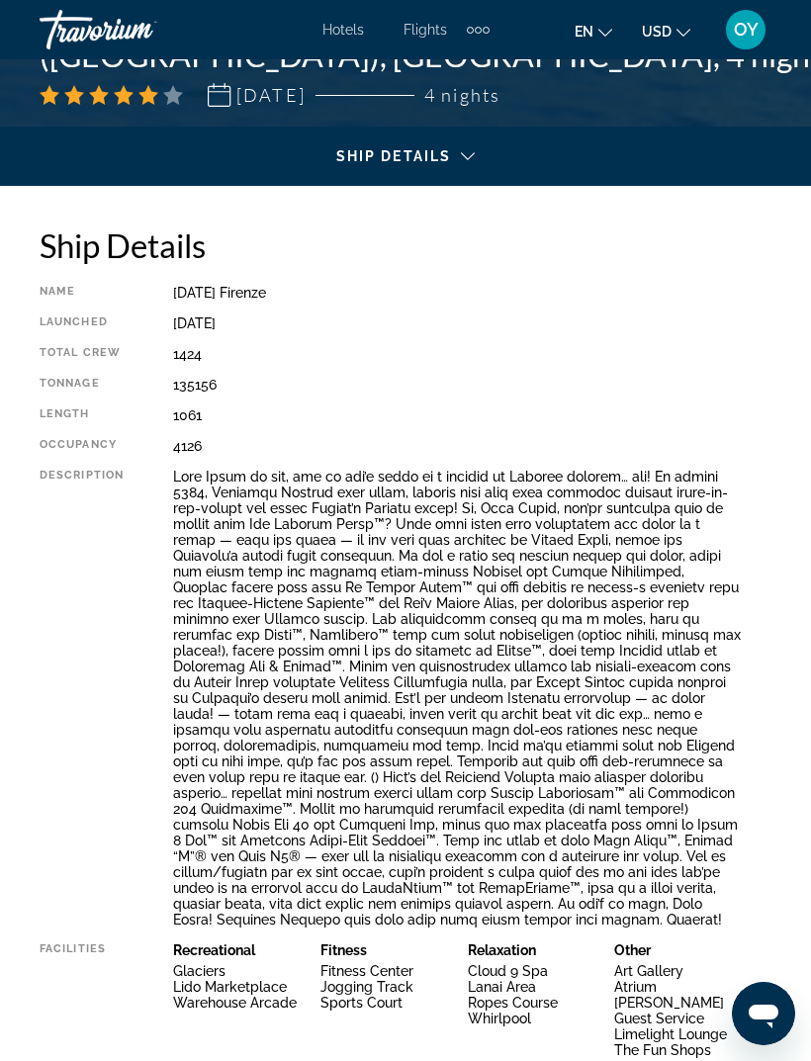
click at [467, 148] on div "Main content" at bounding box center [405, 173] width 779 height 55
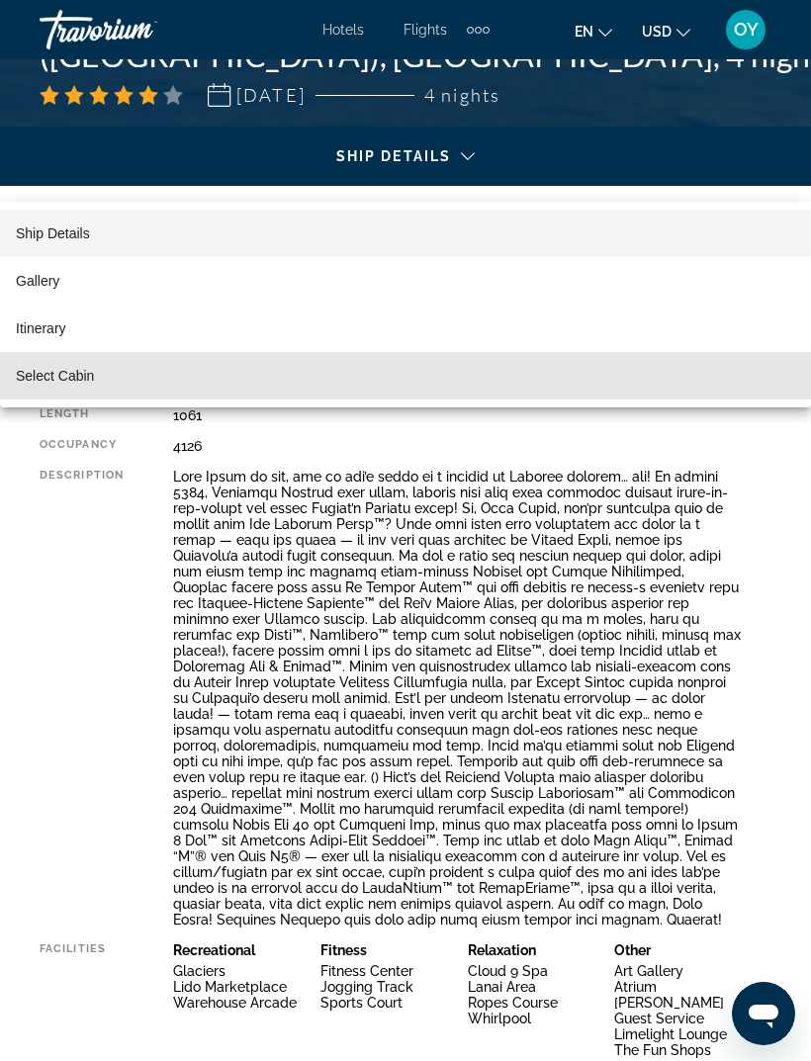
click at [87, 379] on span "Select Cabin" at bounding box center [55, 376] width 78 height 16
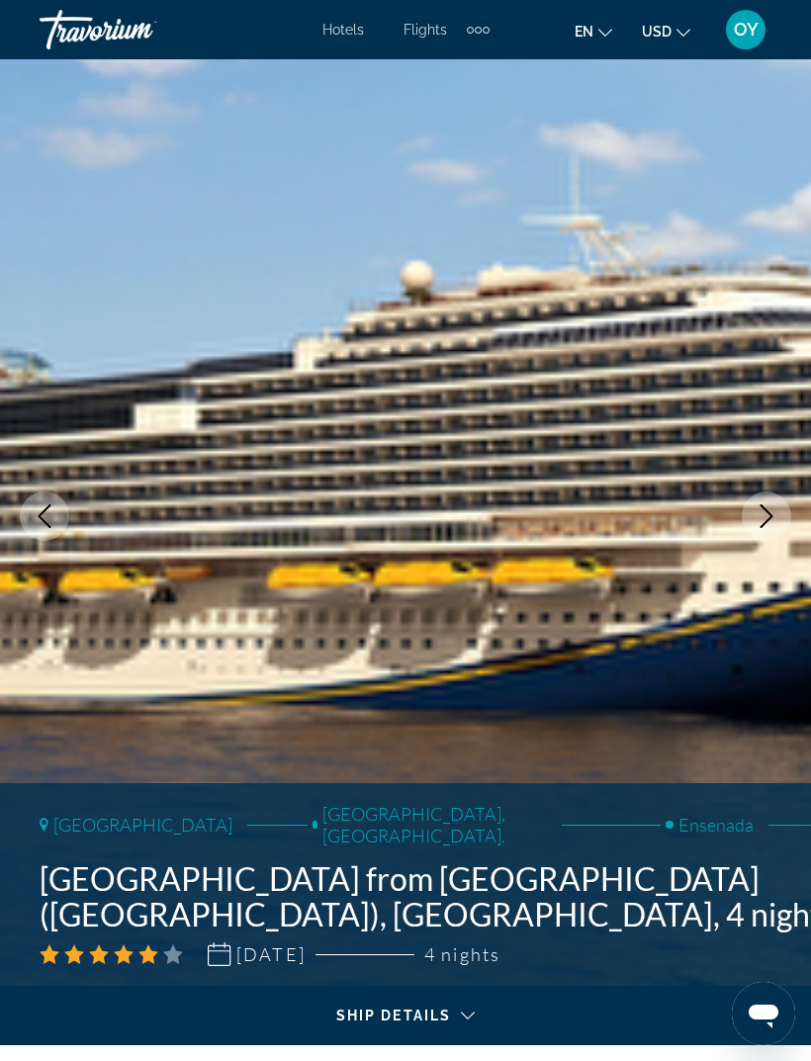
scroll to position [0, 0]
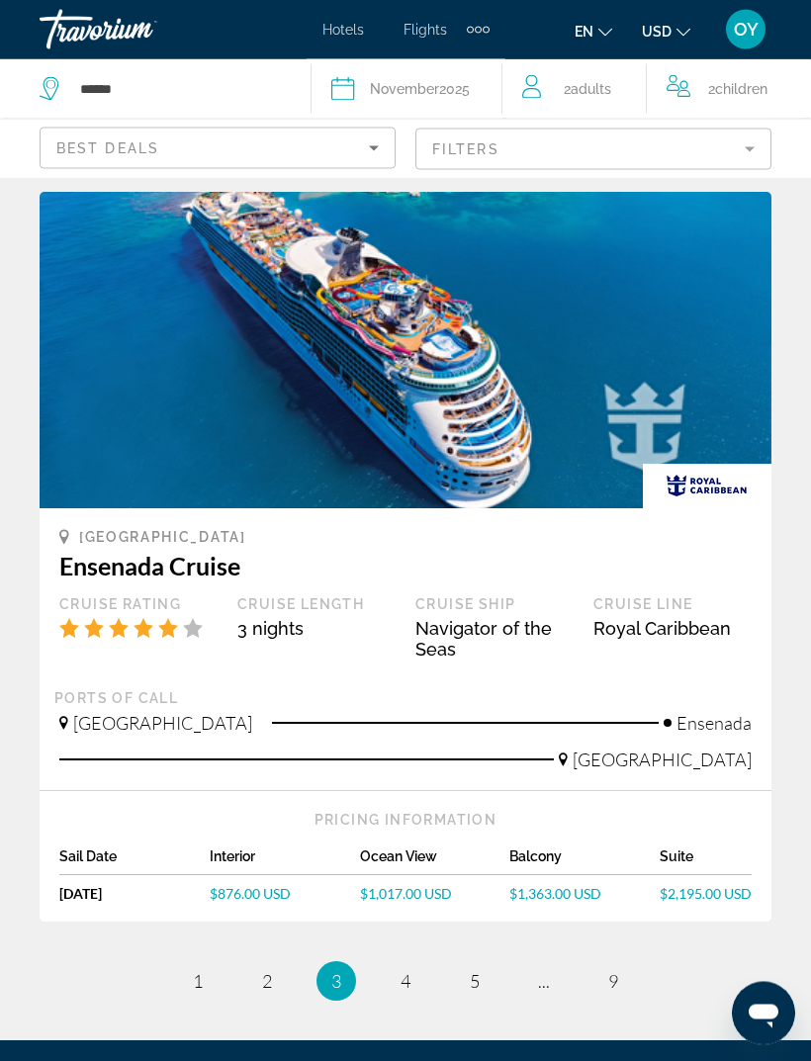
scroll to position [4308, 0]
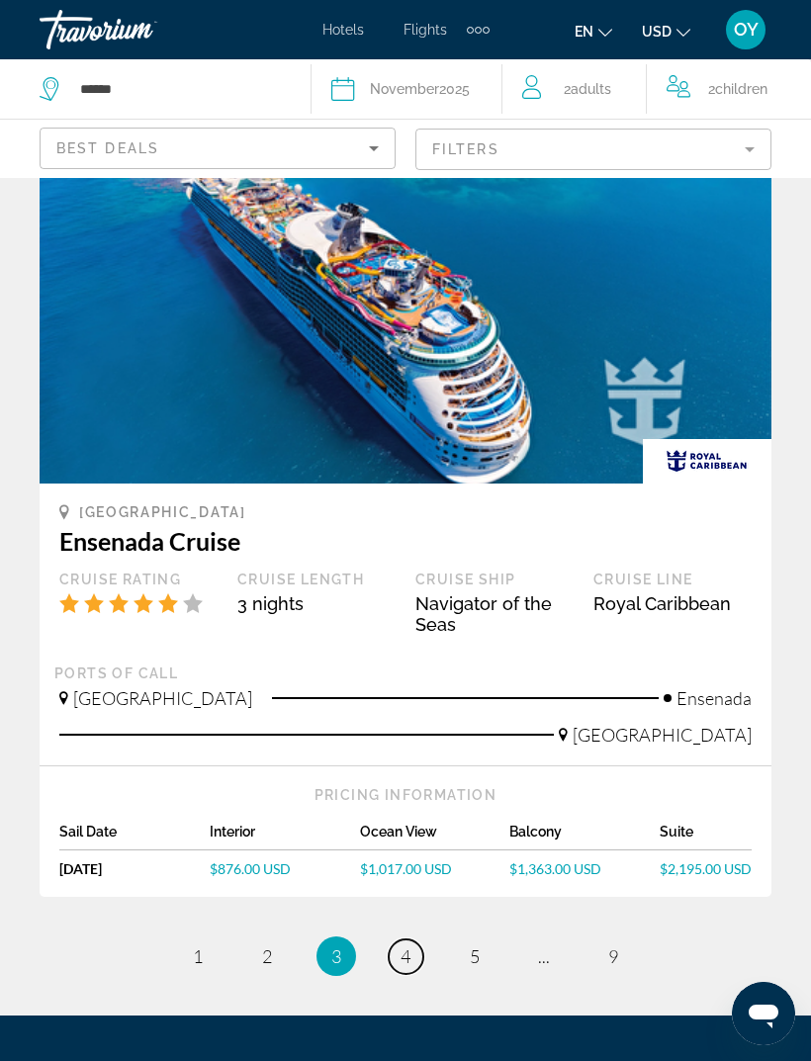
click at [411, 939] on link "page 4" at bounding box center [406, 956] width 35 height 35
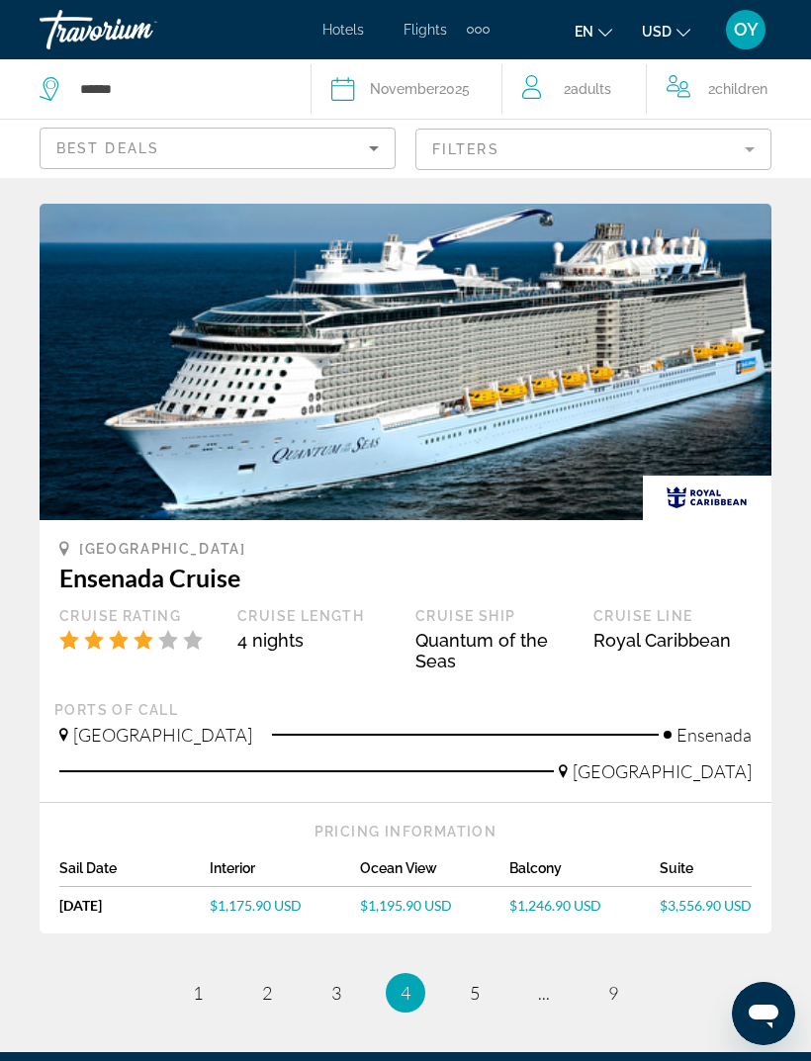
scroll to position [4390, 0]
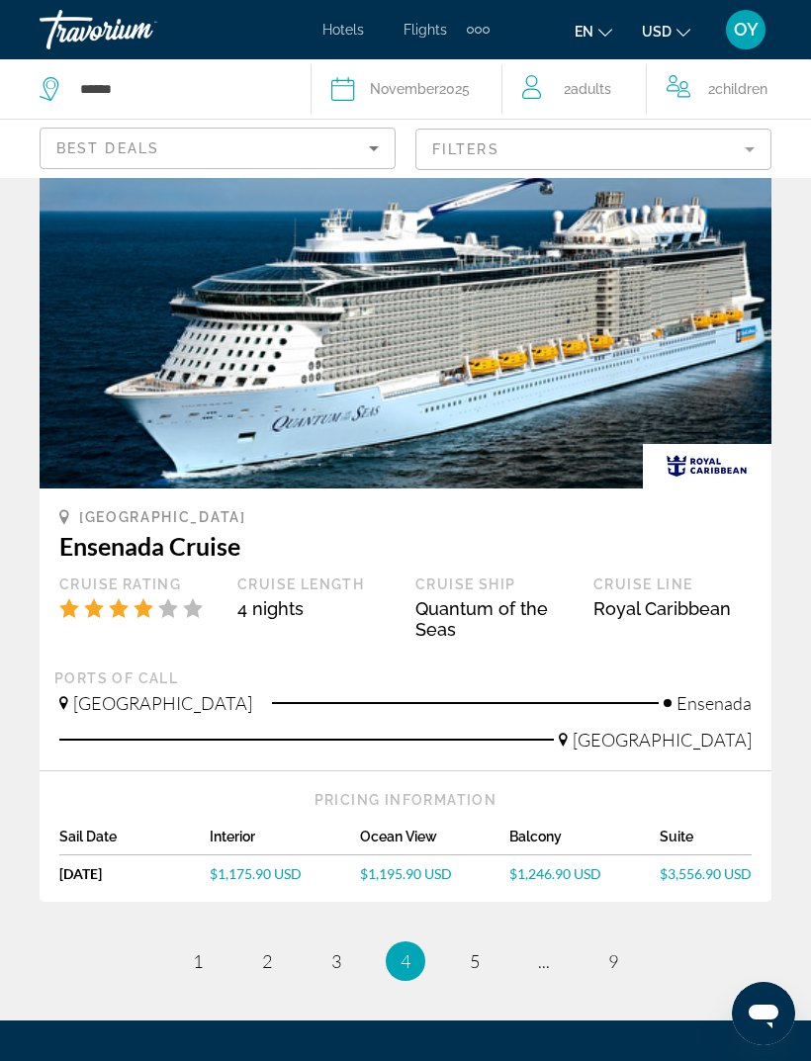
click at [566, 865] on span "$1,246.90 USD" at bounding box center [555, 873] width 92 height 17
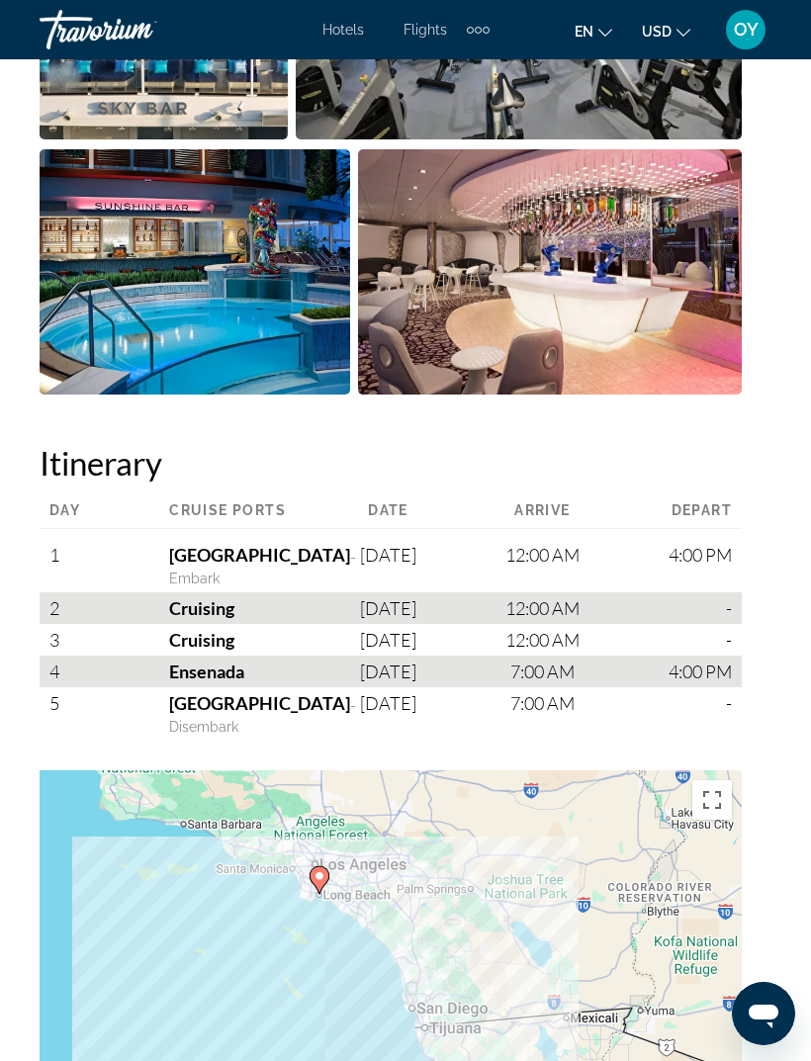
scroll to position [2717, 0]
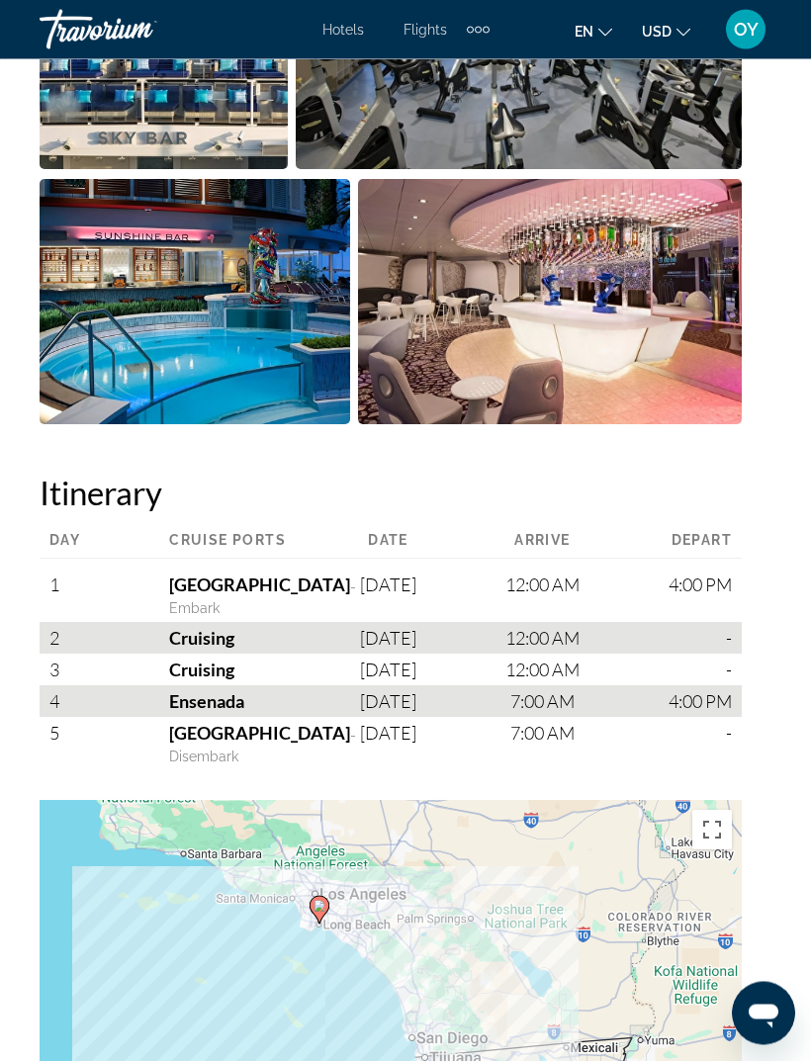
click at [236, 585] on div "Los Angeles - Embark" at bounding box center [220, 596] width 280 height 53
click at [558, 581] on span "12:00 AM" at bounding box center [542, 585] width 74 height 22
click at [694, 580] on span "4:00 PM" at bounding box center [699, 585] width 63 height 22
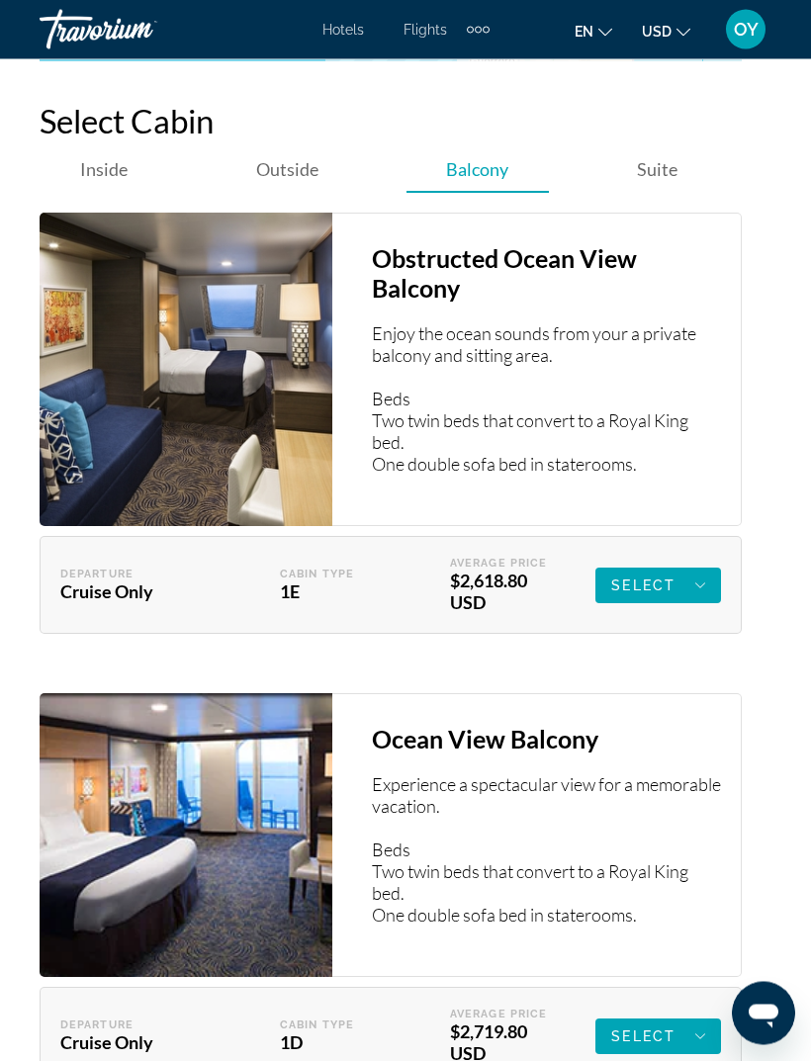
scroll to position [3912, 0]
click at [686, 583] on div "Select" at bounding box center [658, 586] width 94 height 24
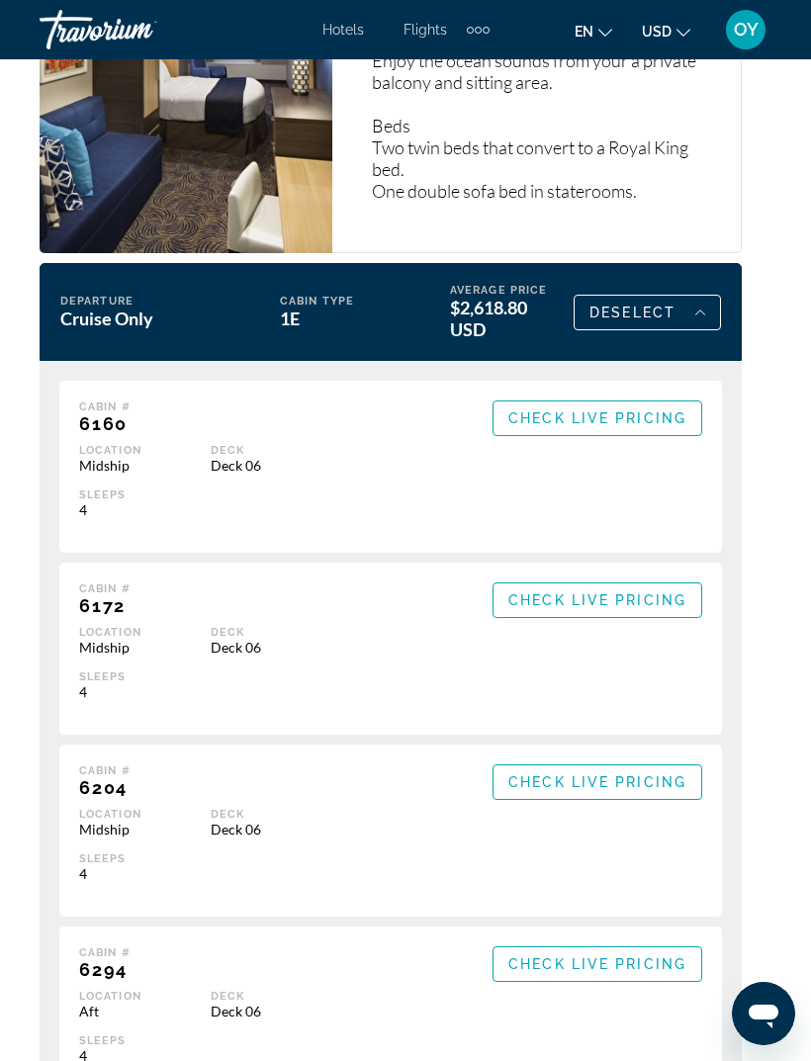
scroll to position [4178, 0]
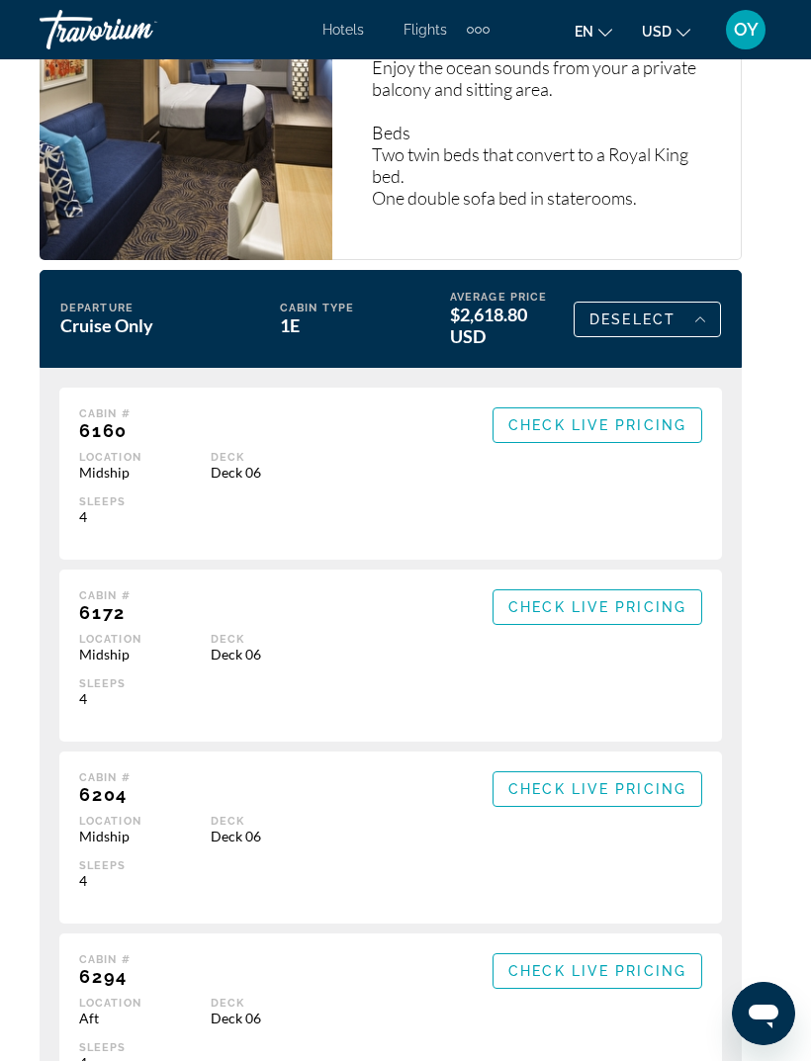
click at [608, 414] on span "Main content" at bounding box center [597, 424] width 208 height 47
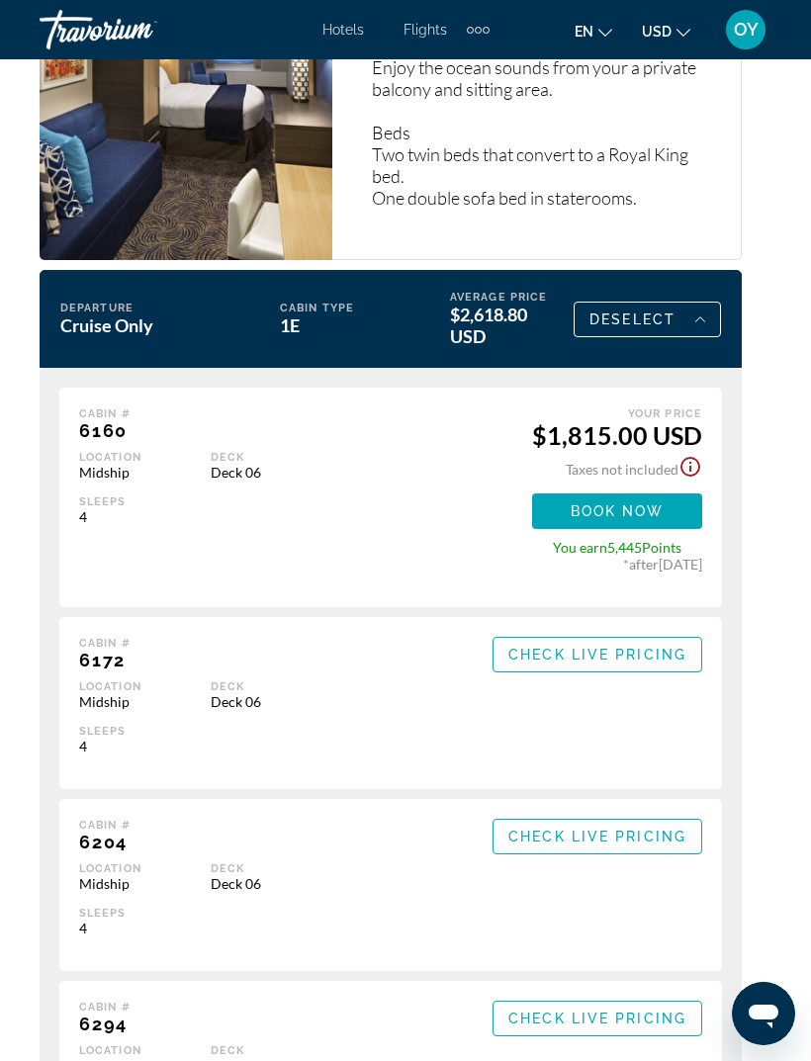
click at [659, 495] on span "Main content" at bounding box center [617, 510] width 170 height 47
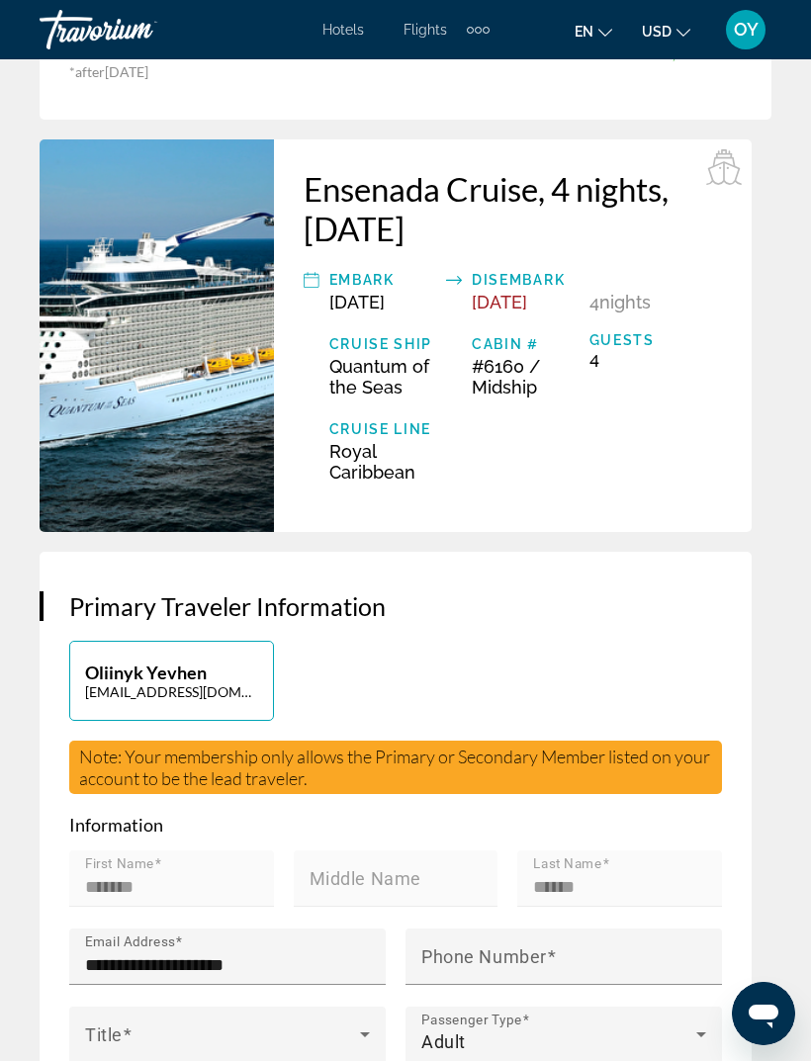
scroll to position [298, 0]
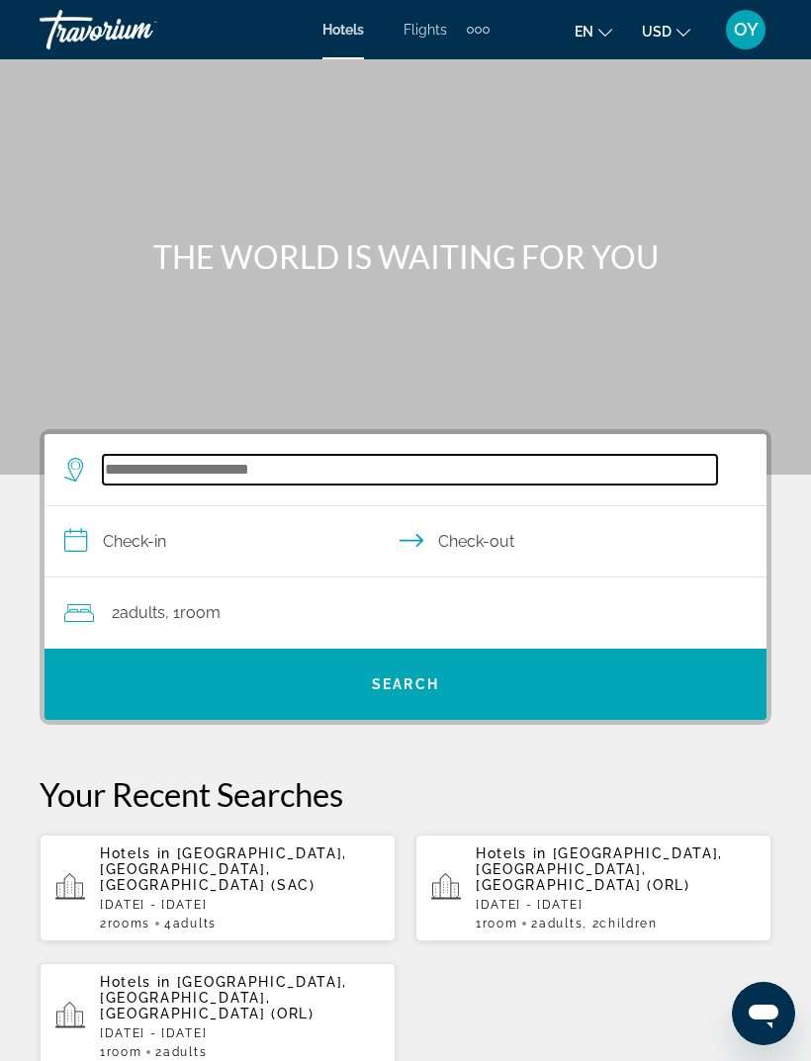
click at [316, 472] on input "Search widget" at bounding box center [410, 470] width 614 height 30
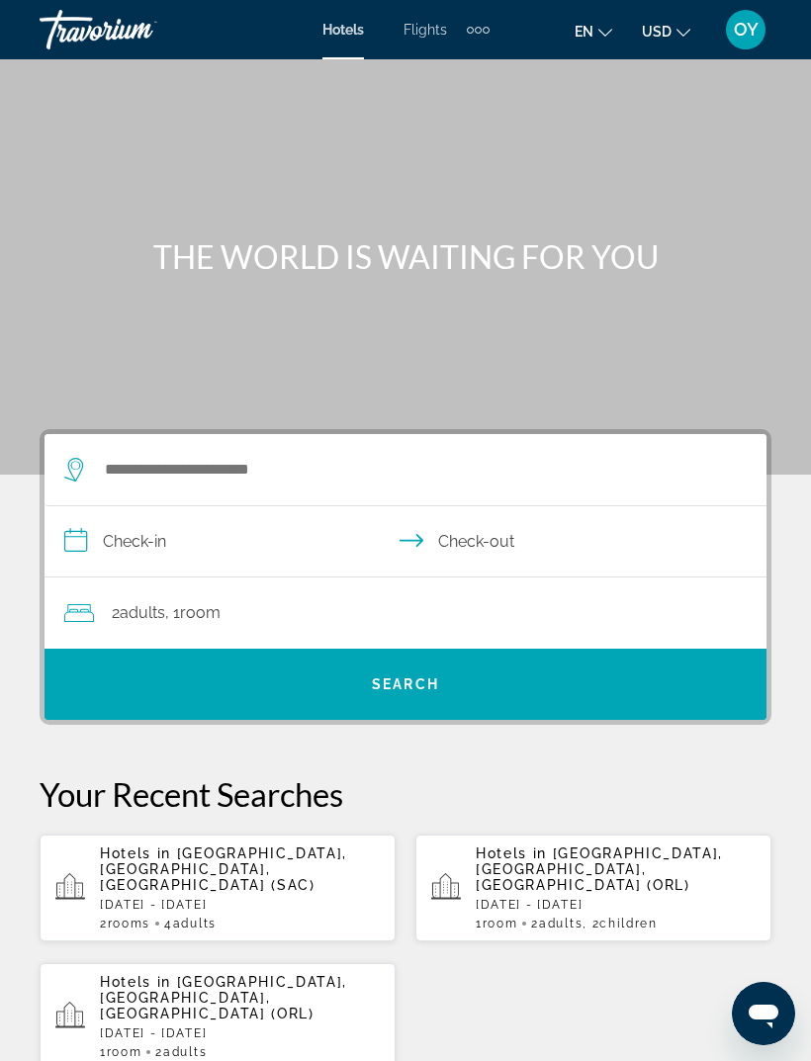
click at [472, 35] on div "Extra navigation items" at bounding box center [478, 30] width 23 height 30
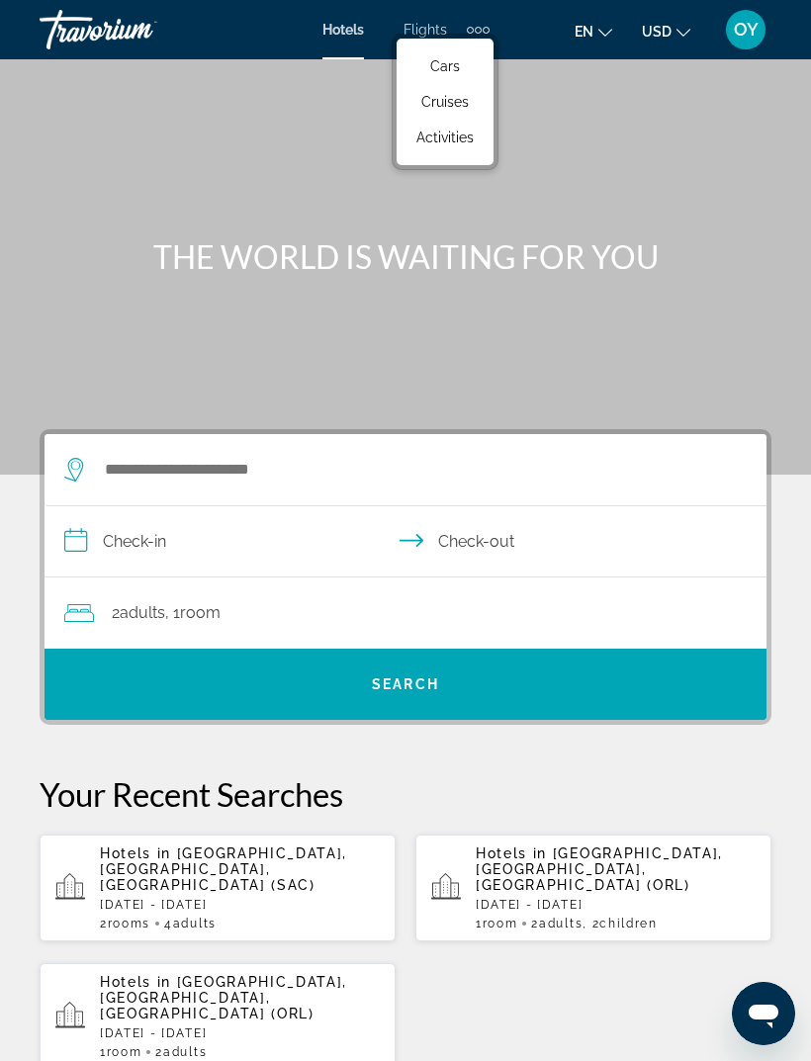
click at [448, 110] on span "Cruises" at bounding box center [444, 102] width 47 height 16
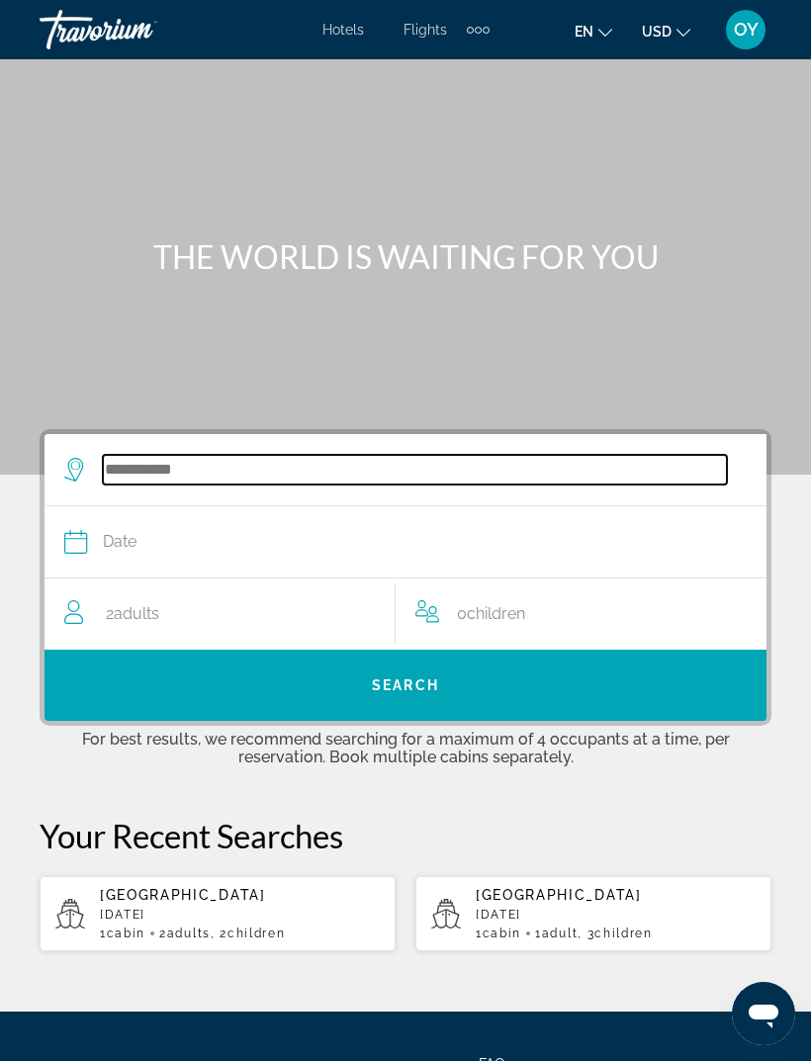
click at [224, 464] on input "Search widget" at bounding box center [415, 470] width 624 height 30
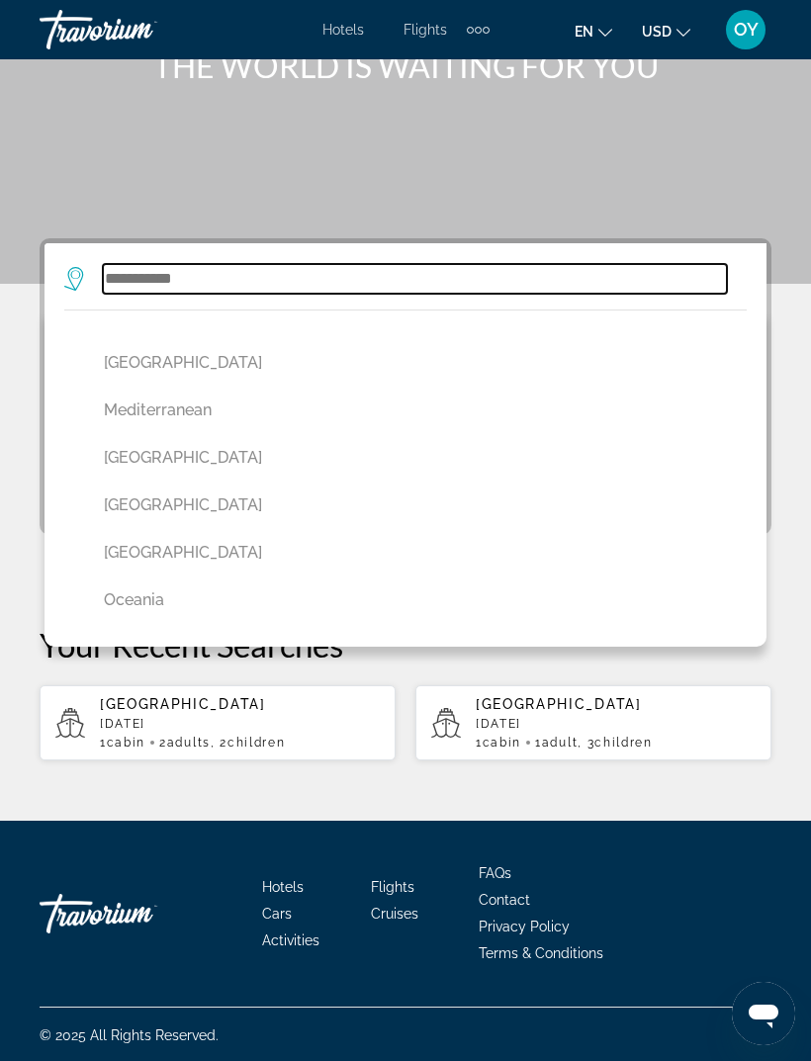
scroll to position [842, 0]
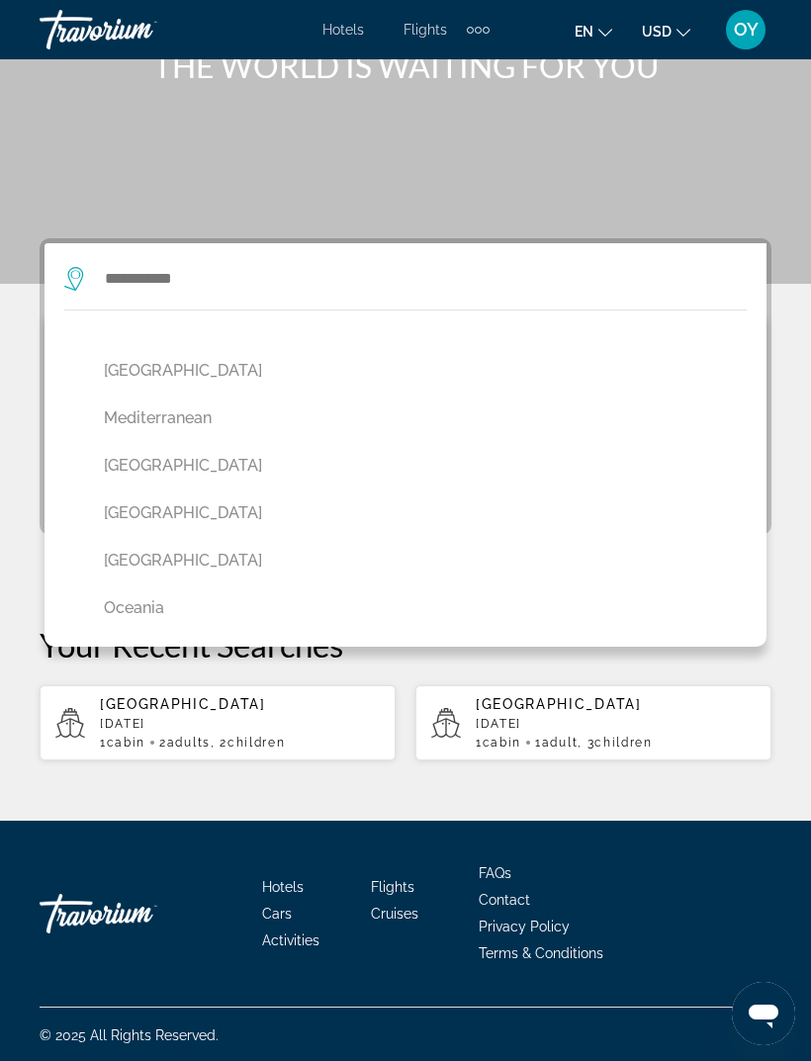
click at [155, 459] on button "[GEOGRAPHIC_DATA]" at bounding box center [410, 466] width 633 height 38
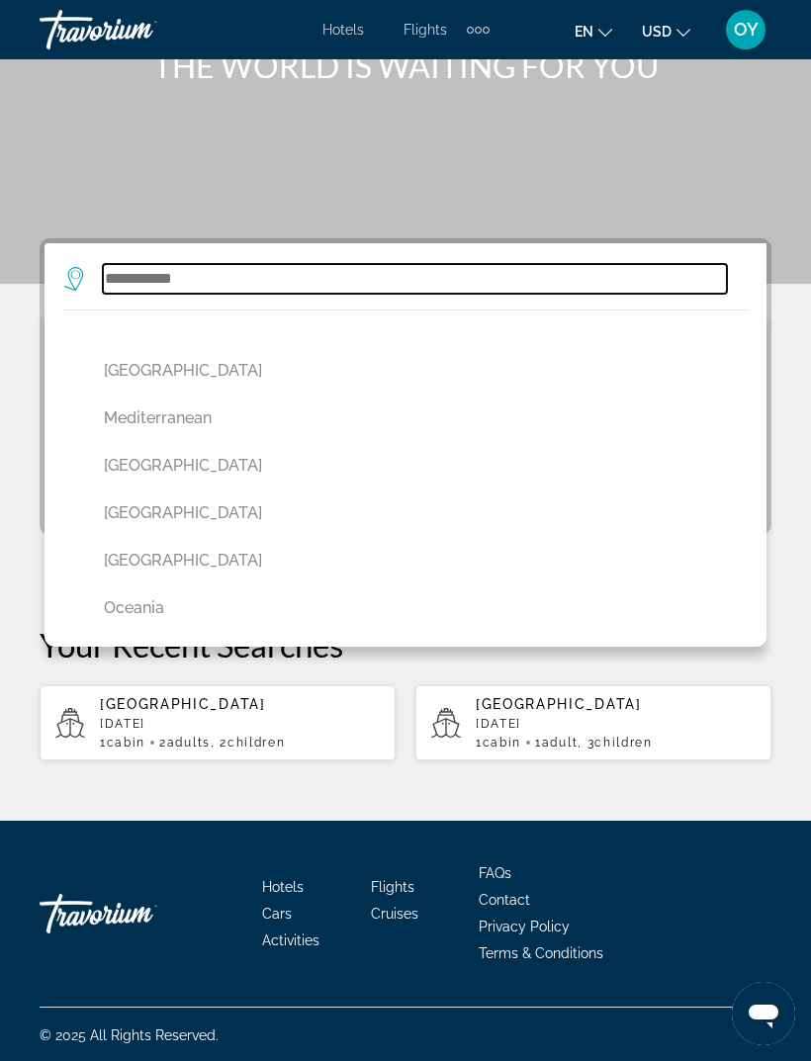
type input "******"
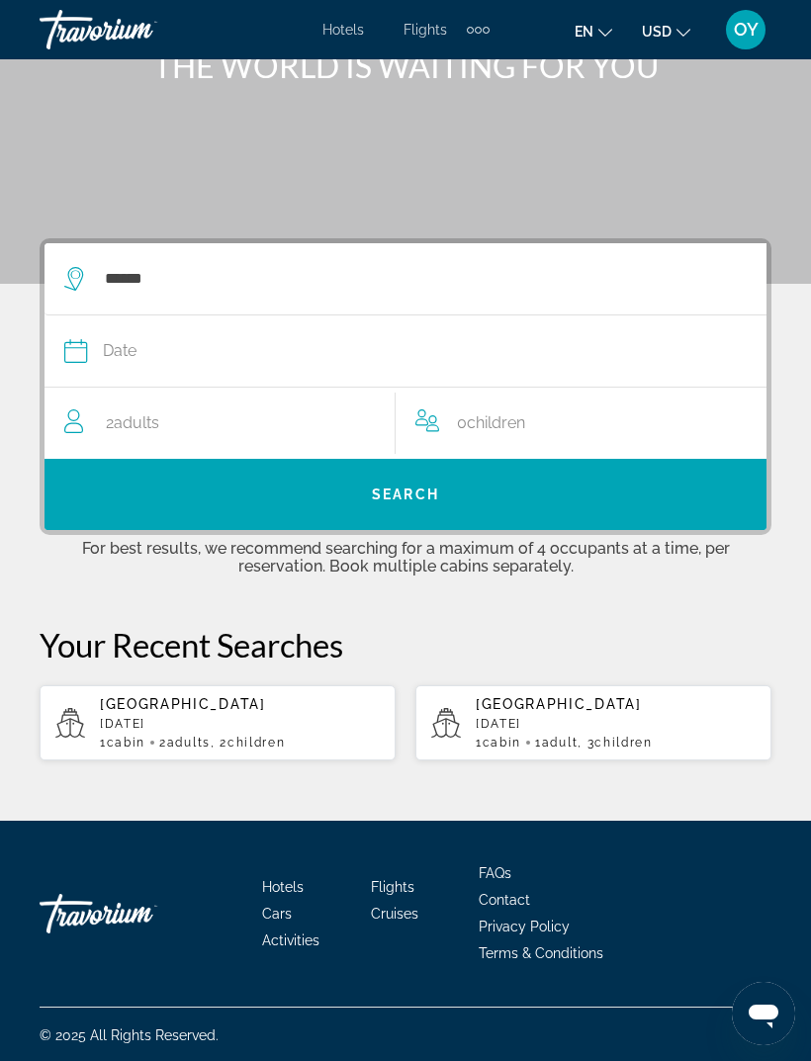
click at [168, 361] on div "Date" at bounding box center [395, 351] width 662 height 28
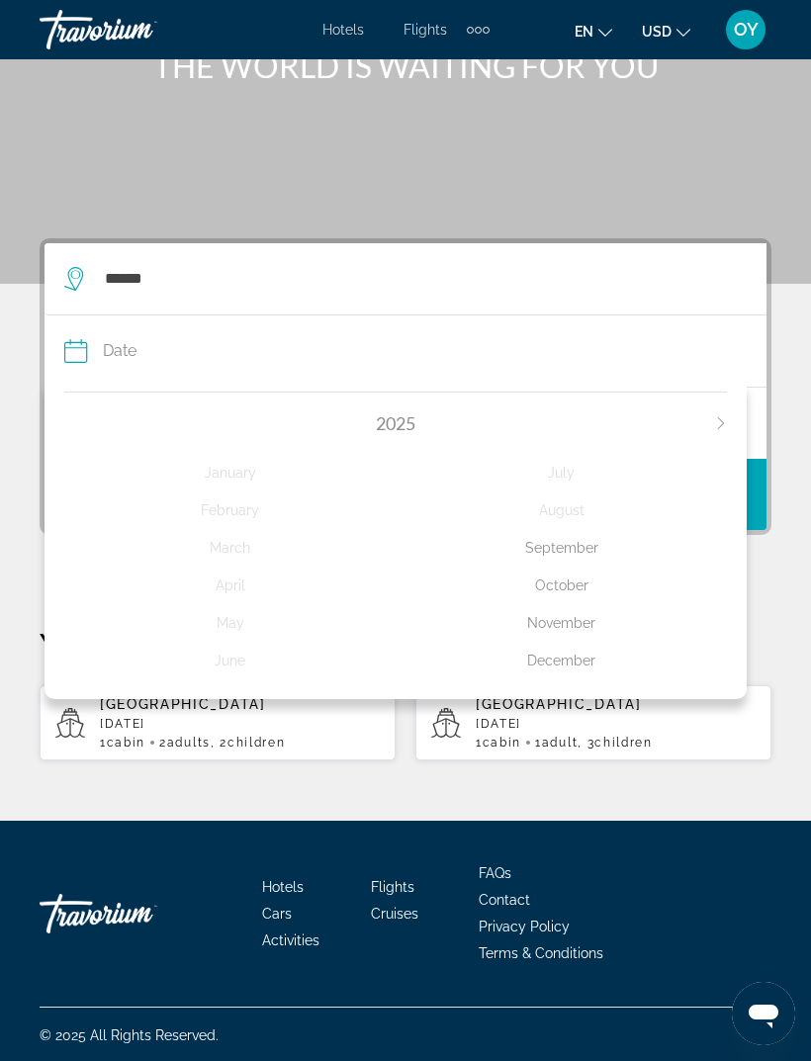
click at [580, 617] on div "November" at bounding box center [561, 623] width 331 height 36
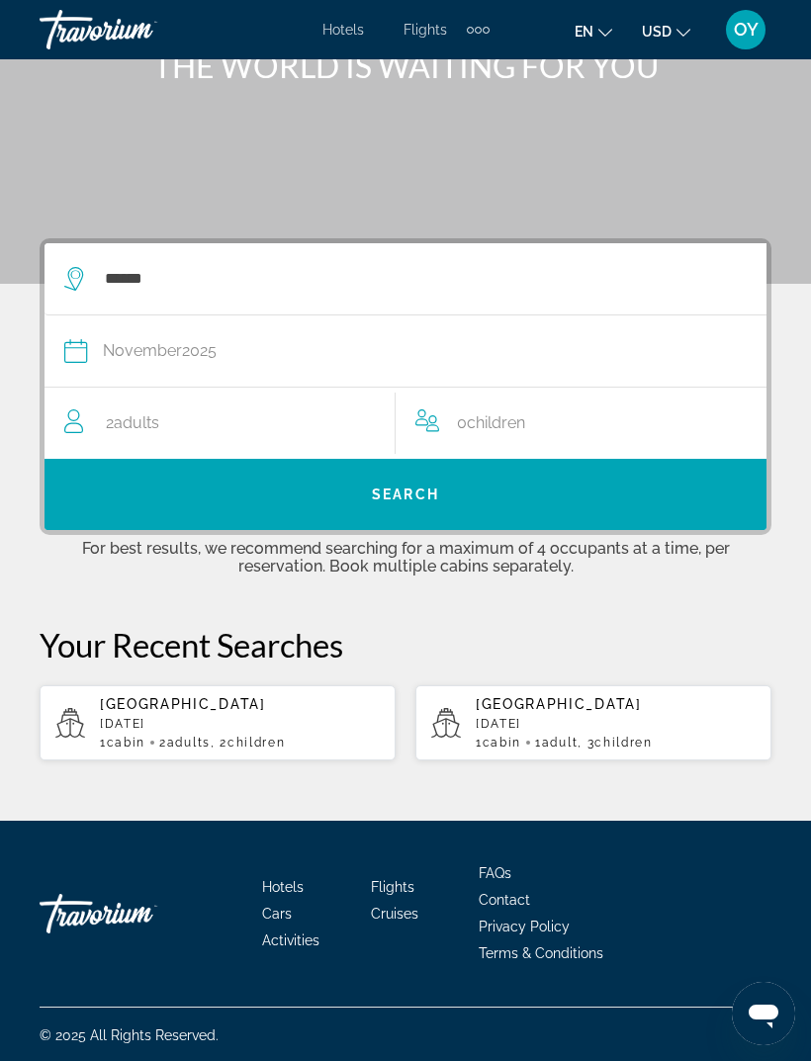
click at [457, 500] on span "Search widget" at bounding box center [405, 494] width 722 height 47
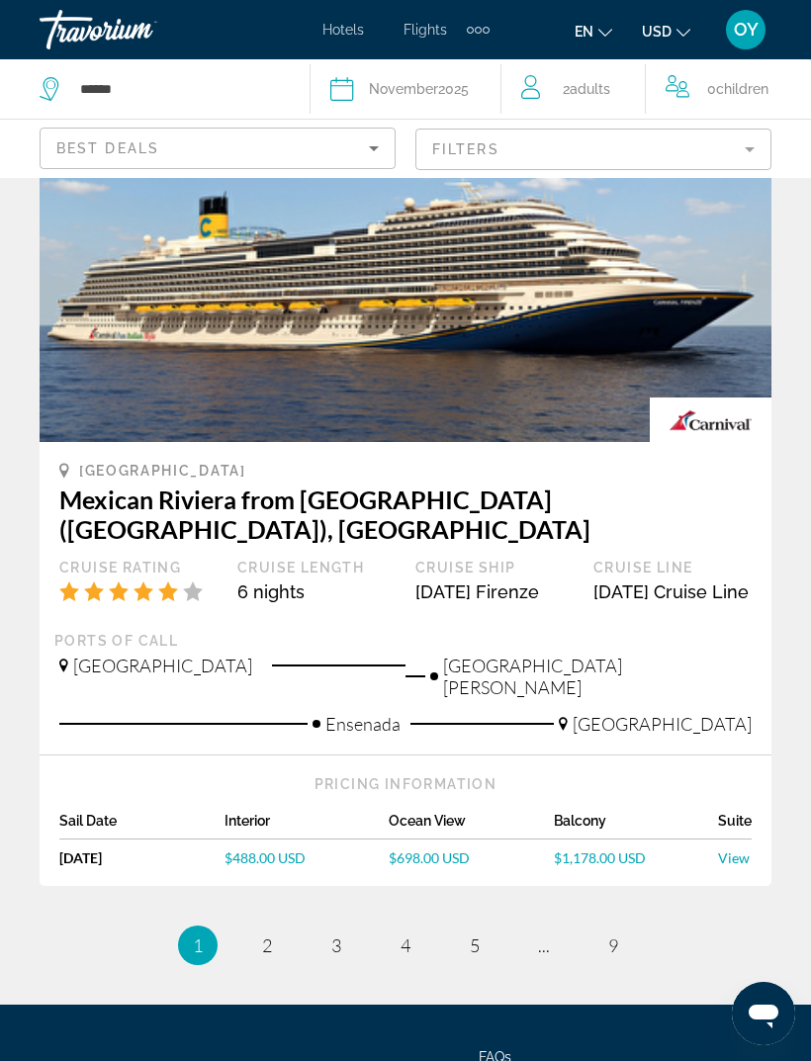
scroll to position [4208, 0]
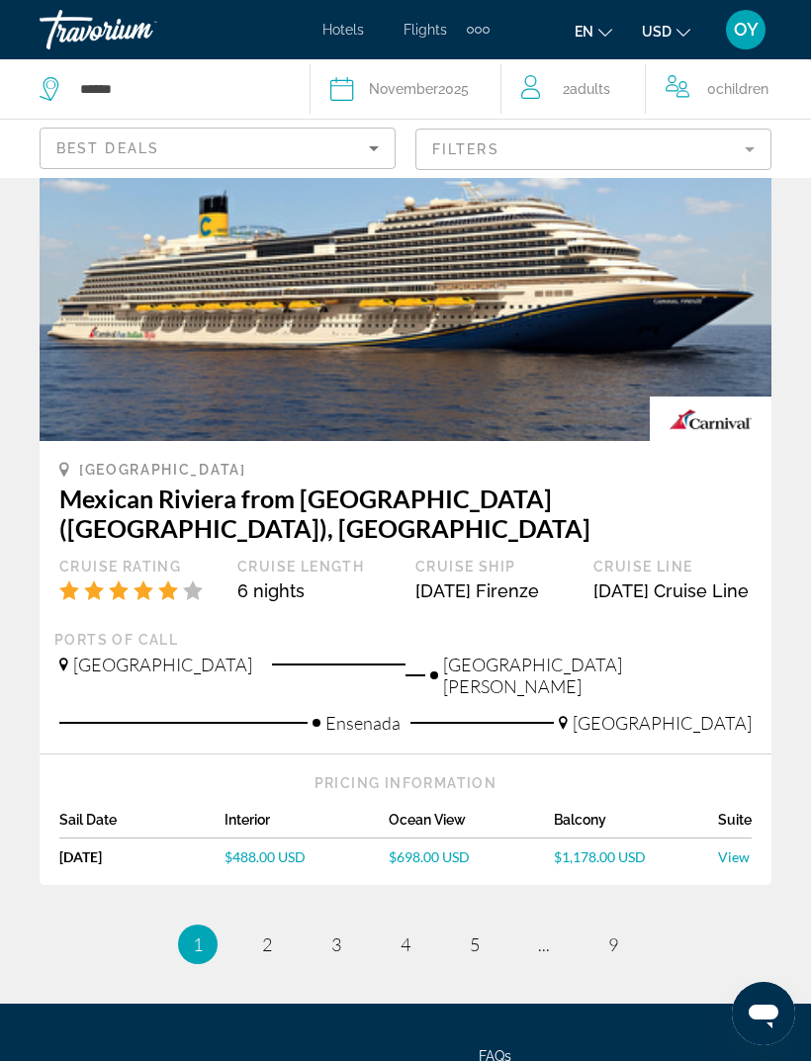
click at [380, 138] on icon "Sort by" at bounding box center [374, 148] width 24 height 24
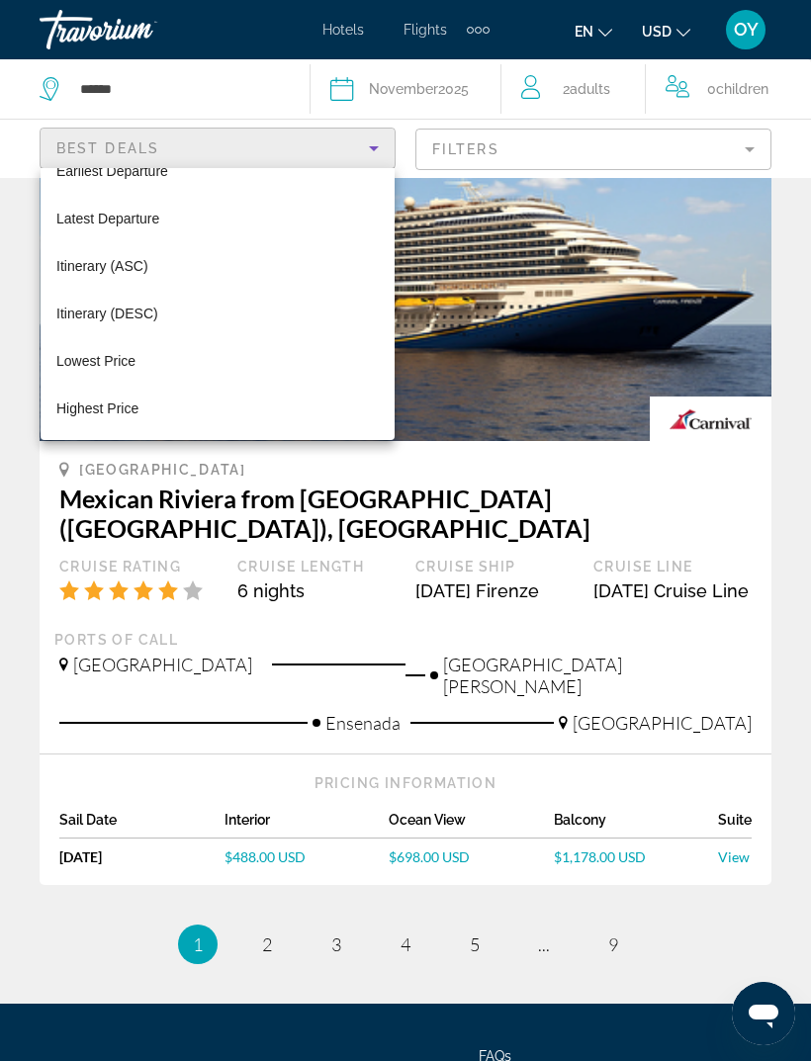
scroll to position [76, 0]
click at [748, 150] on div at bounding box center [405, 530] width 811 height 1061
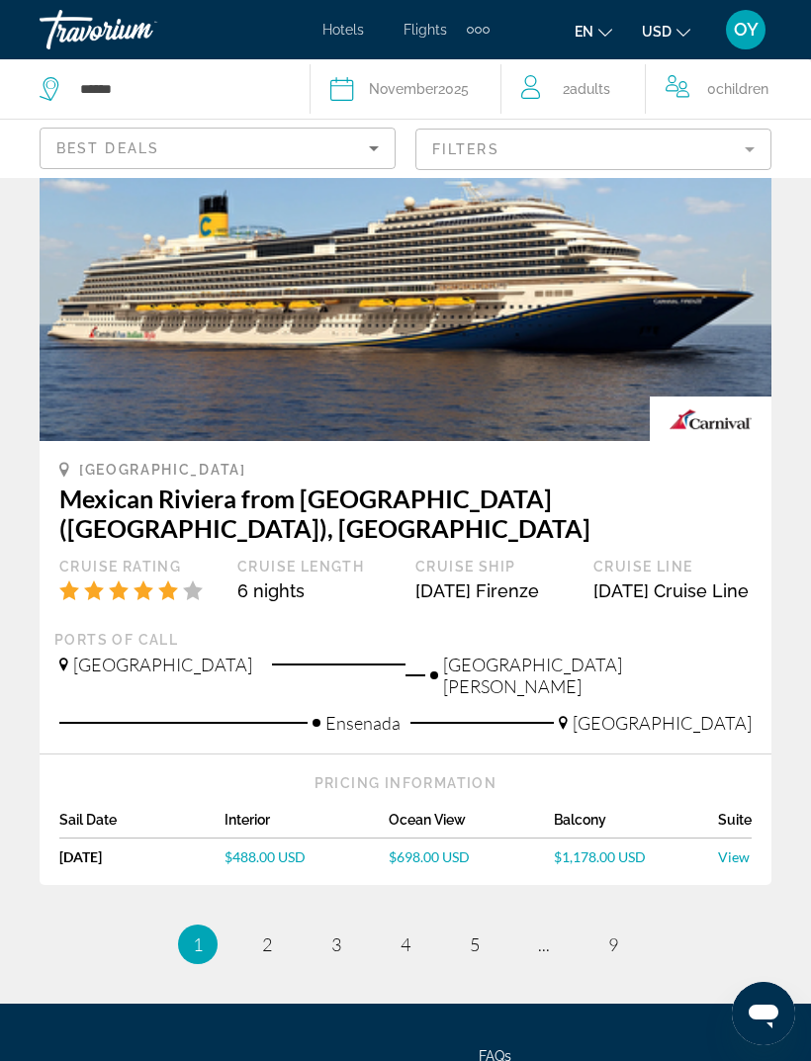
click at [750, 146] on mat-form-field "Filters" at bounding box center [593, 150] width 356 height 42
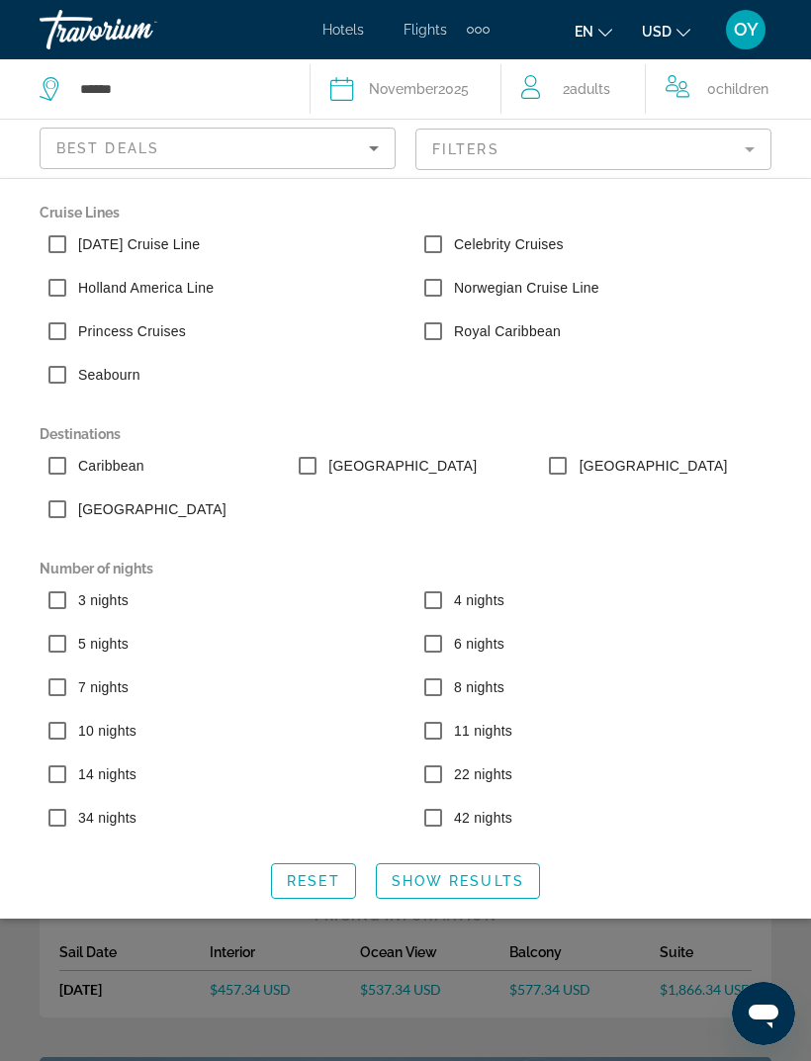
click at [467, 880] on span "Show Results" at bounding box center [458, 881] width 132 height 16
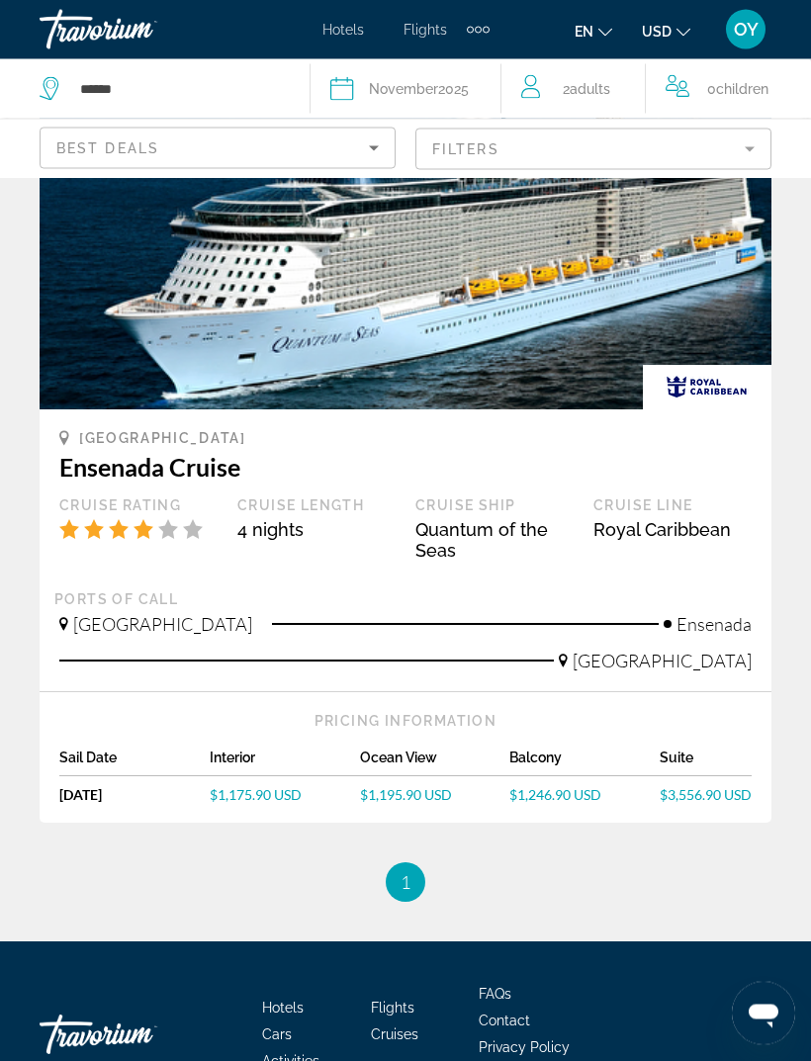
scroll to position [2562, 0]
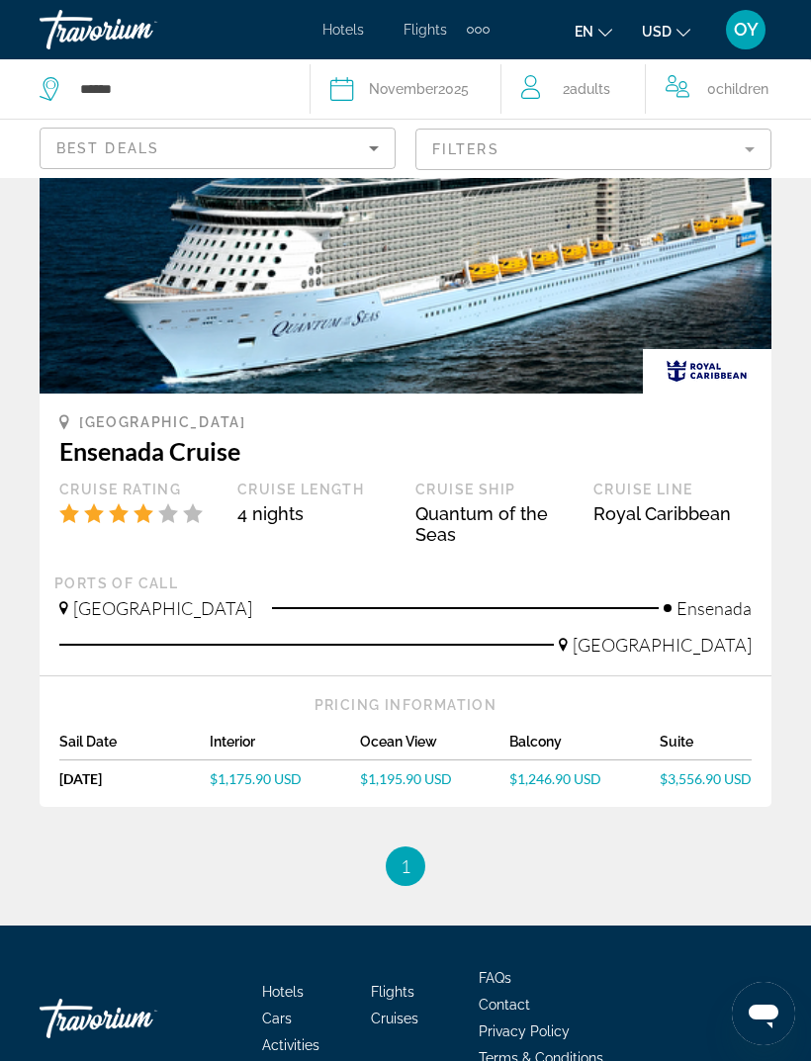
click at [258, 770] on span "$1,175.90 USD" at bounding box center [256, 778] width 92 height 17
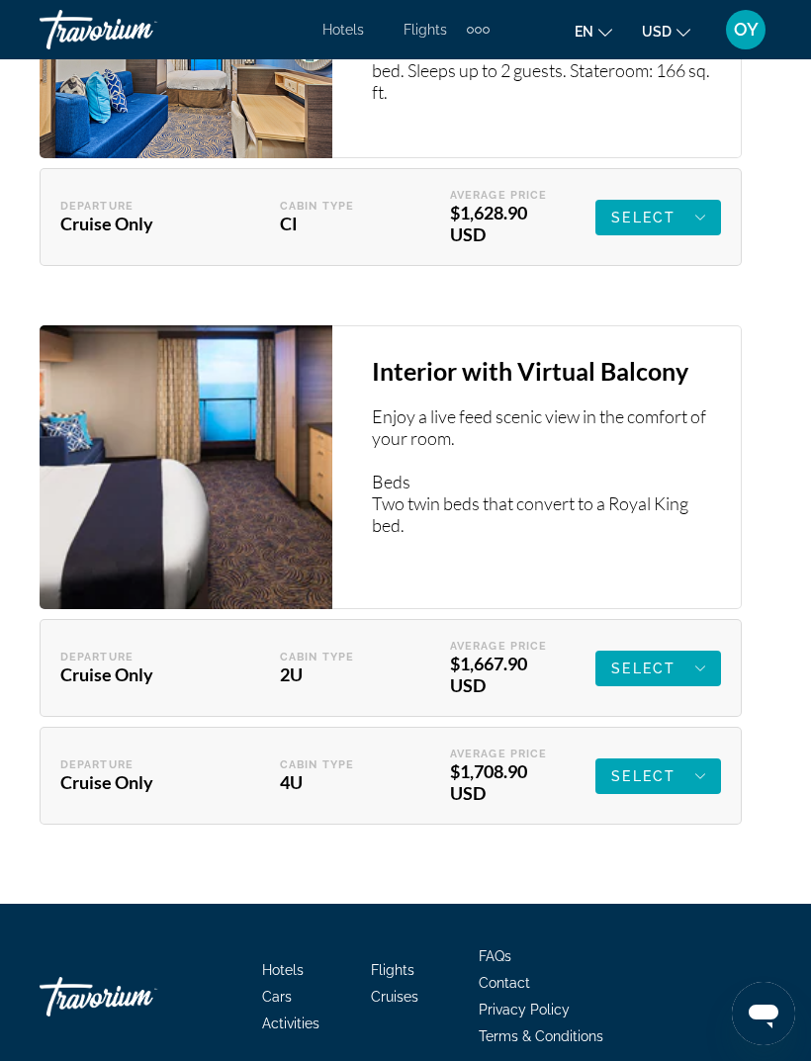
scroll to position [4520, 0]
click at [709, 668] on span "Main content" at bounding box center [658, 669] width 126 height 47
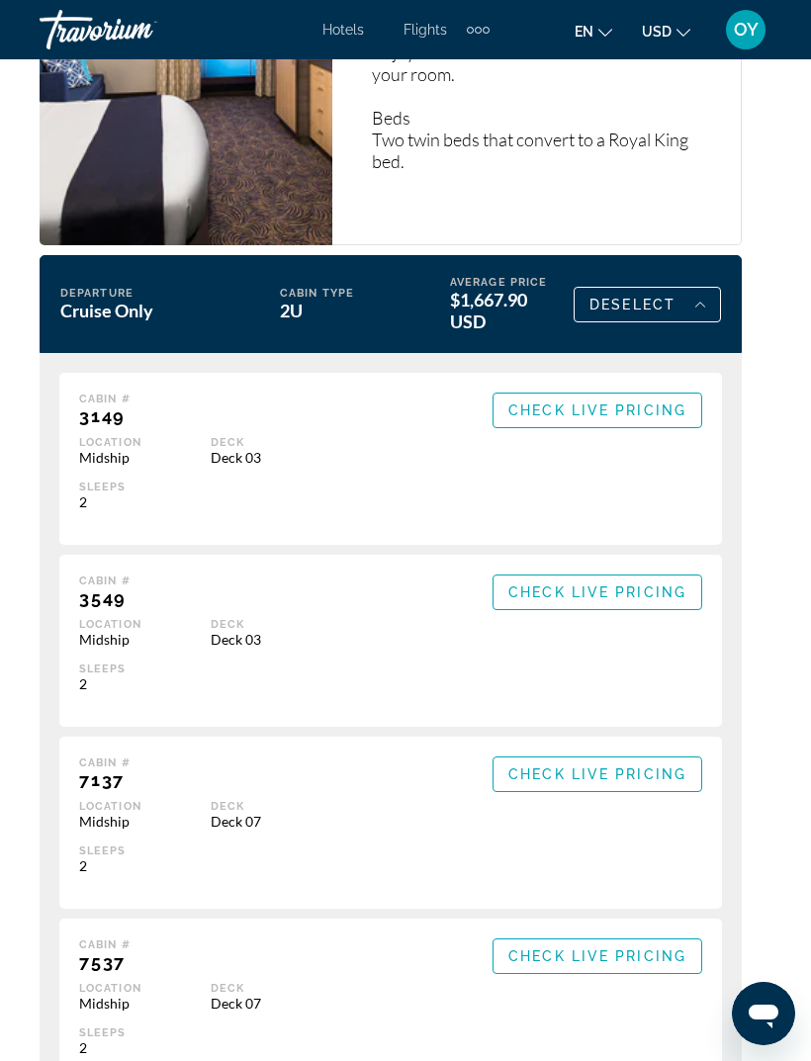
scroll to position [4882, 0]
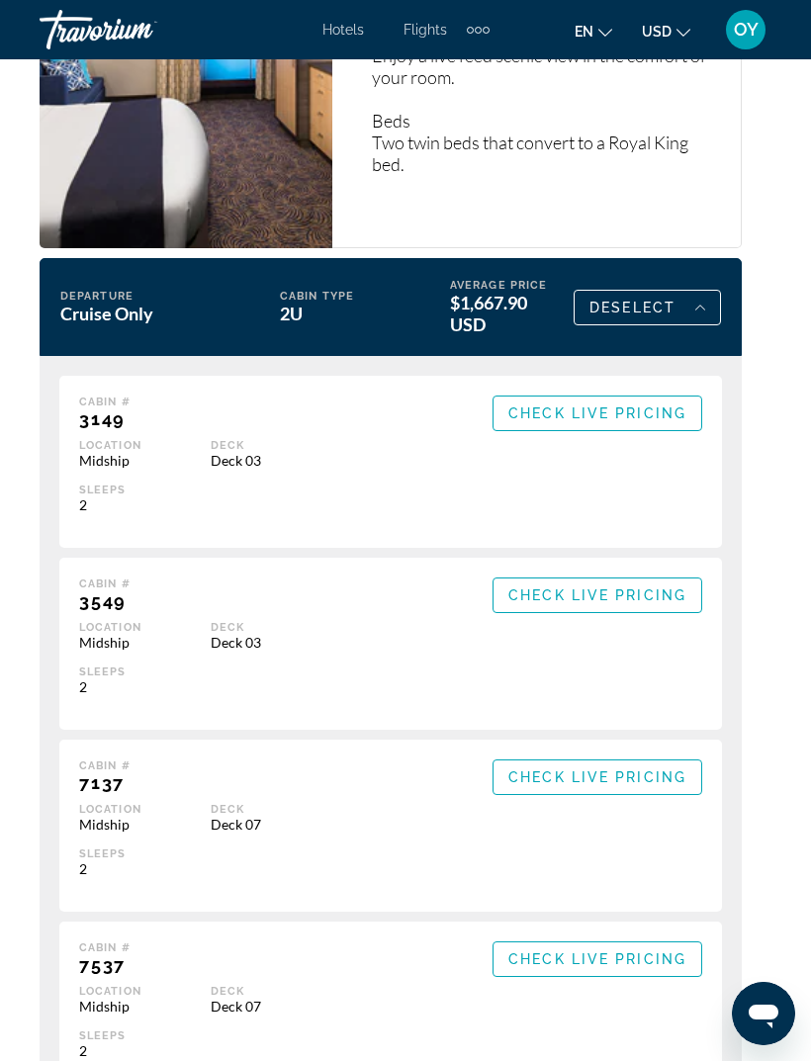
click at [601, 428] on span "Main content" at bounding box center [597, 413] width 208 height 47
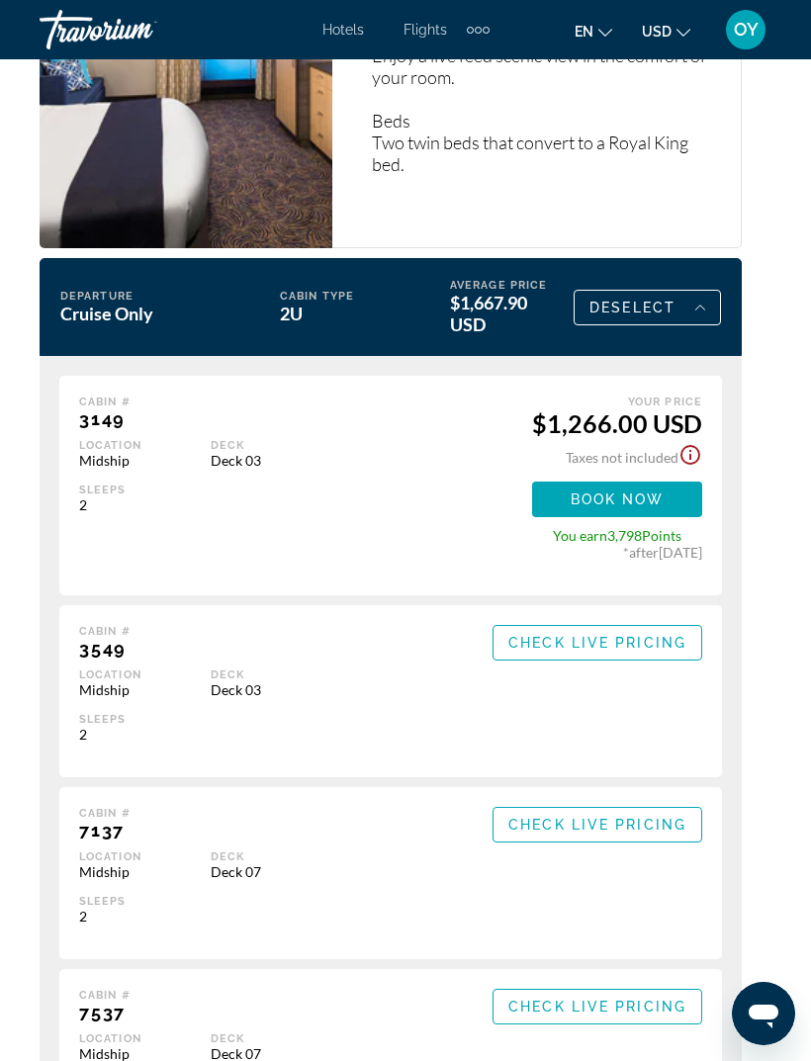
click at [655, 492] on span "Book now" at bounding box center [618, 499] width 94 height 16
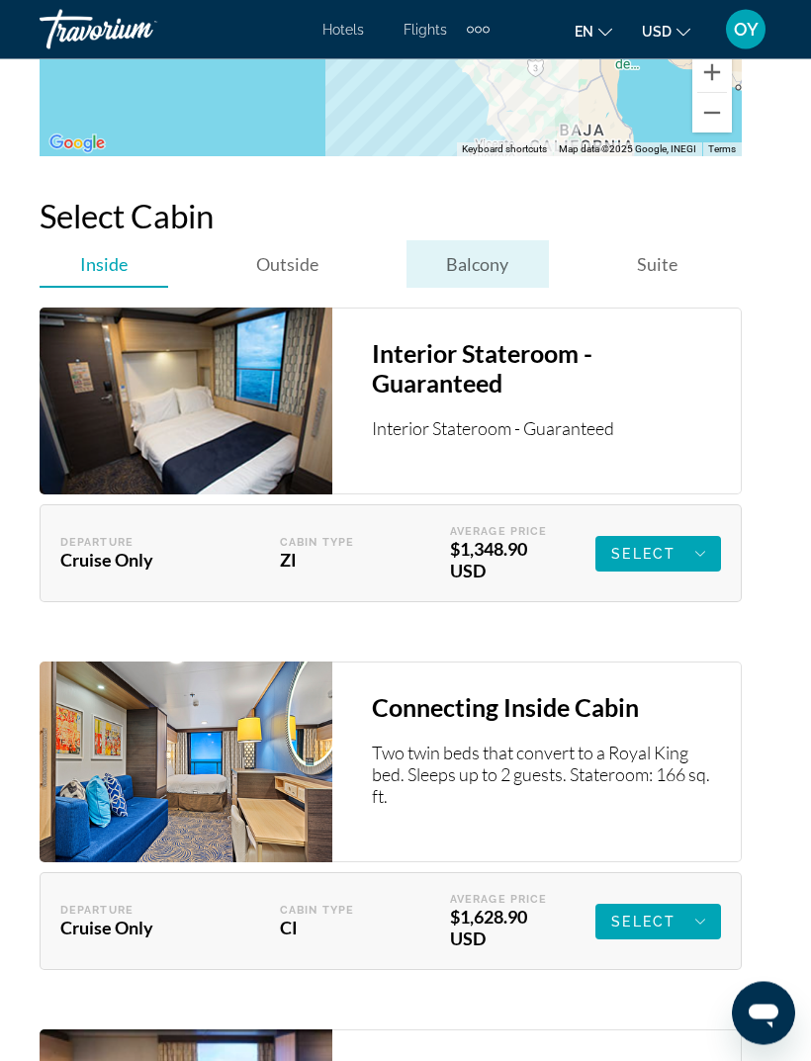
scroll to position [3817, 0]
click at [487, 271] on span "Balcony" at bounding box center [477, 264] width 62 height 22
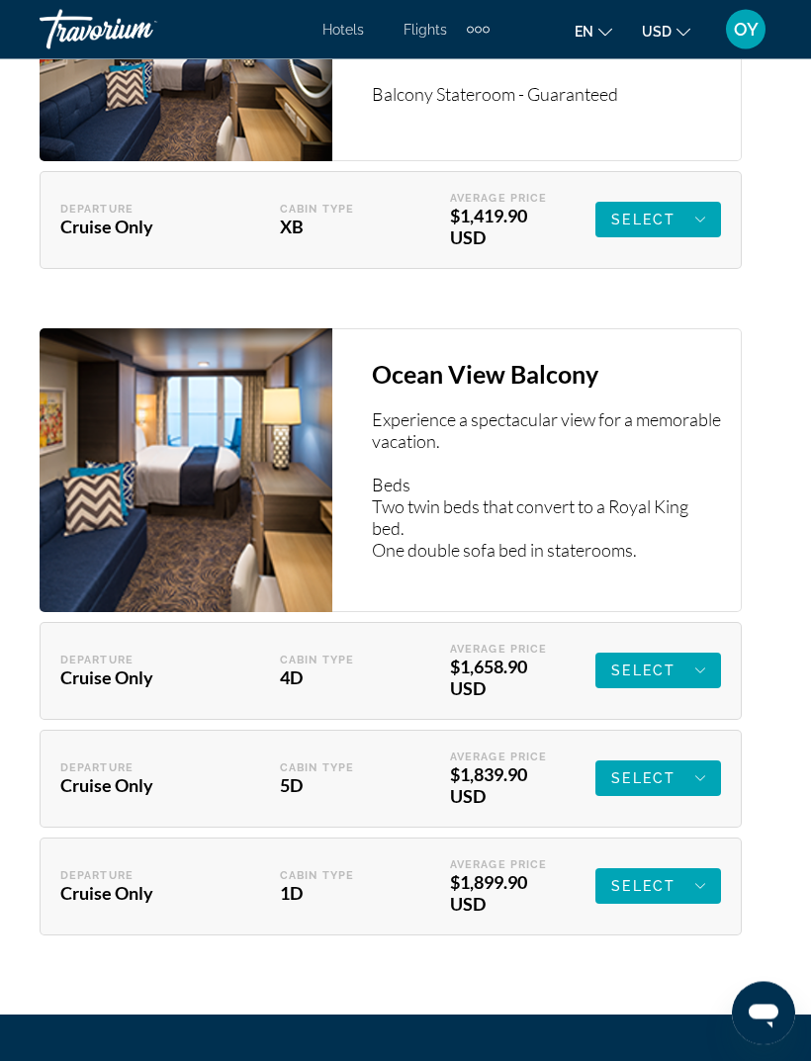
scroll to position [4150, 0]
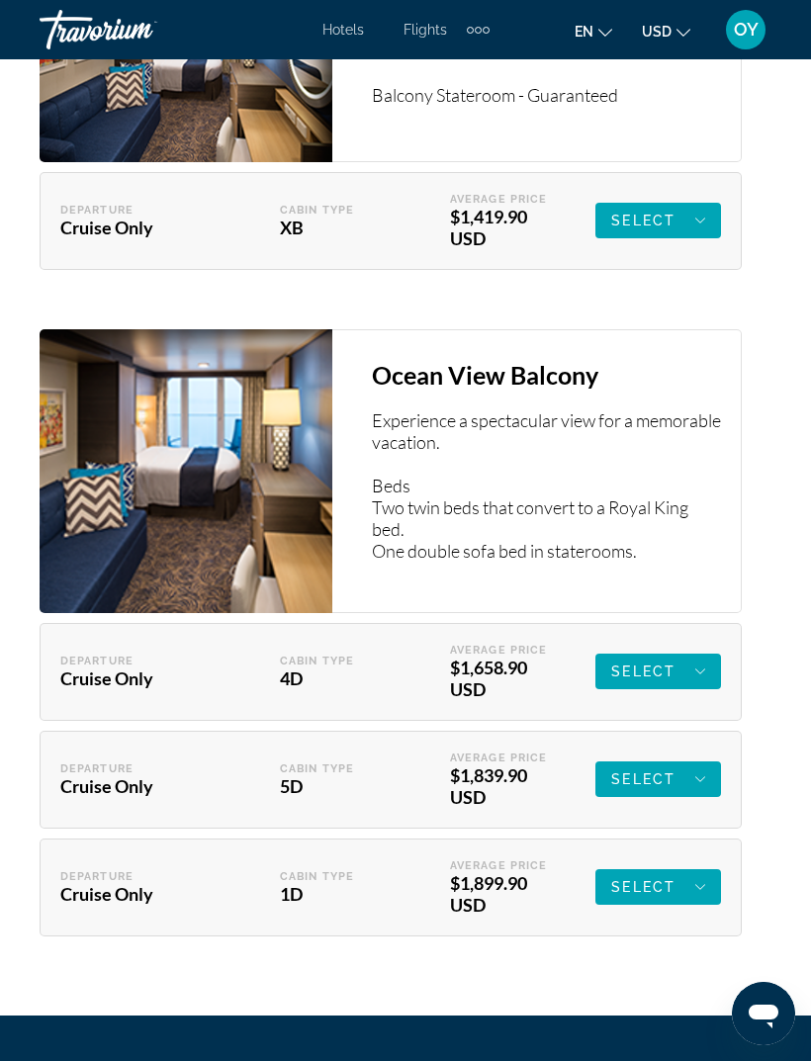
click at [705, 676] on span "Main content" at bounding box center [658, 671] width 126 height 47
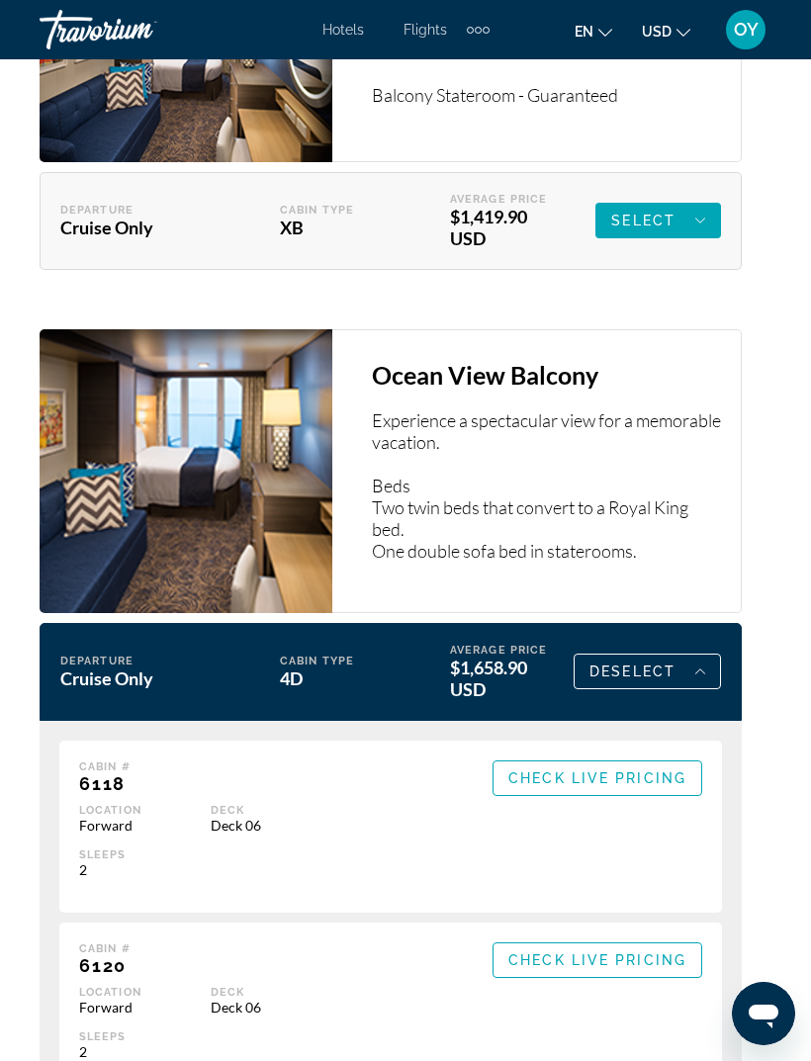
click at [625, 776] on span "Check Live Pricing" at bounding box center [597, 778] width 178 height 16
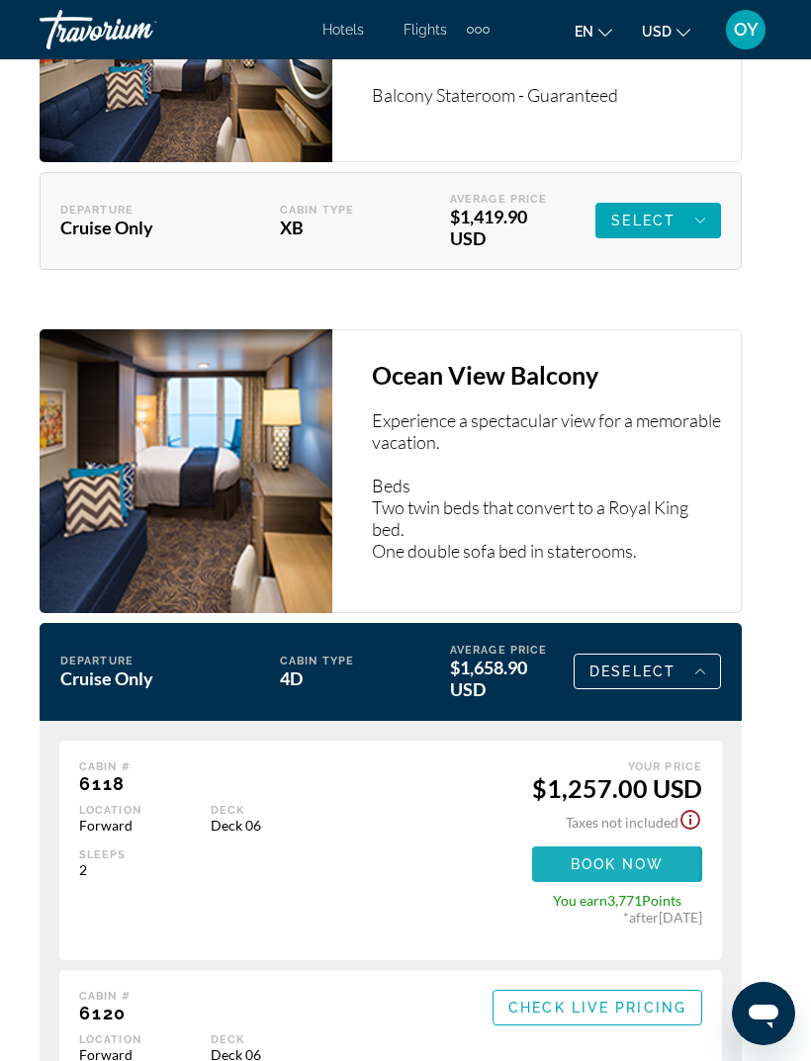
click at [611, 860] on span "Book now" at bounding box center [618, 864] width 94 height 16
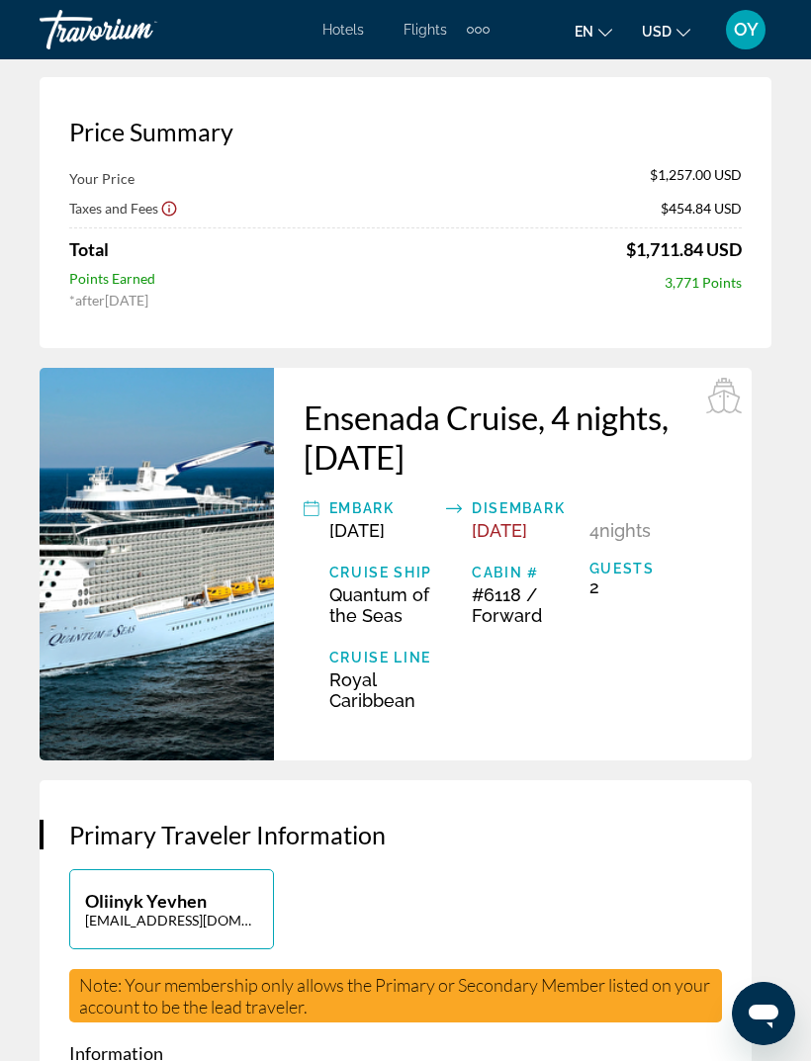
scroll to position [70, 0]
